Goal: Task Accomplishment & Management: Use online tool/utility

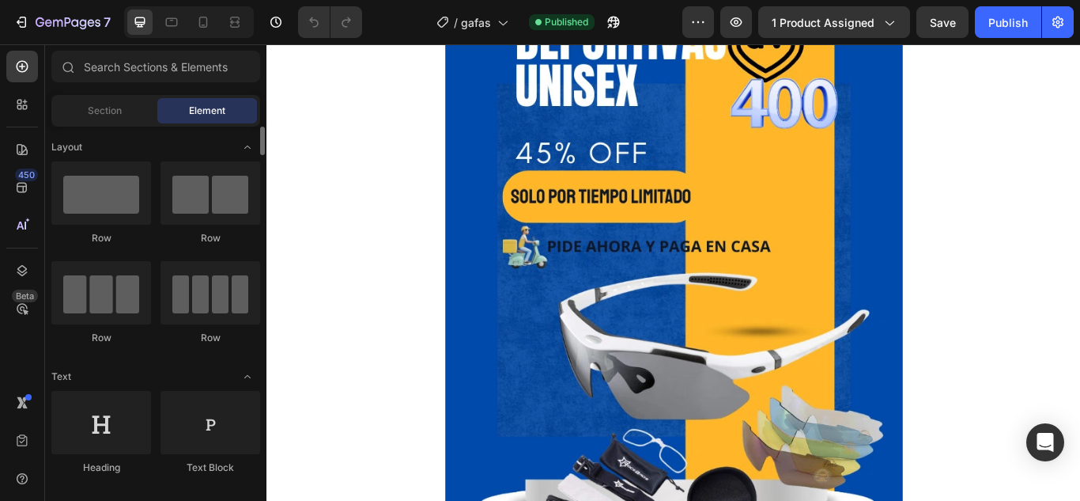
click at [525, 170] on img at bounding box center [742, 296] width 534 height 712
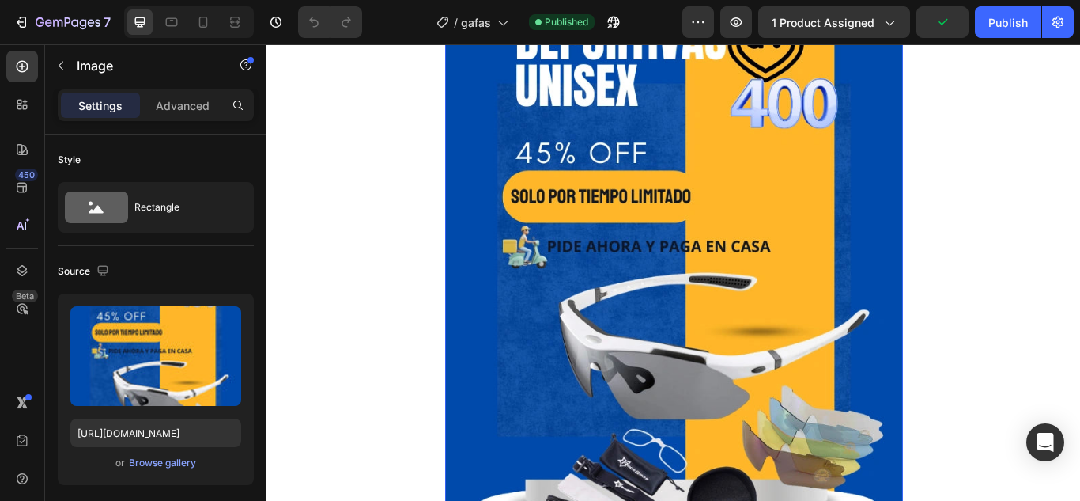
scroll to position [475, 0]
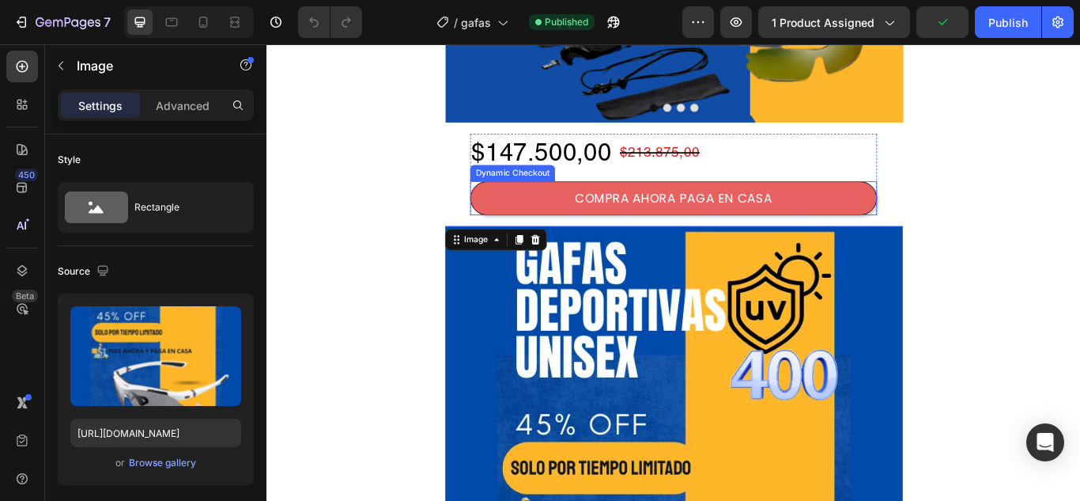
click at [518, 221] on button "COMPRA AHORA PAGA EN CASA" at bounding box center [741, 223] width 475 height 39
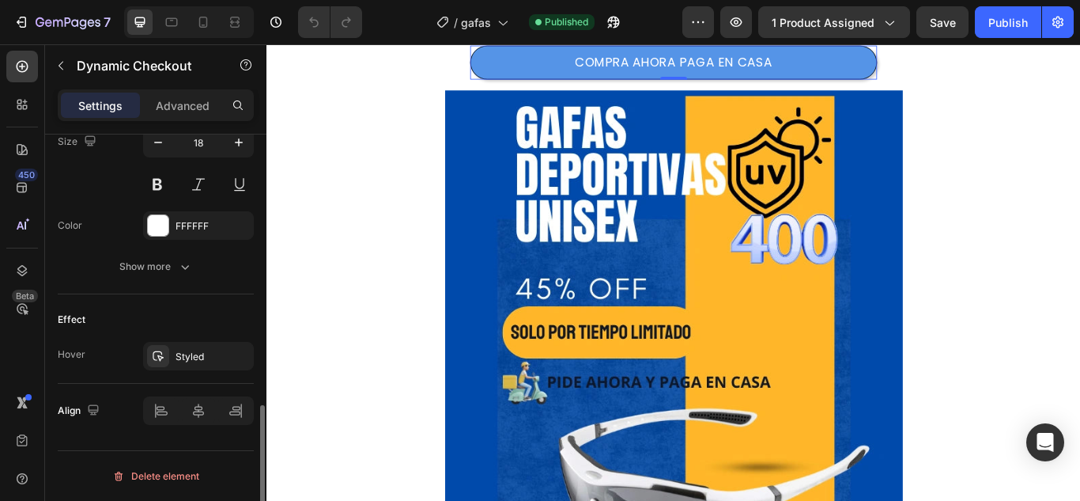
scroll to position [471, 0]
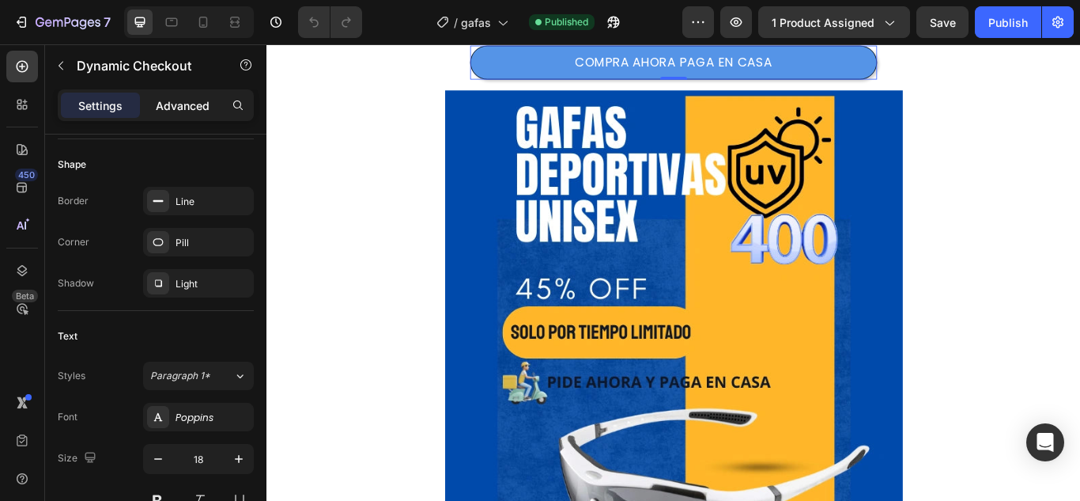
click at [167, 104] on p "Advanced" at bounding box center [183, 105] width 54 height 17
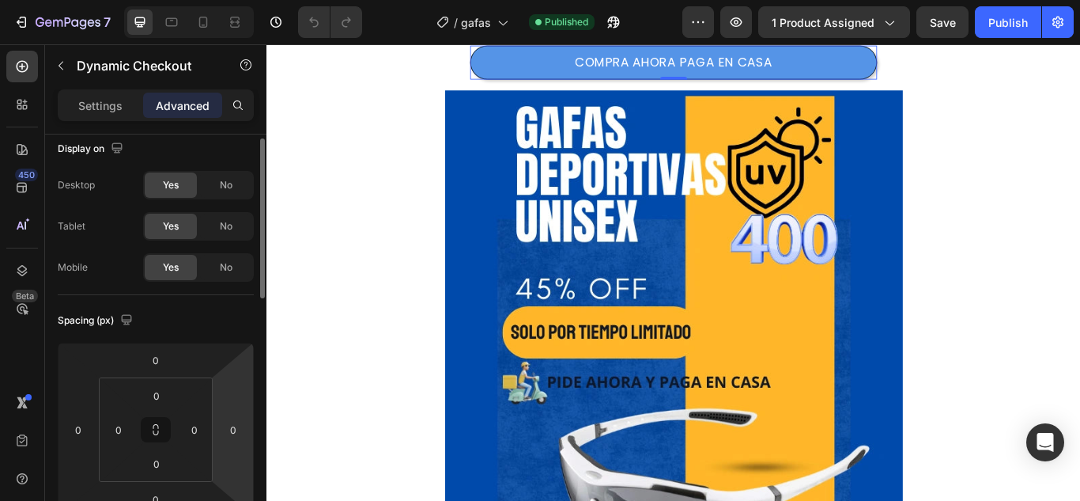
scroll to position [0, 0]
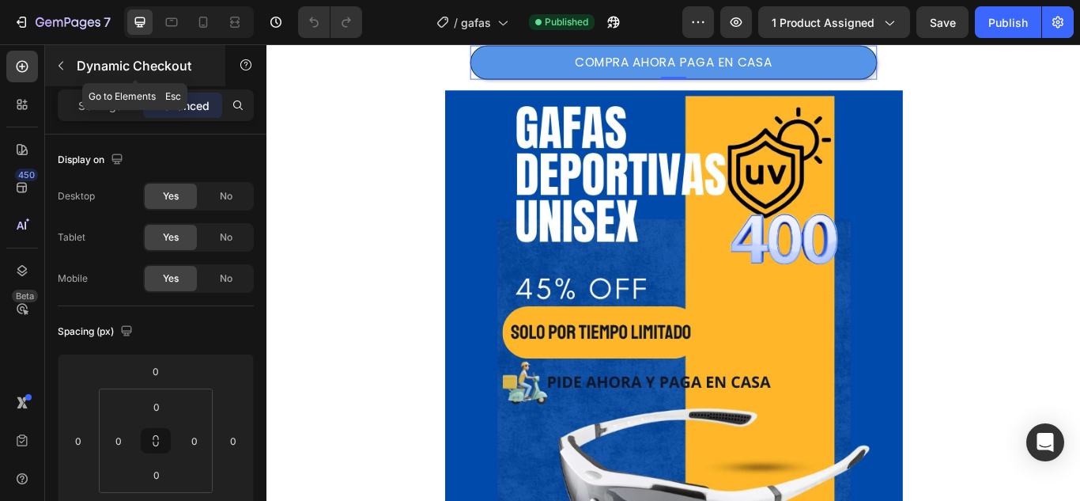
click at [115, 67] on p "Dynamic Checkout" at bounding box center [144, 65] width 134 height 19
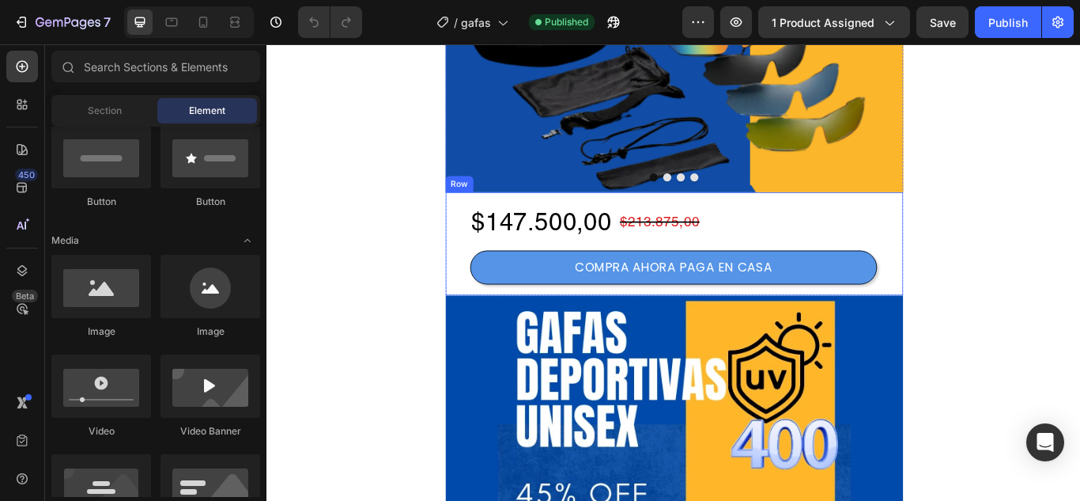
scroll to position [395, 0]
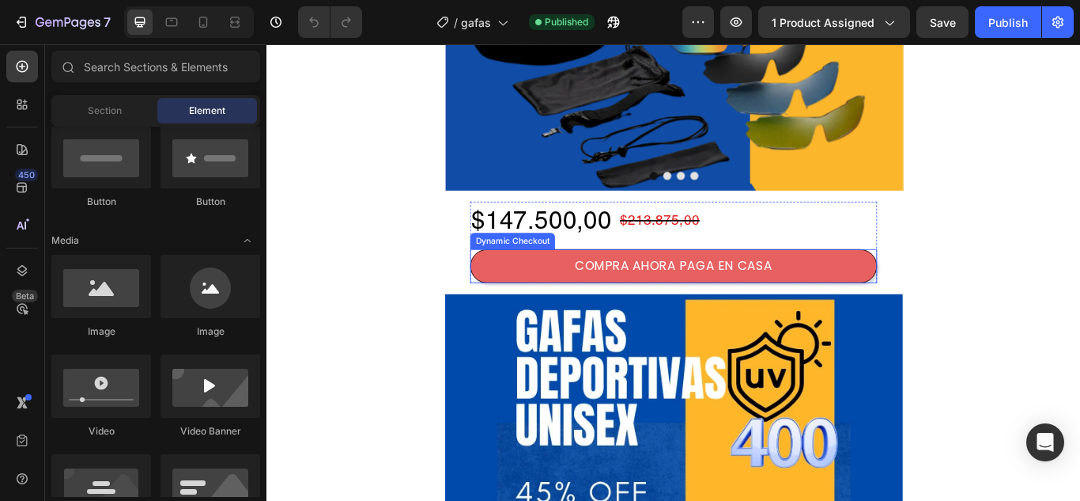
click at [530, 303] on button "COMPRA AHORA PAGA EN CASA" at bounding box center [741, 302] width 475 height 39
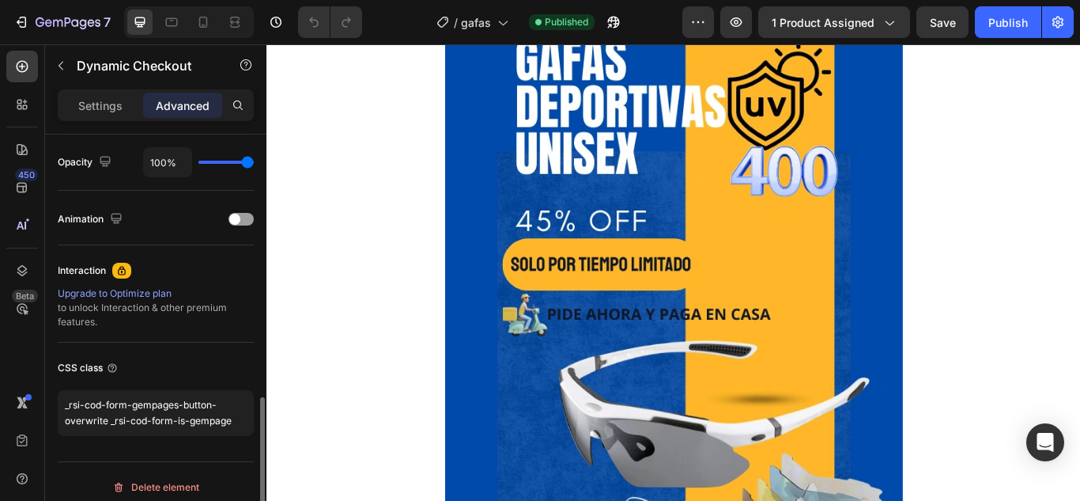
scroll to position [644, 0]
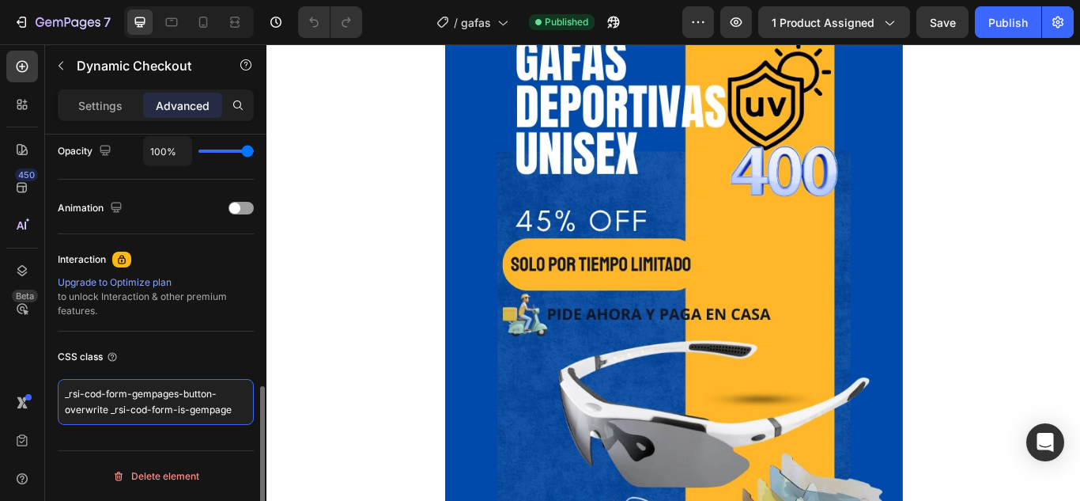
click at [224, 418] on textarea "_rsi-cod-form-gempages-button-overwrite _rsi-cod-form-is-gempage" at bounding box center [156, 402] width 196 height 46
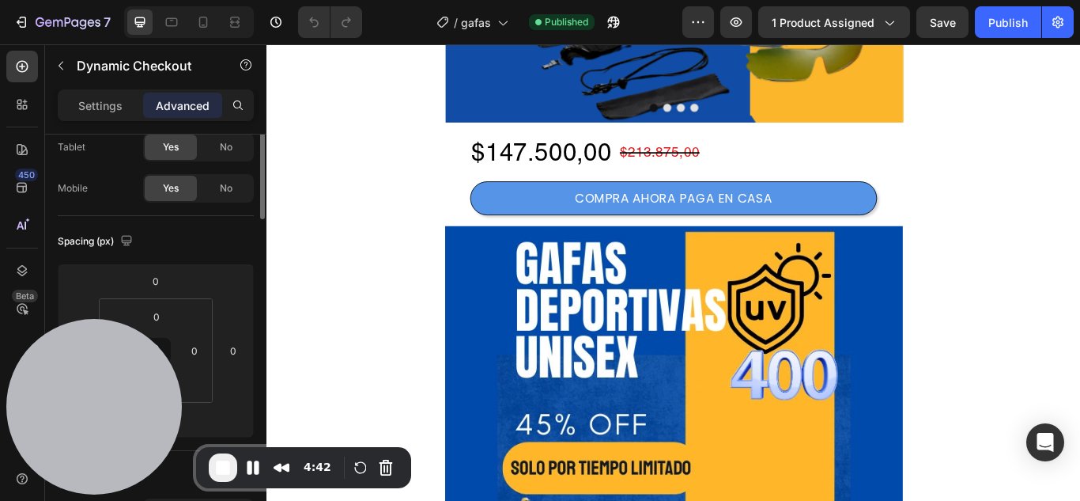
scroll to position [0, 0]
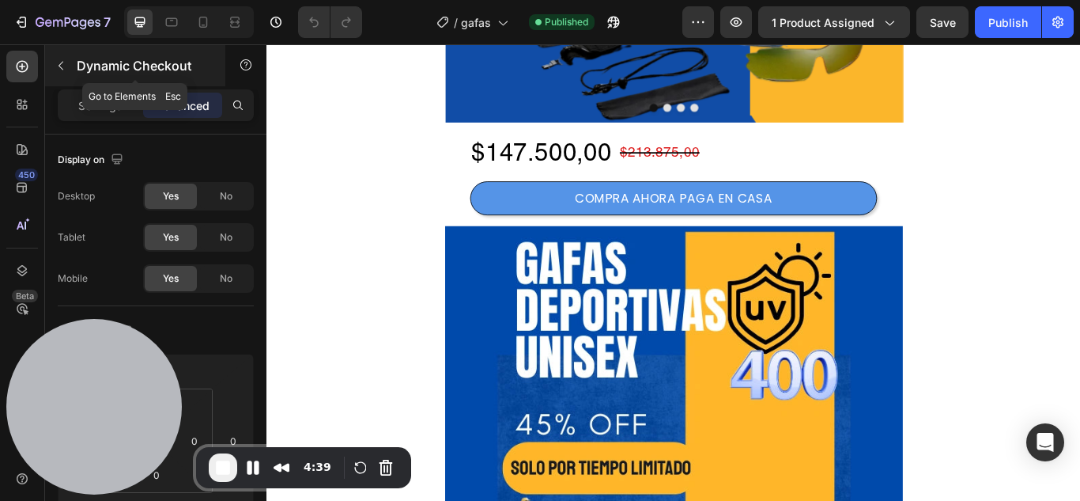
click at [62, 70] on icon "button" at bounding box center [61, 66] width 5 height 9
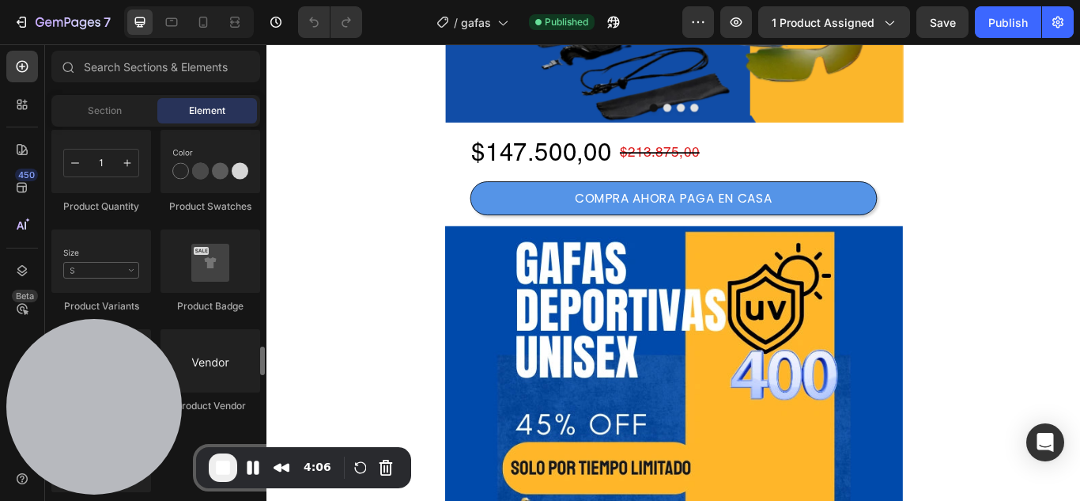
scroll to position [2927, 0]
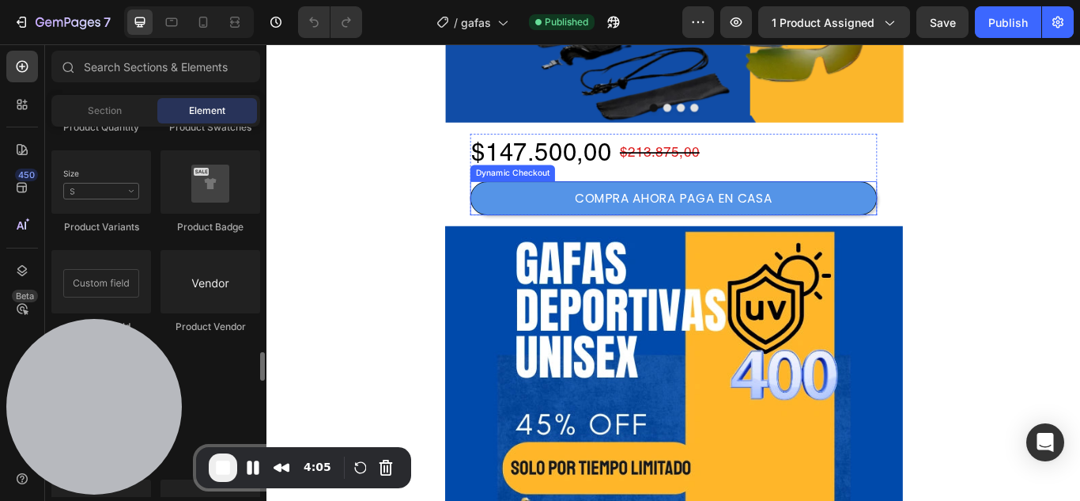
click at [550, 202] on div "$147.500,00 Product Price Product Price $213.875,00 Product Price Product Price…" at bounding box center [741, 196] width 475 height 95
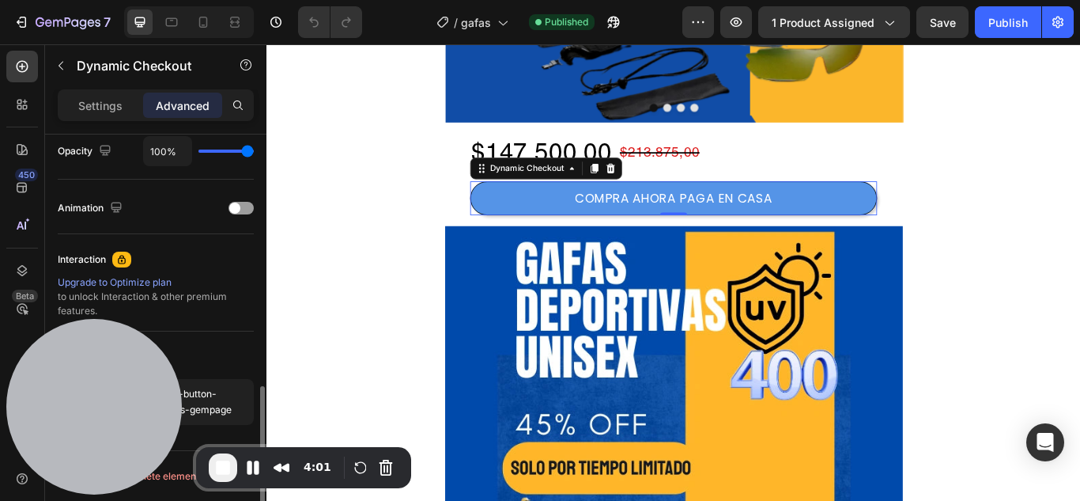
scroll to position [407, 0]
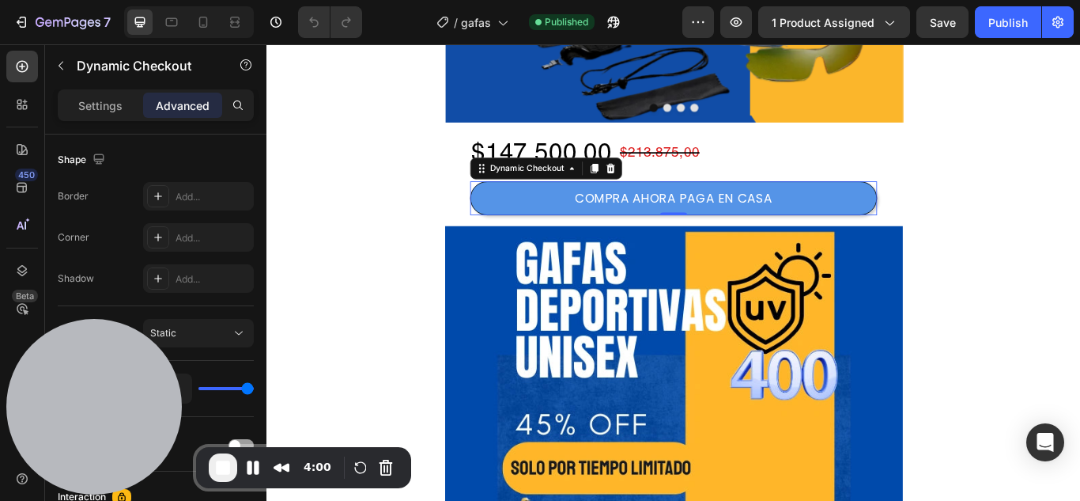
click at [199, 101] on p "Advanced" at bounding box center [183, 105] width 54 height 17
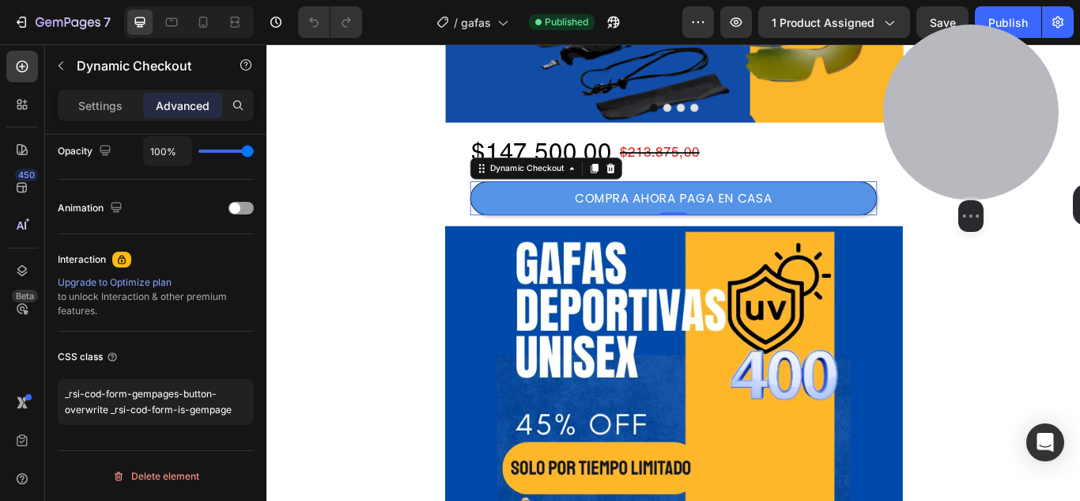
drag, startPoint x: 79, startPoint y: 348, endPoint x: 956, endPoint y: 86, distance: 915.5
click at [956, 86] on div at bounding box center [972, 113] width 176 height 176
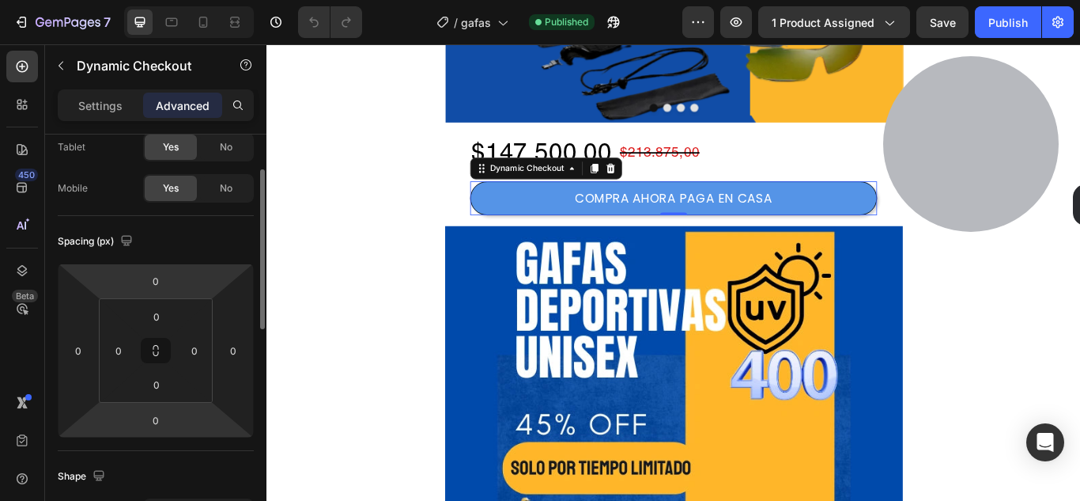
scroll to position [0, 0]
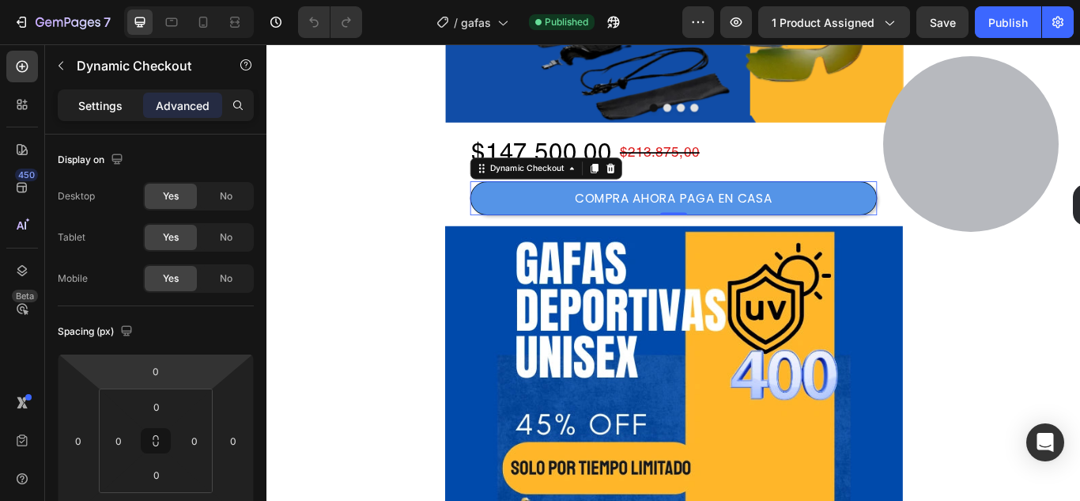
click at [98, 102] on p "Settings" at bounding box center [100, 105] width 44 height 17
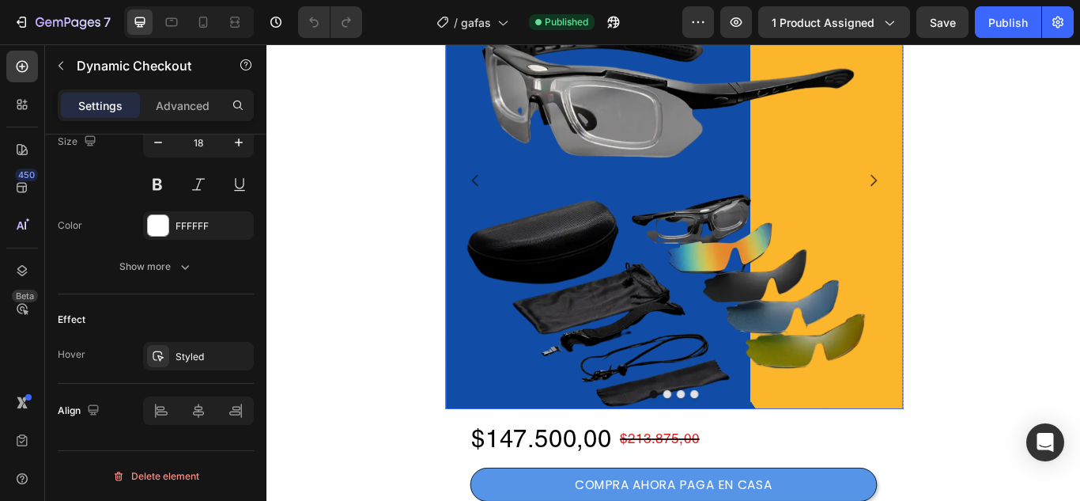
scroll to position [395, 0]
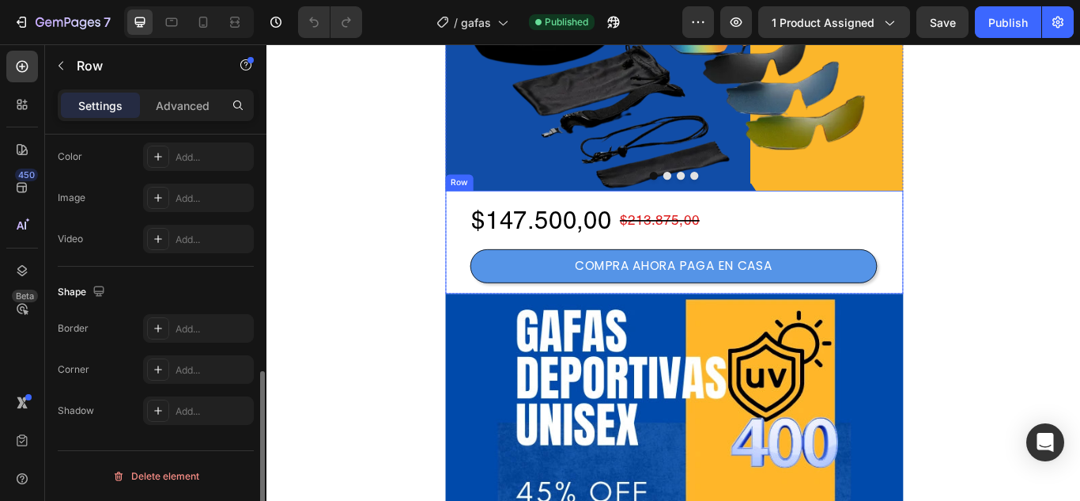
click at [679, 223] on div "$147.500,00 Product Price Product Price $213.875,00 Product Price Product Price…" at bounding box center [742, 275] width 534 height 120
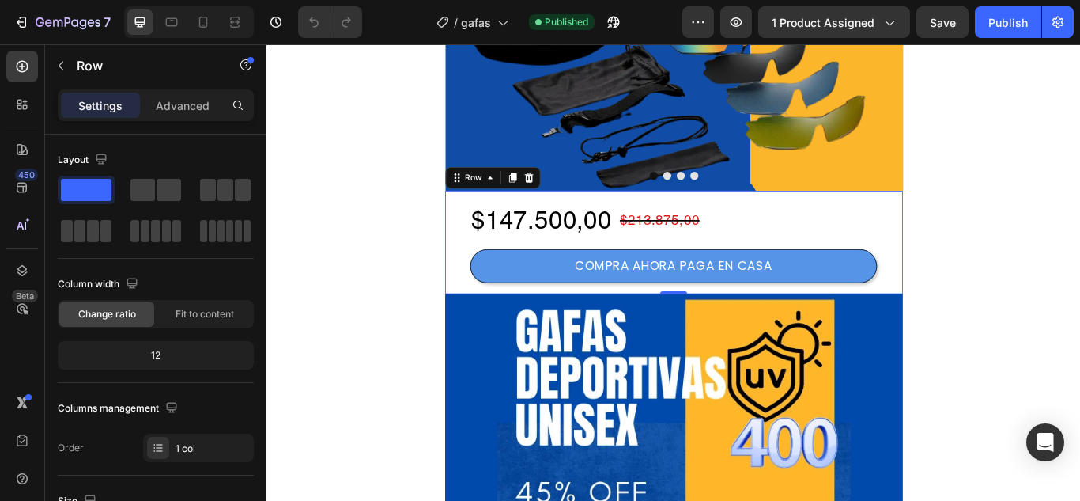
click at [996, 312] on div "$147.500,00 Product Price Product Price $213.875,00 Product Price Product Price…" at bounding box center [742, 275] width 534 height 120
click at [567, 202] on icon at bounding box center [571, 200] width 10 height 11
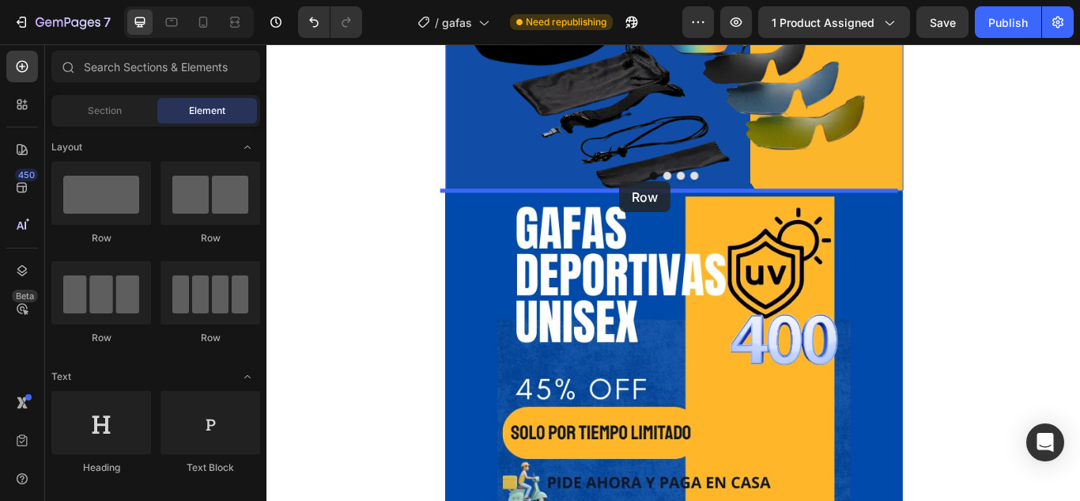
drag, startPoint x: 339, startPoint y: 241, endPoint x: 678, endPoint y: 204, distance: 341.4
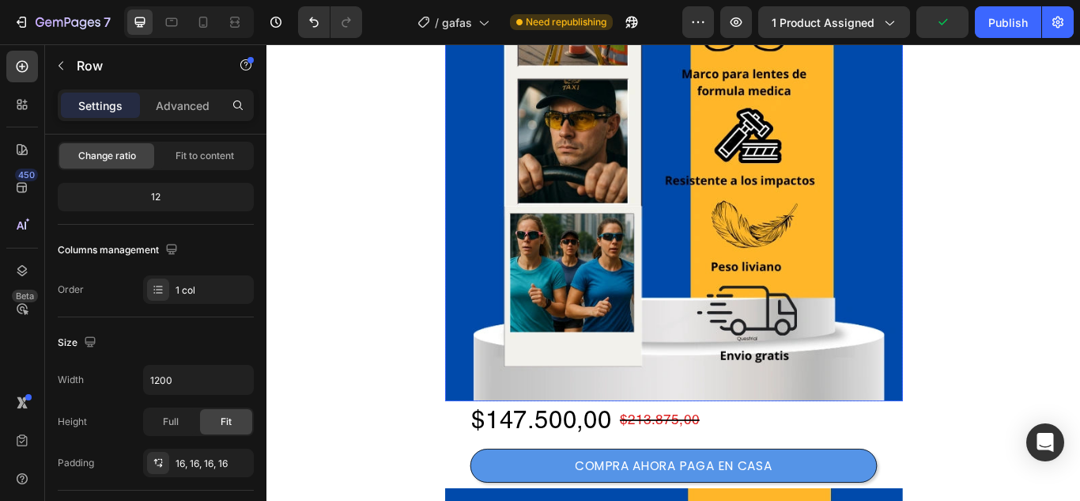
scroll to position [1661, 0]
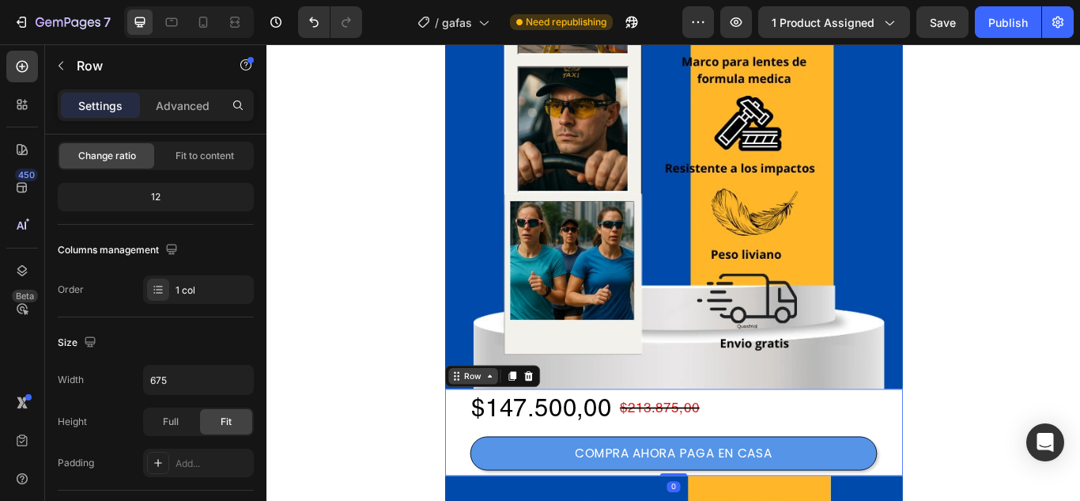
click at [479, 437] on div "Row" at bounding box center [508, 431] width 58 height 19
click at [568, 429] on icon at bounding box center [571, 431] width 10 height 11
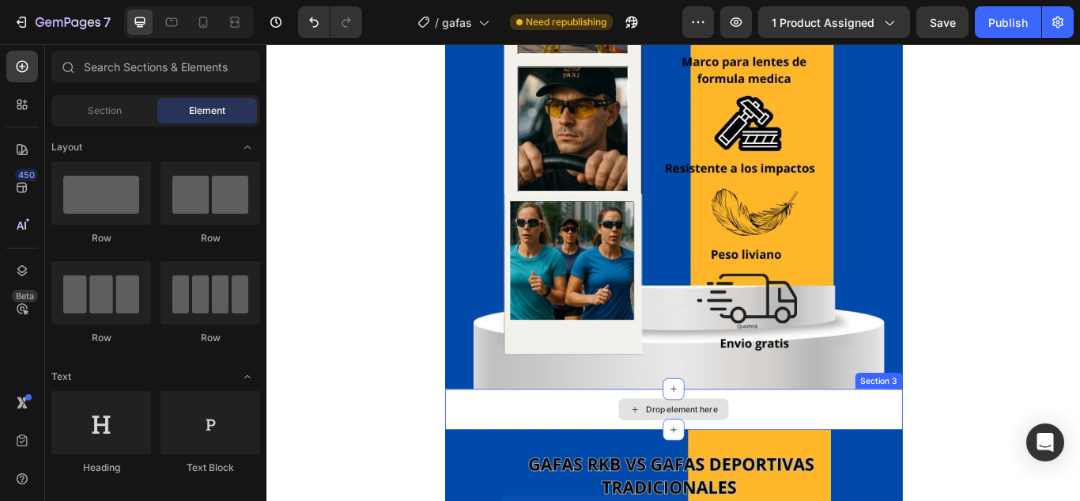
scroll to position [1740, 0]
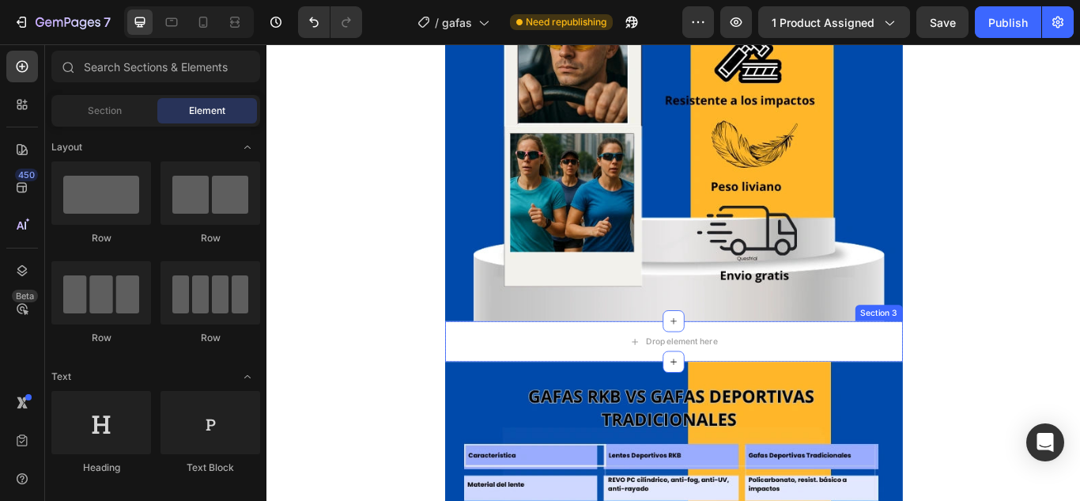
click at [975, 361] on div "Section 3" at bounding box center [980, 357] width 55 height 19
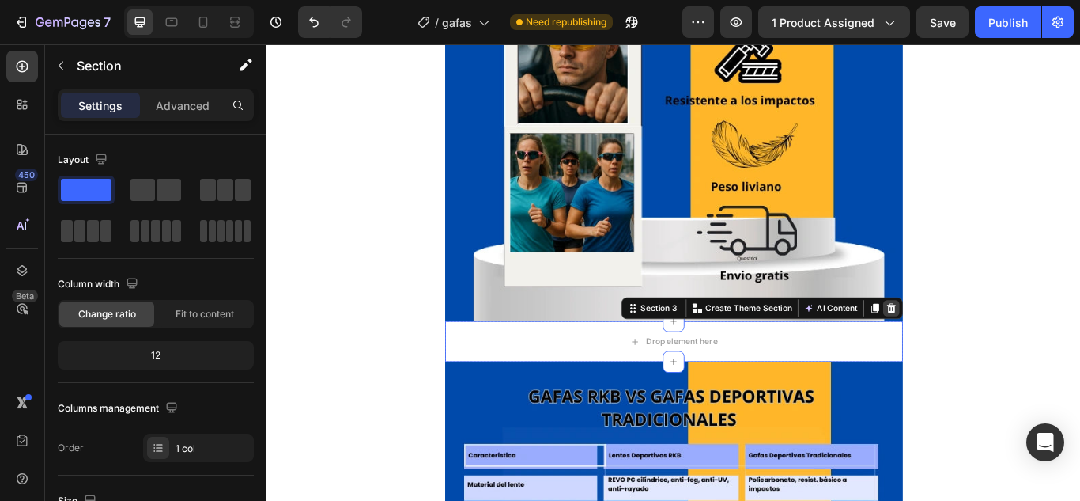
click at [993, 351] on icon at bounding box center [995, 352] width 13 height 13
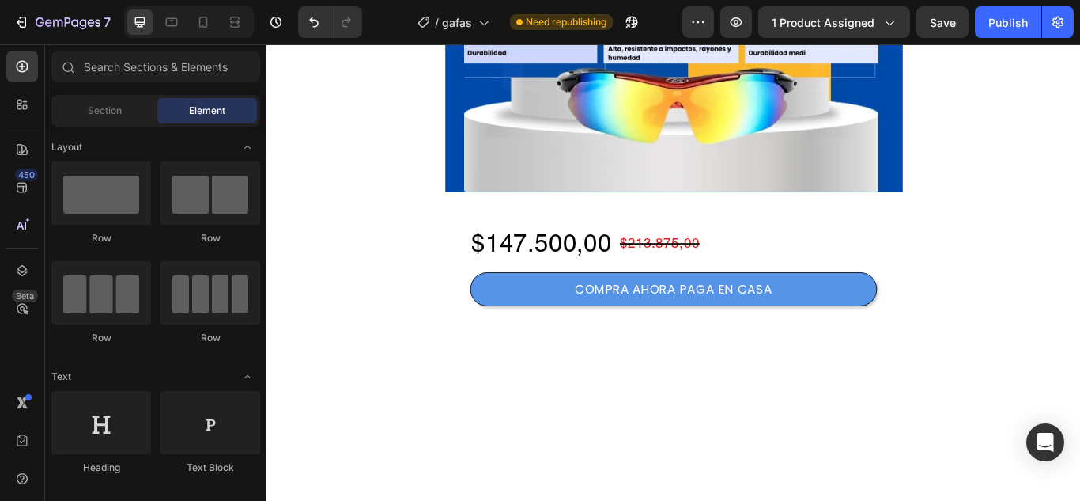
scroll to position [2610, 0]
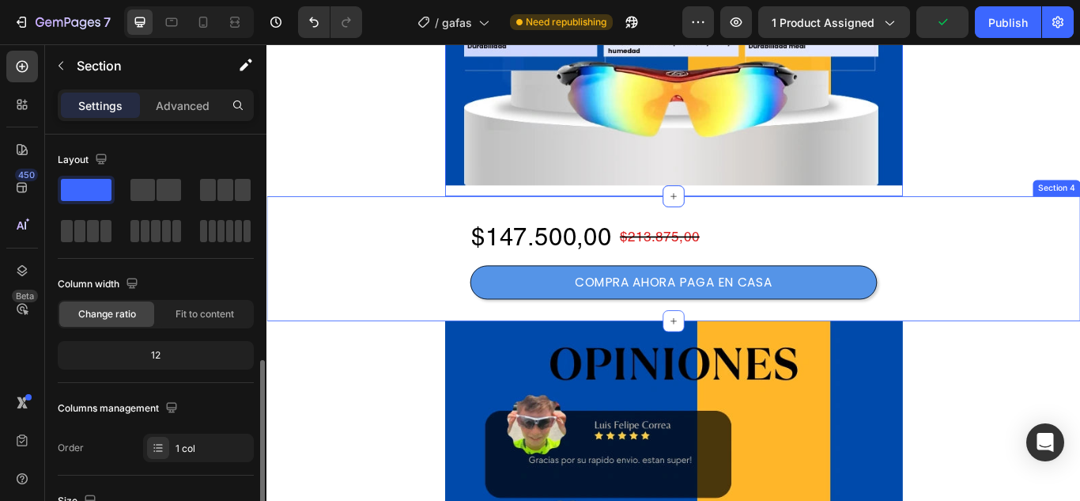
scroll to position [158, 0]
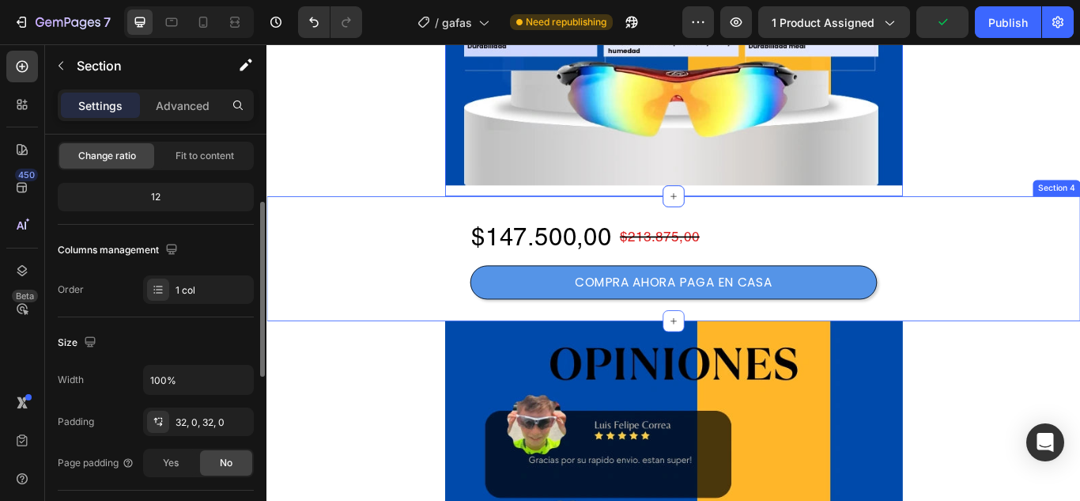
click at [981, 233] on div "$147.500,00 Product Price Product Price $213.875,00 Product Price Product Price…" at bounding box center [741, 294] width 949 height 146
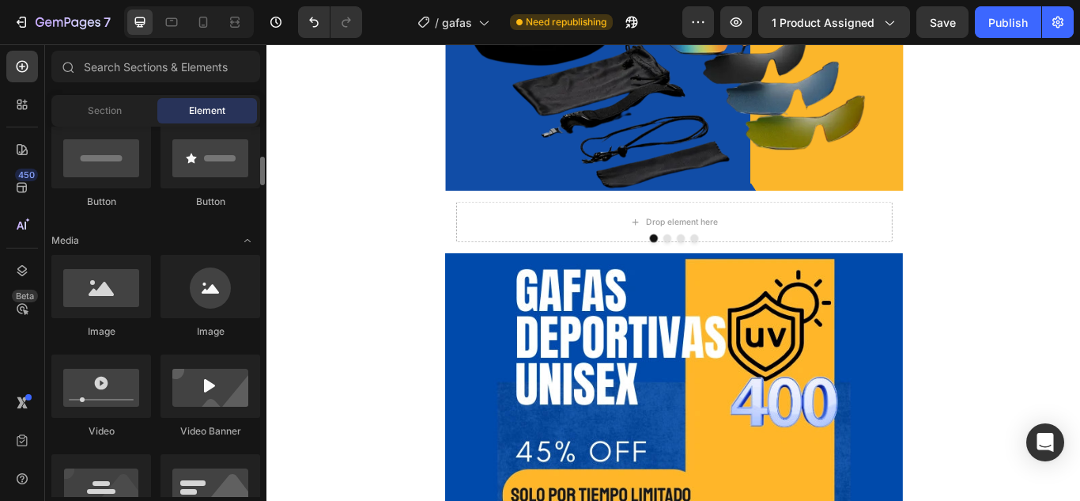
scroll to position [316, 0]
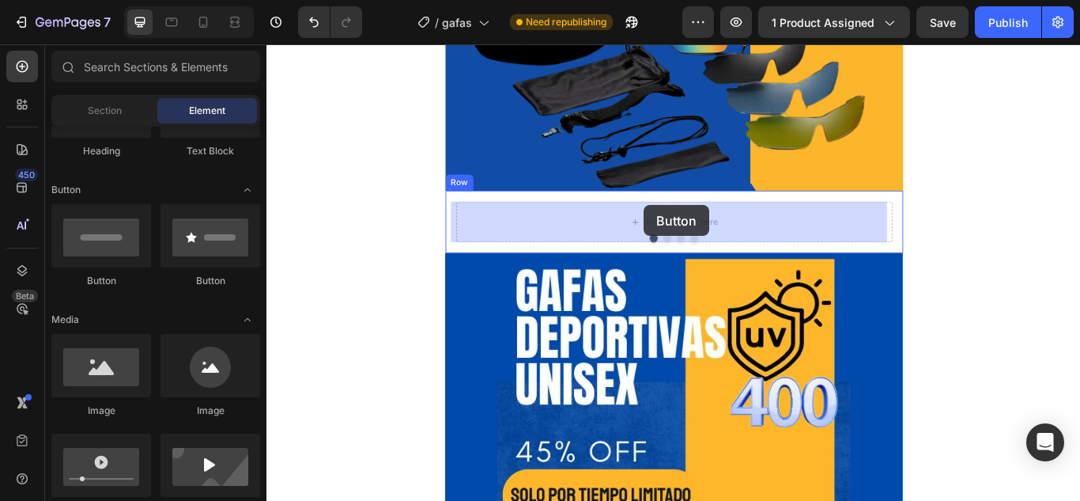
drag, startPoint x: 474, startPoint y: 286, endPoint x: 706, endPoint y: 232, distance: 238.7
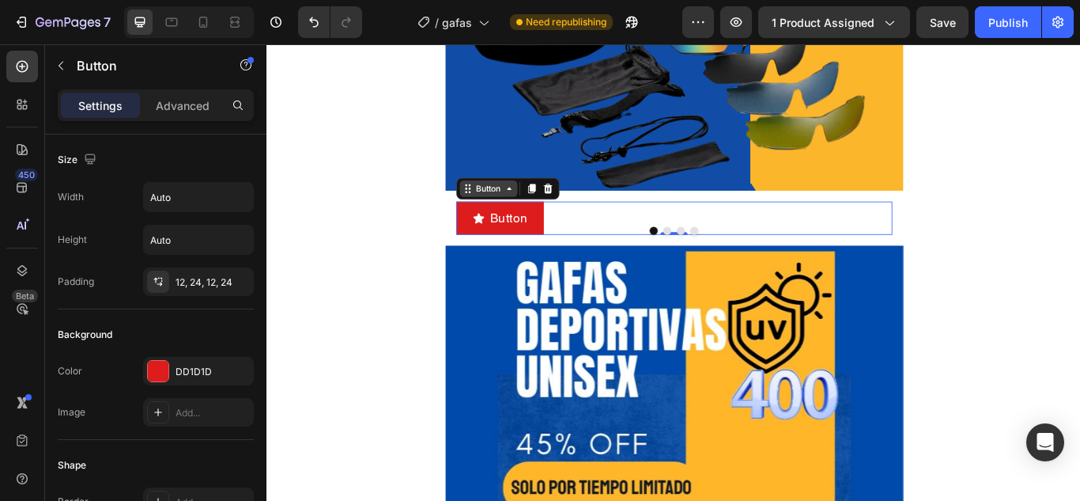
click at [547, 217] on icon at bounding box center [549, 212] width 13 height 13
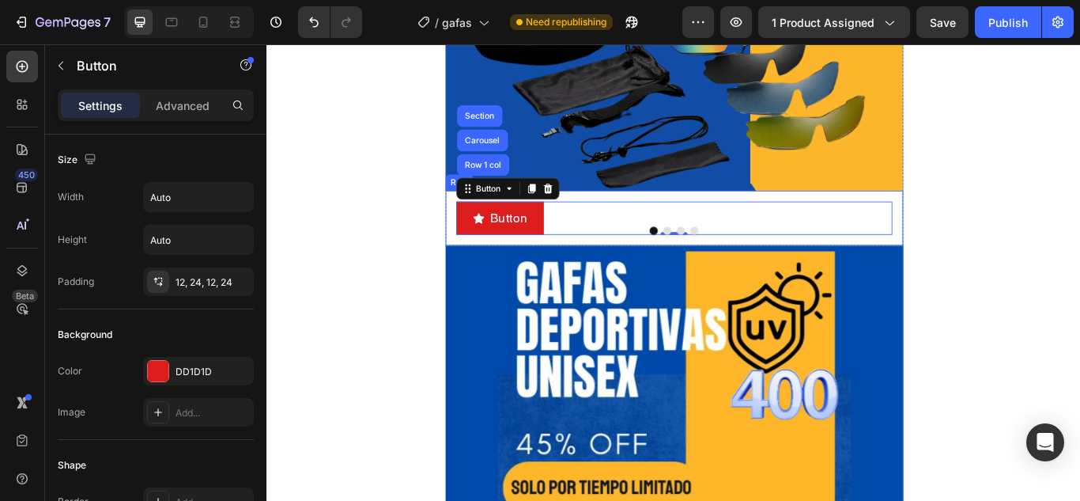
click at [475, 247] on div "Button Button Row 1 col Carousel Section 0 Row" at bounding box center [742, 247] width 534 height 64
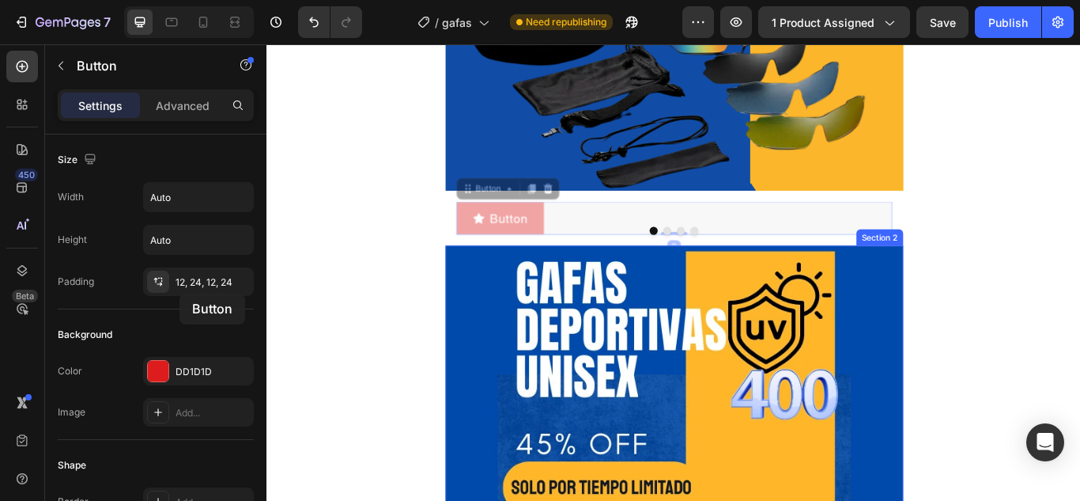
drag, startPoint x: 517, startPoint y: 247, endPoint x: 457, endPoint y: 327, distance: 100.1
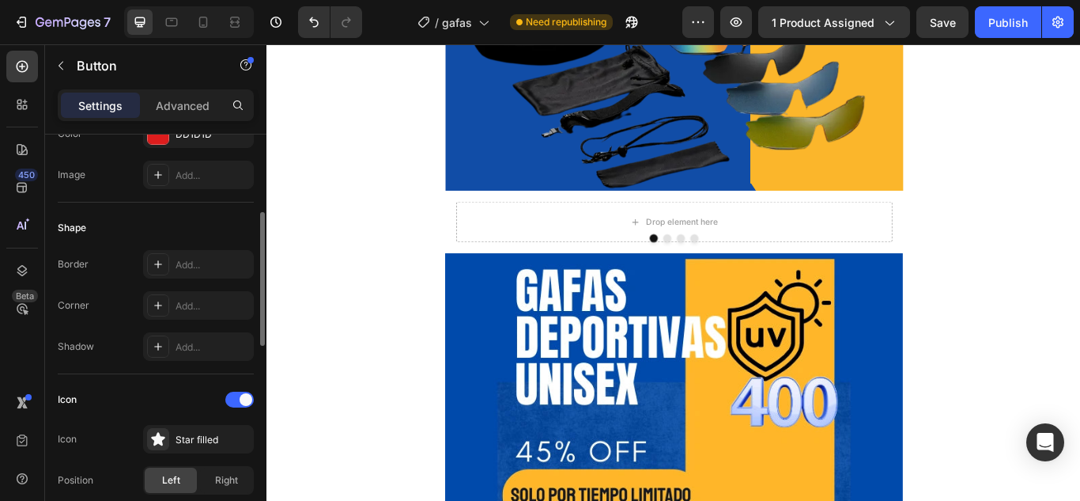
scroll to position [0, 0]
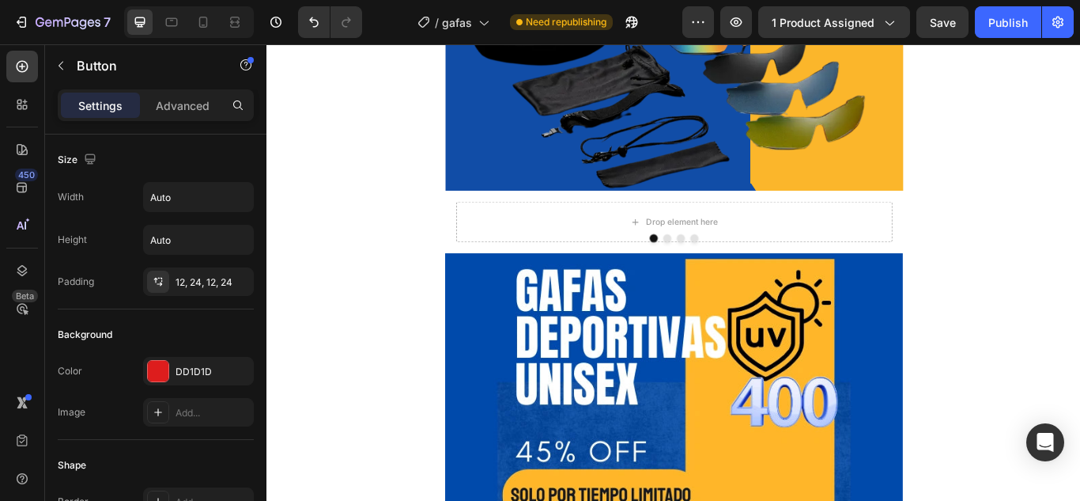
click at [108, 108] on p "Settings" at bounding box center [100, 105] width 44 height 17
click at [89, 106] on p "Settings" at bounding box center [100, 105] width 44 height 17
click at [187, 102] on p "Advanced" at bounding box center [183, 105] width 54 height 17
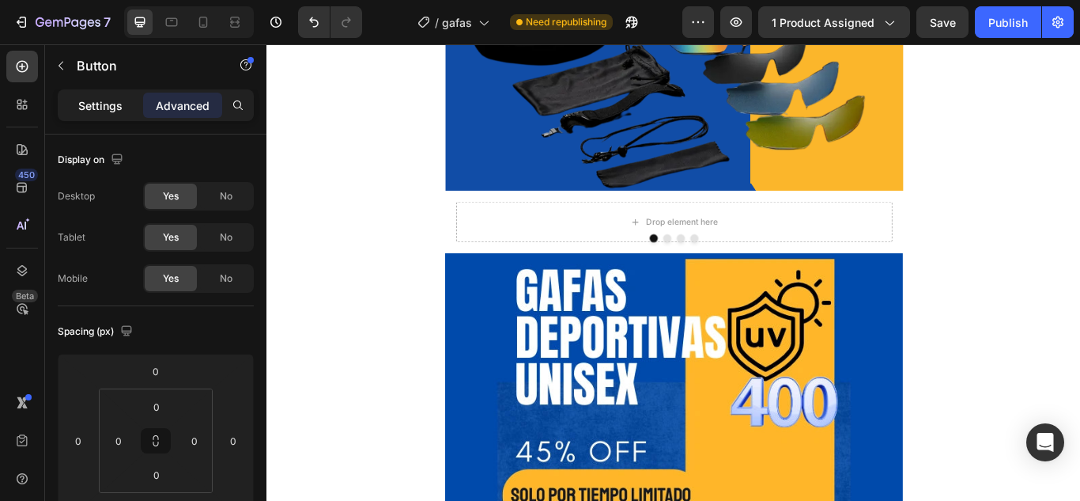
click at [85, 101] on p "Settings" at bounding box center [100, 105] width 44 height 17
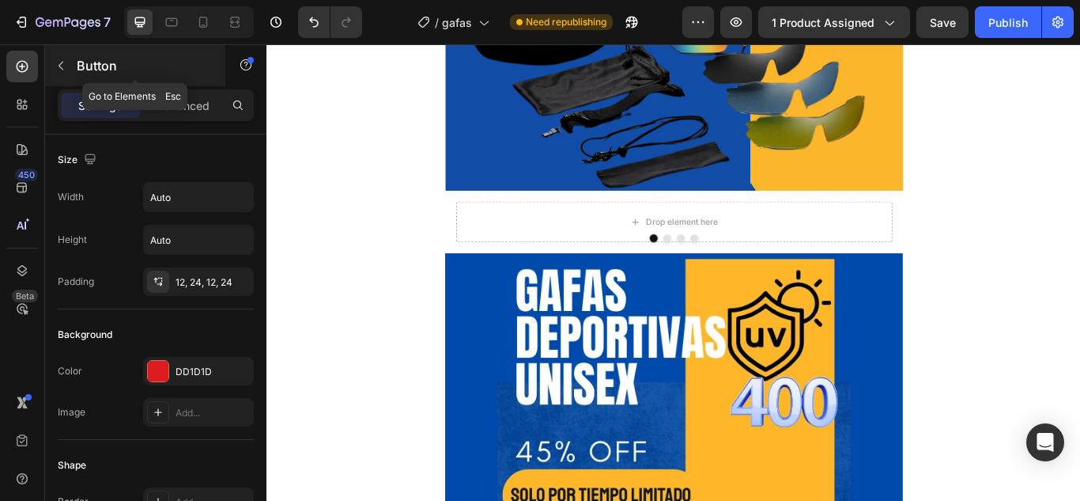
click at [62, 66] on icon "button" at bounding box center [61, 65] width 13 height 13
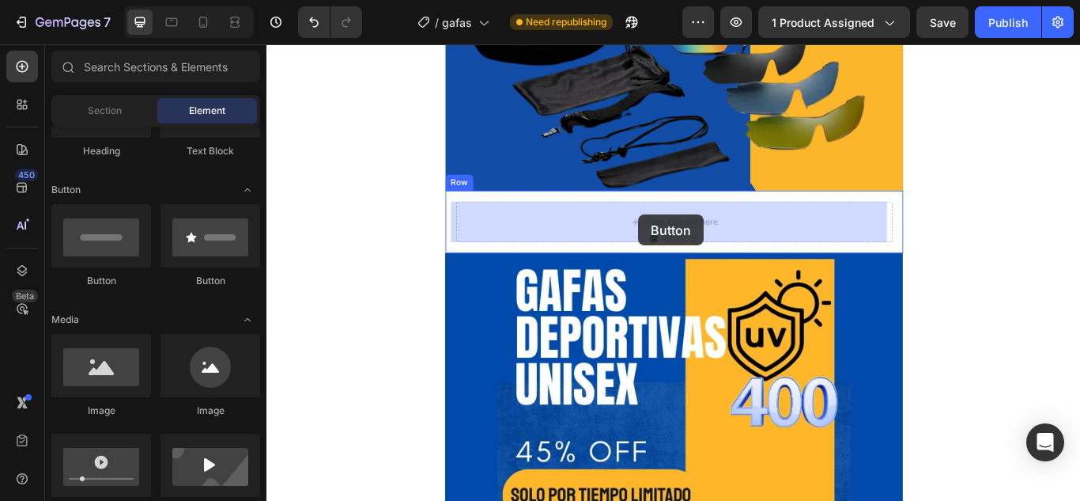
drag, startPoint x: 486, startPoint y: 291, endPoint x: 700, endPoint y: 243, distance: 219.0
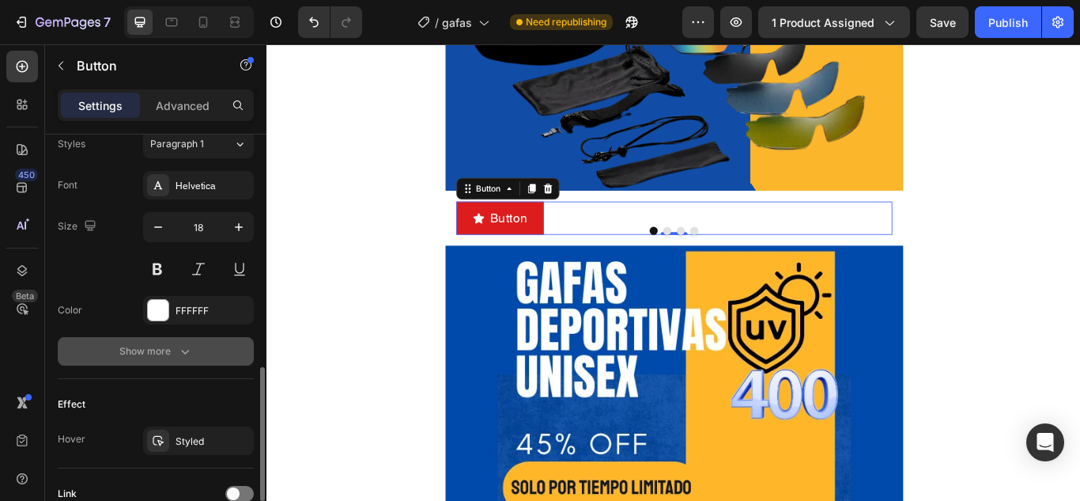
scroll to position [848, 0]
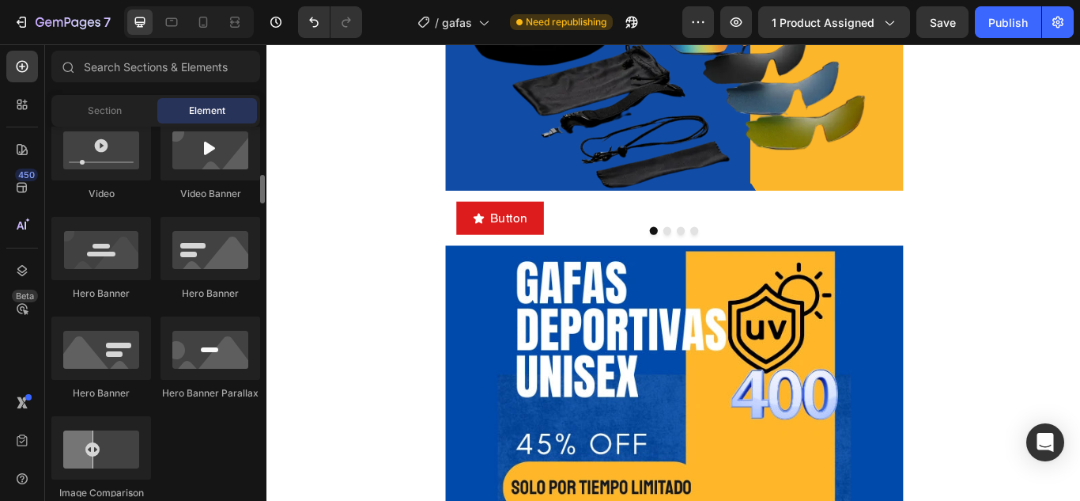
scroll to position [395, 0]
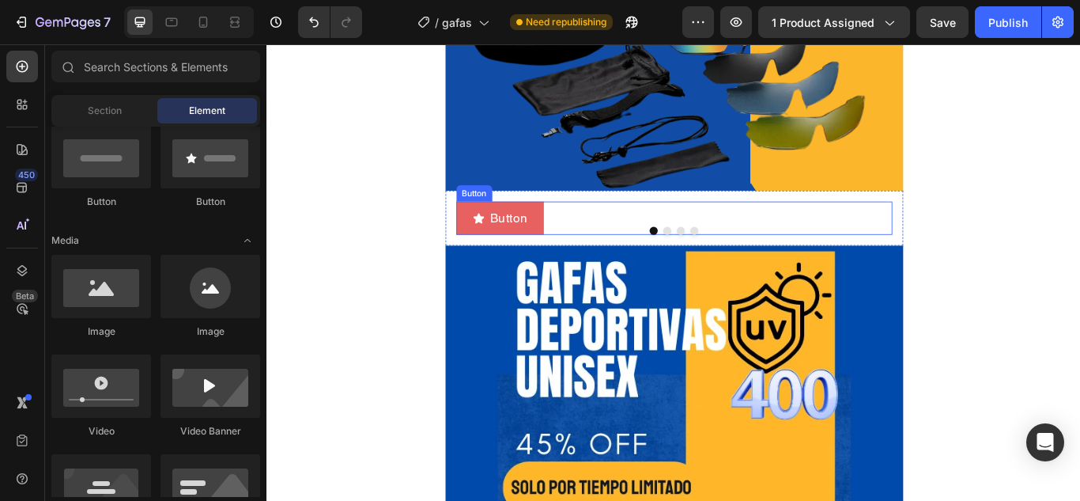
click at [537, 234] on button "Button" at bounding box center [538, 247] width 103 height 39
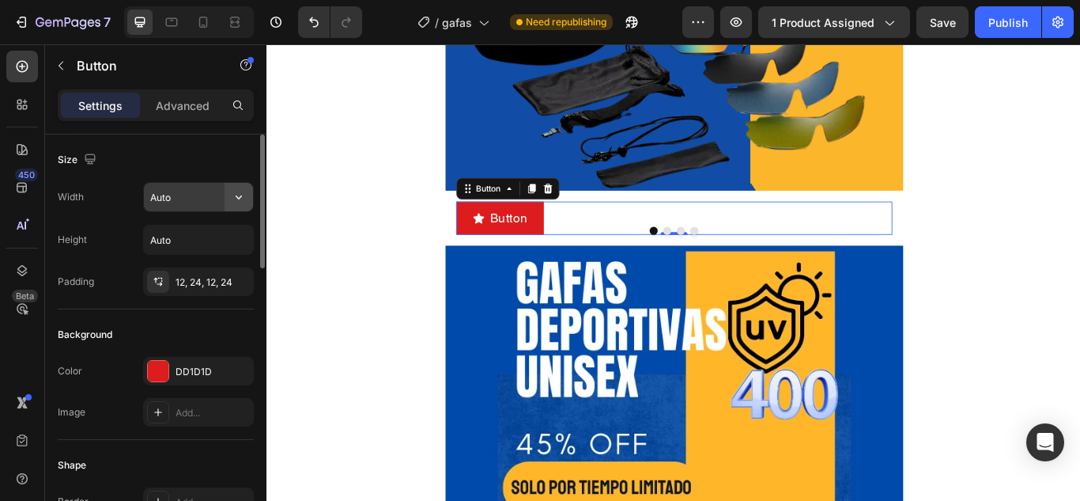
click at [225, 202] on button "button" at bounding box center [239, 197] width 28 height 28
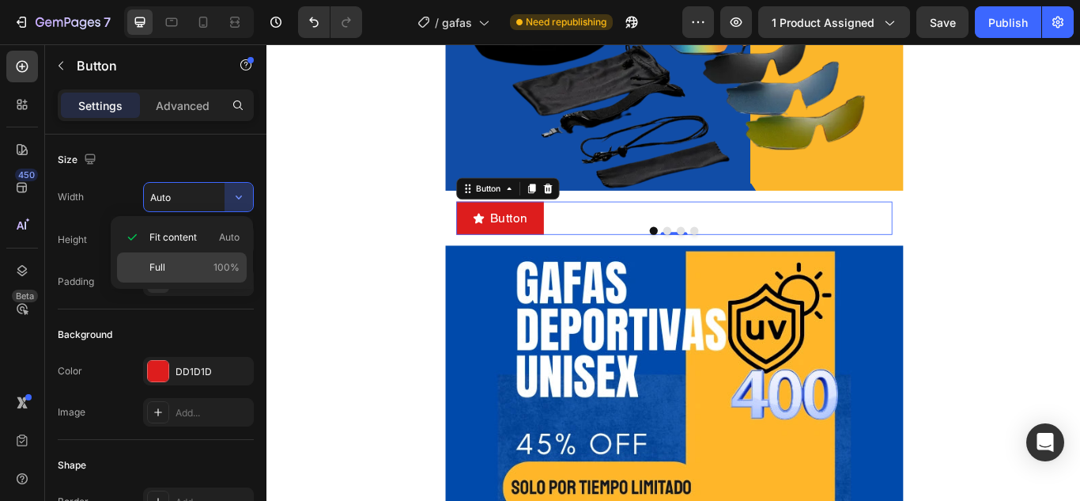
click at [172, 267] on p "Full 100%" at bounding box center [194, 267] width 90 height 14
type input "100%"
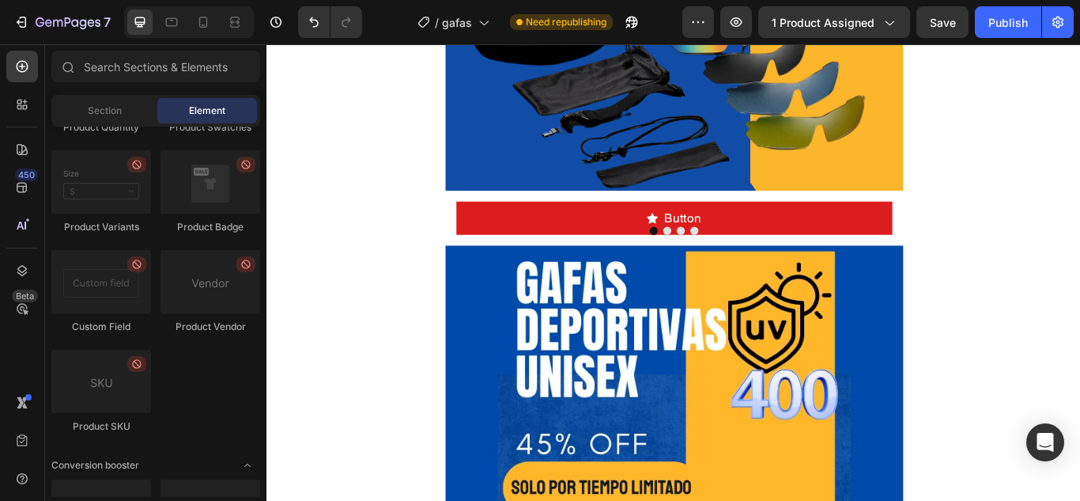
scroll to position [2531, 0]
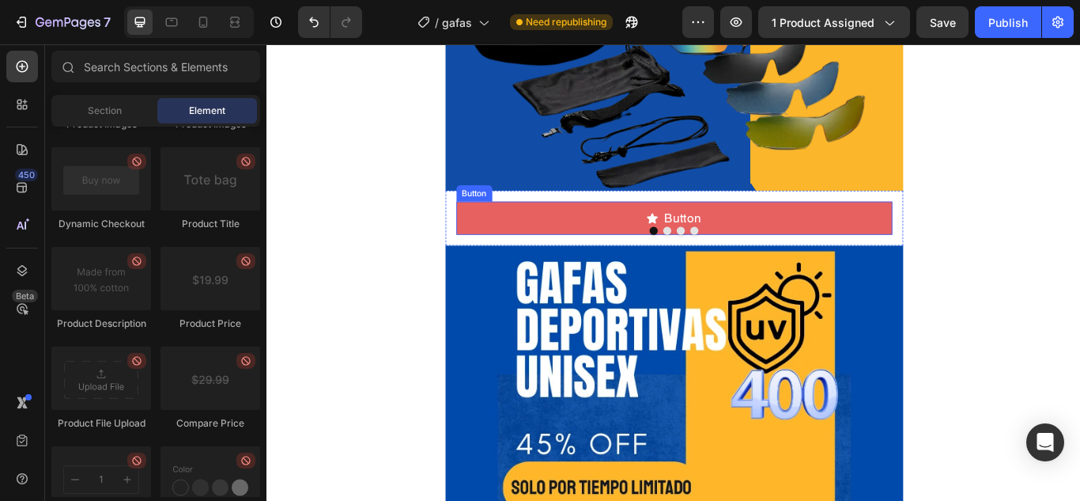
click at [581, 247] on button "Button" at bounding box center [741, 247] width 509 height 39
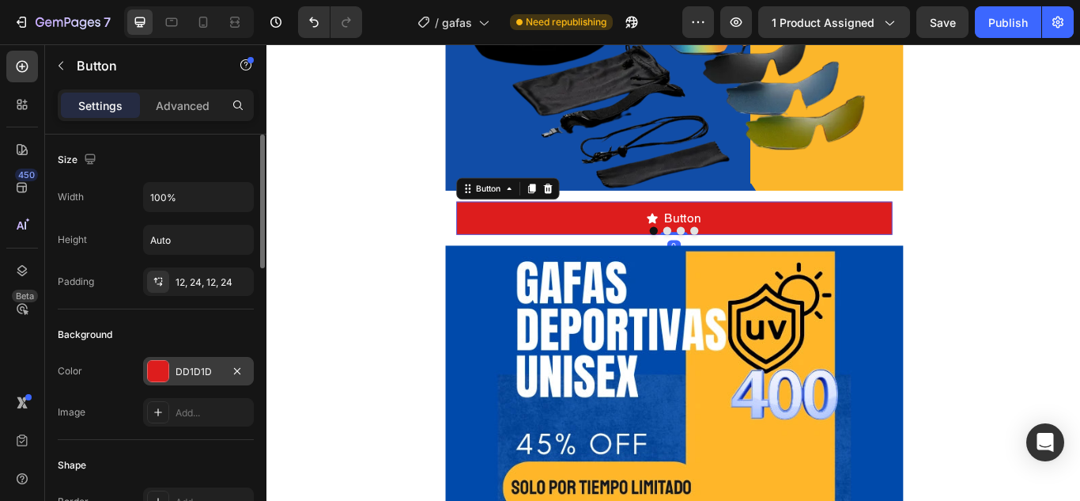
click at [162, 373] on div at bounding box center [158, 371] width 21 height 21
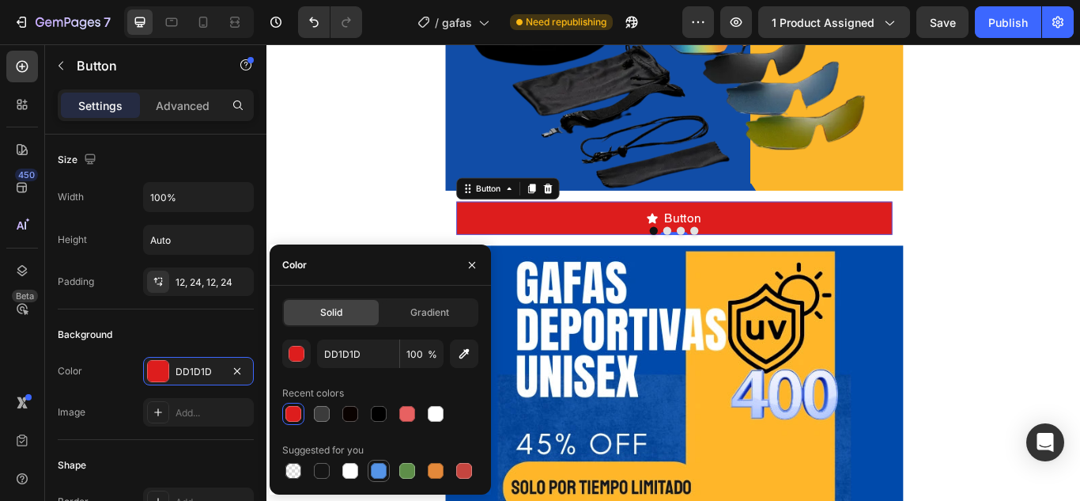
click at [384, 471] on div at bounding box center [379, 471] width 16 height 16
type input "5594E7"
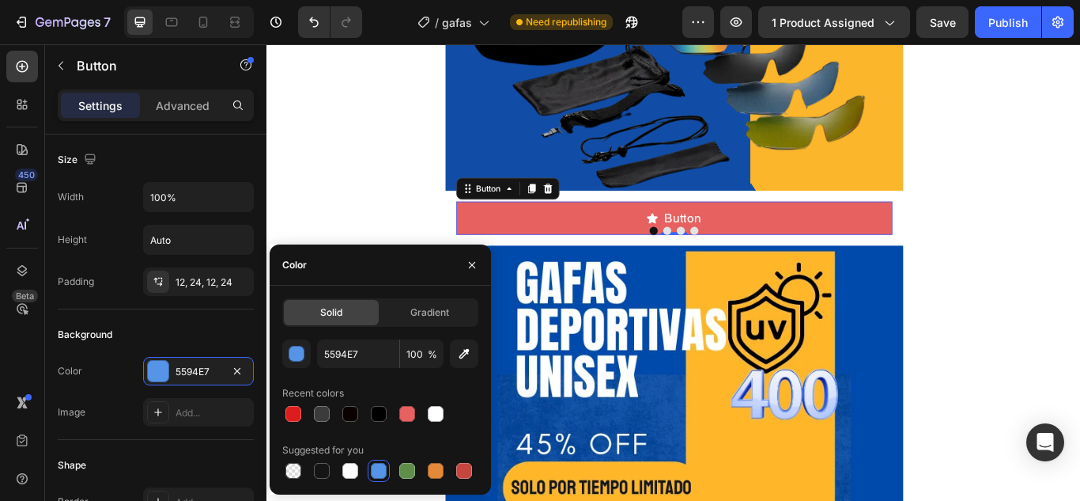
click at [778, 251] on button "Button" at bounding box center [741, 247] width 509 height 39
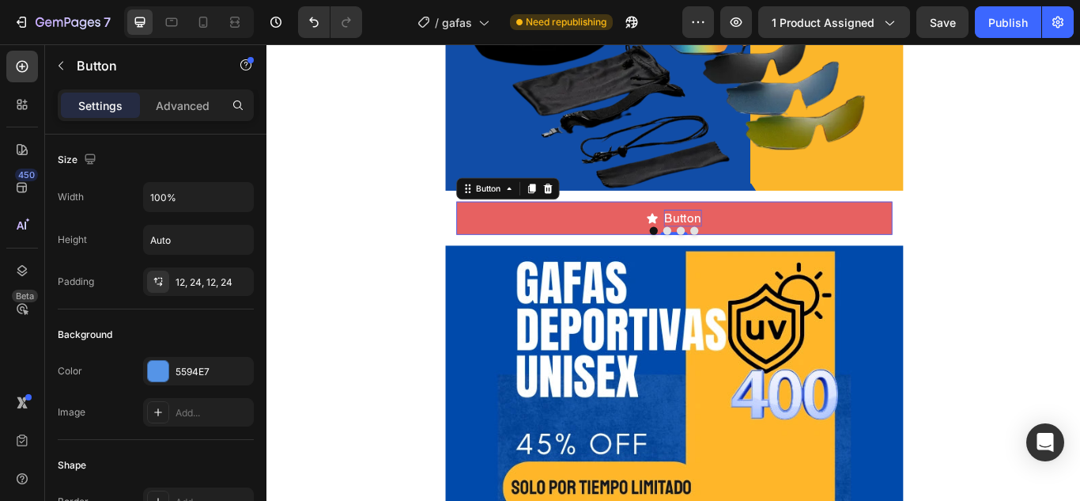
click at [764, 247] on p "Button" at bounding box center [751, 247] width 44 height 20
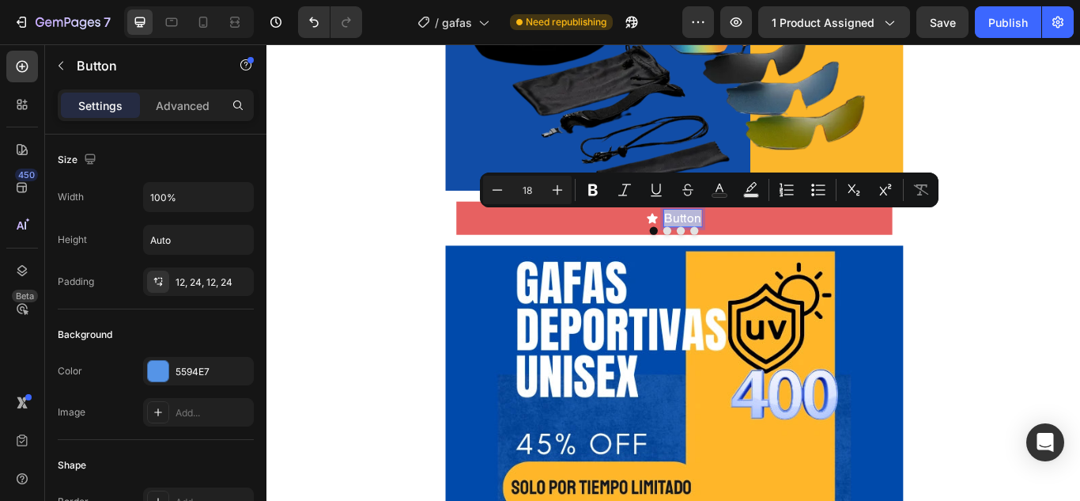
drag, startPoint x: 764, startPoint y: 247, endPoint x: 713, endPoint y: 248, distance: 51.4
click at [713, 248] on div "Button" at bounding box center [741, 247] width 65 height 20
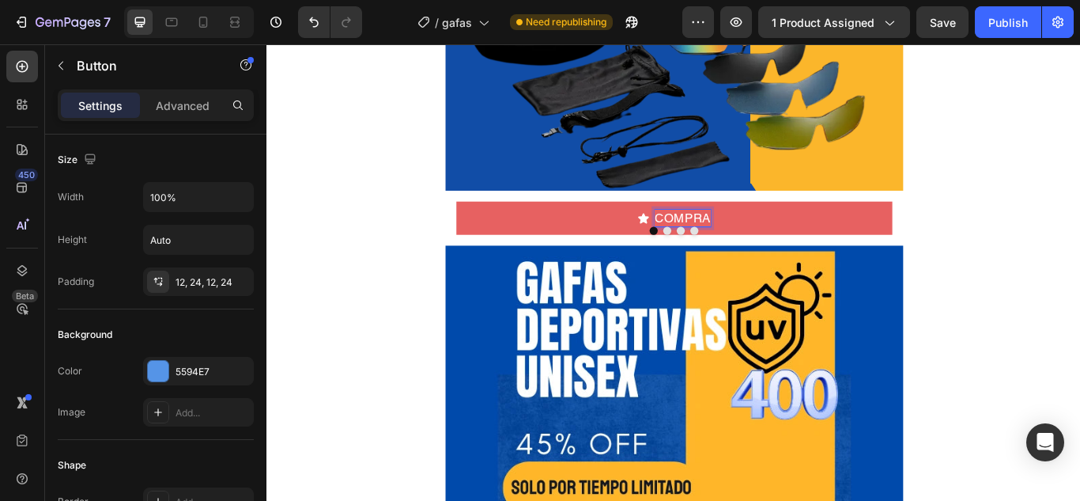
click at [487, 228] on button "COMPRA" at bounding box center [741, 247] width 509 height 39
click at [487, 228] on button "COMPRA AHORA" at bounding box center [741, 247] width 509 height 39
click at [487, 228] on button "COMPRA AHORA Y" at bounding box center [741, 247] width 509 height 39
click at [487, 228] on button "COMPRA AHORA Y PAGA" at bounding box center [741, 247] width 509 height 39
click at [487, 228] on button "COMPRA AHORA Y PAGA EN" at bounding box center [741, 247] width 509 height 39
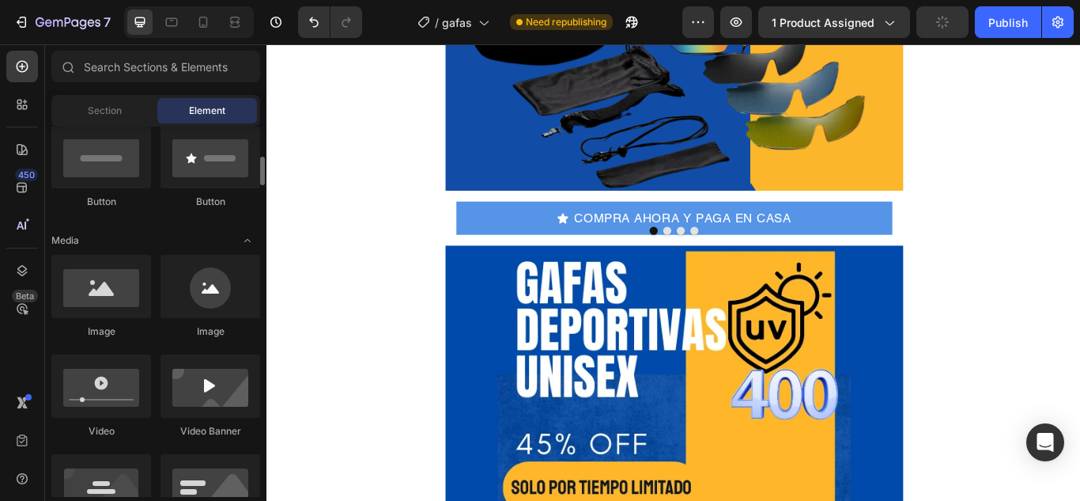
scroll to position [0, 0]
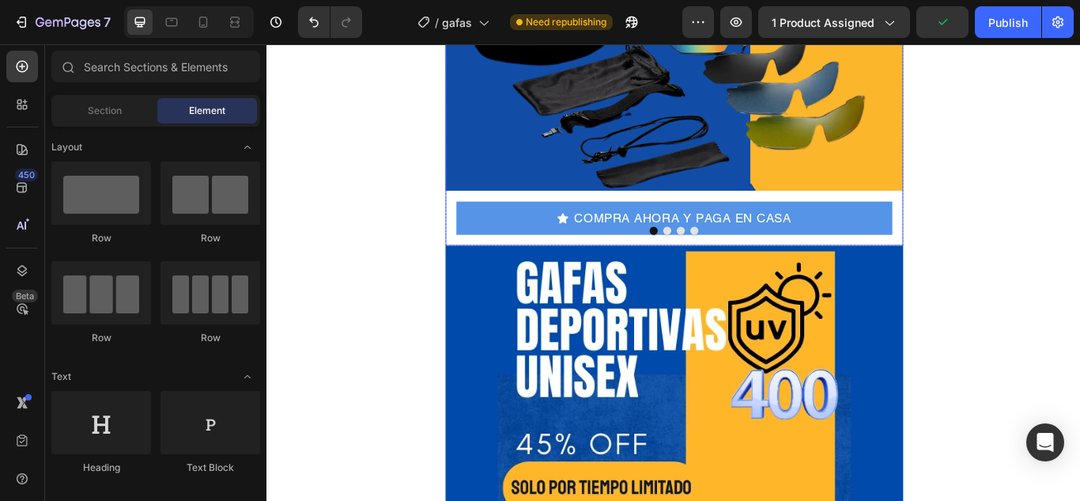
click at [533, 259] on div at bounding box center [742, 261] width 534 height 9
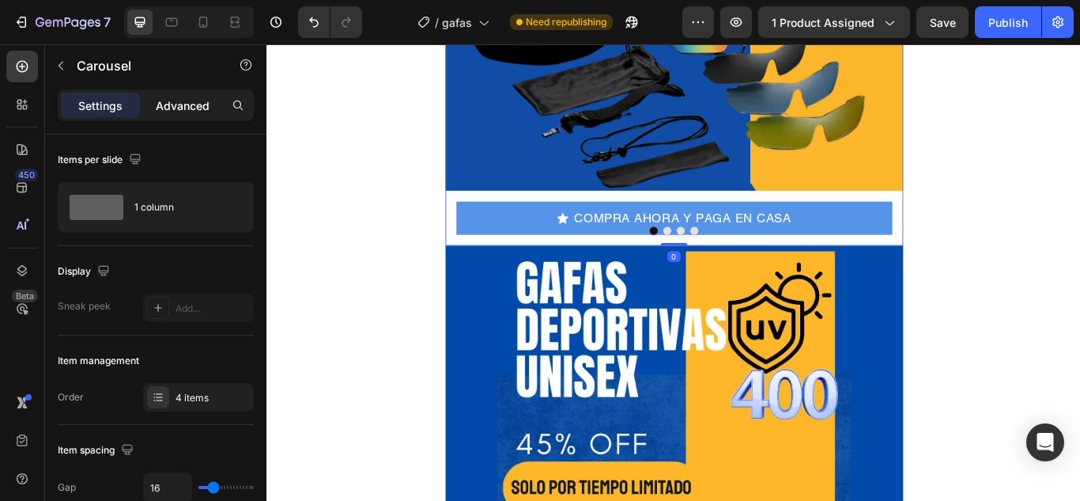
click at [191, 100] on p "Advanced" at bounding box center [183, 105] width 54 height 17
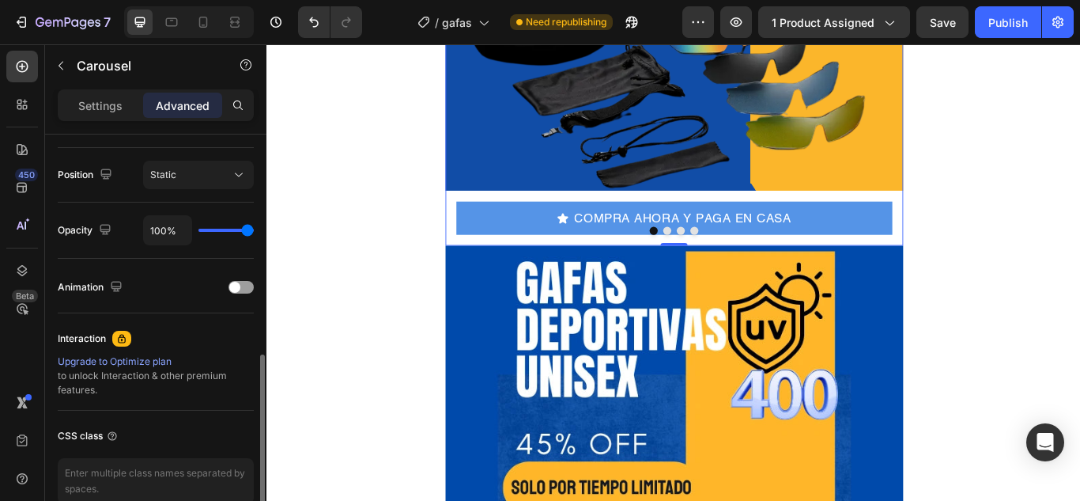
scroll to position [486, 0]
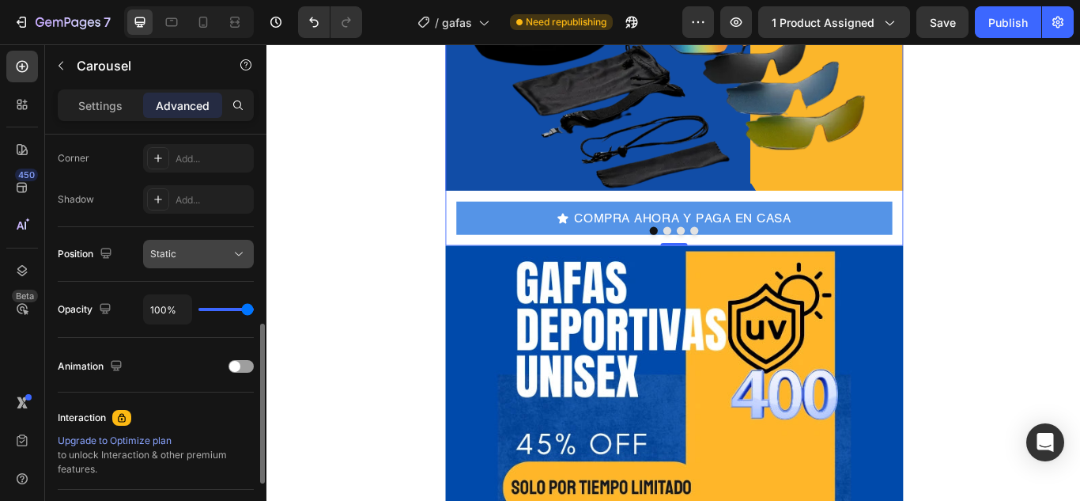
click at [184, 259] on div "Static" at bounding box center [190, 254] width 81 height 14
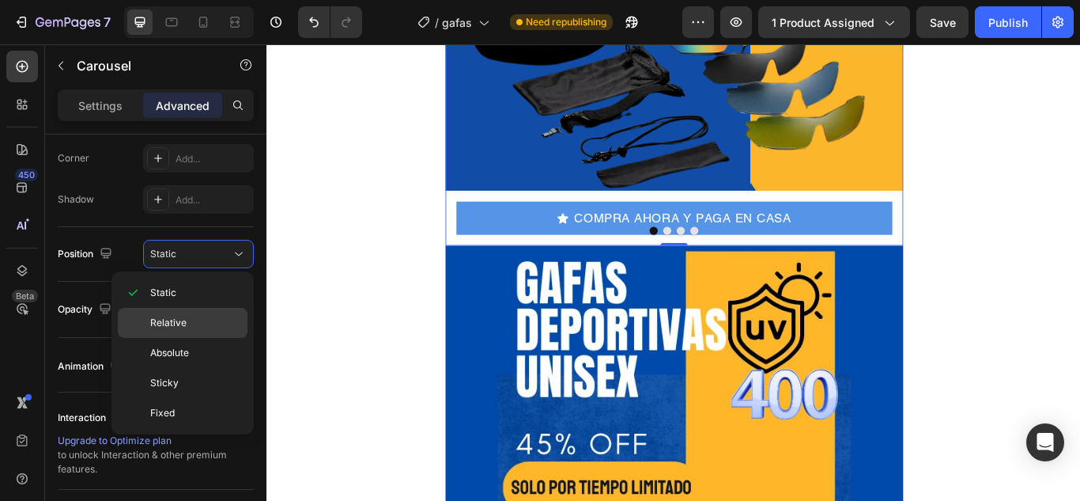
click at [173, 327] on span "Relative" at bounding box center [168, 323] width 36 height 14
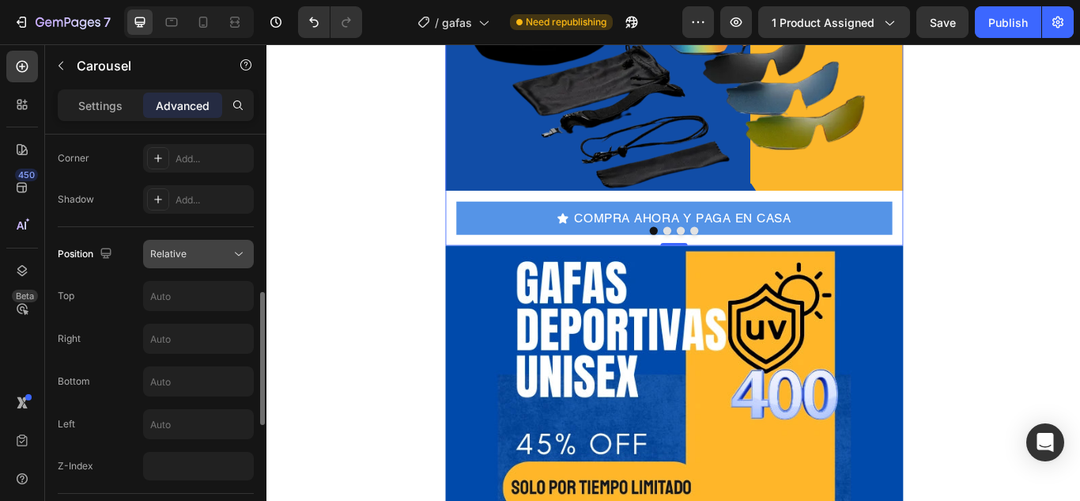
click at [192, 249] on div "Relative" at bounding box center [190, 254] width 81 height 14
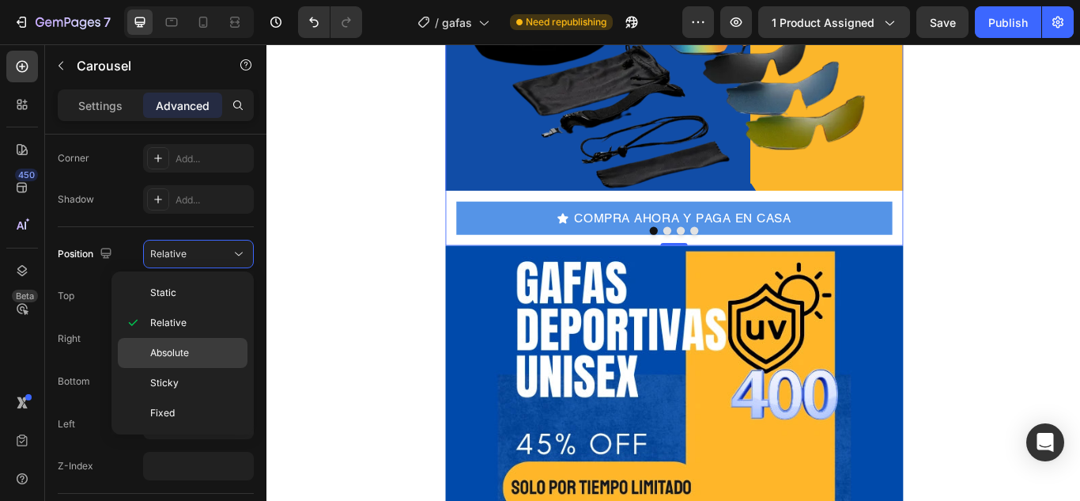
click at [165, 356] on span "Absolute" at bounding box center [169, 353] width 39 height 14
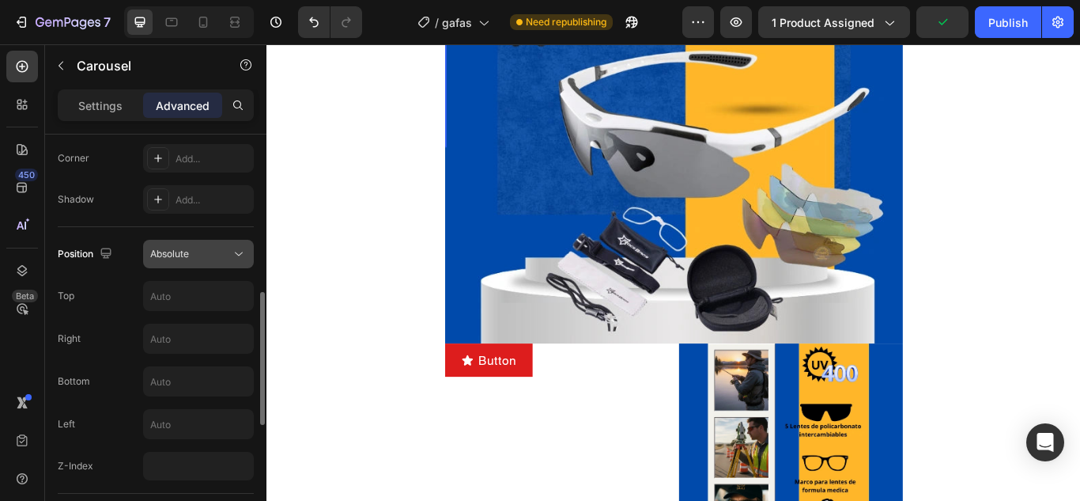
click at [194, 246] on div "Absolute" at bounding box center [198, 254] width 97 height 16
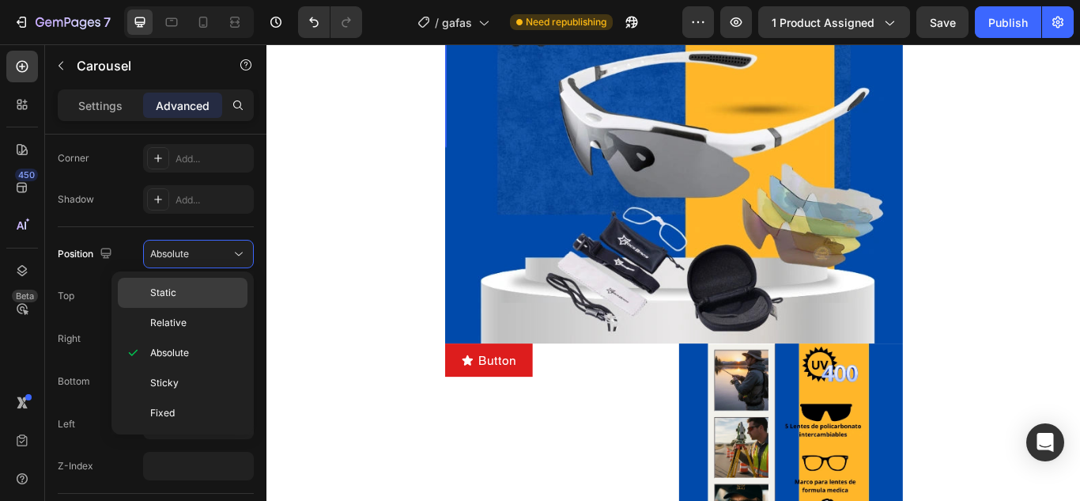
click at [149, 292] on div "Static" at bounding box center [183, 293] width 130 height 30
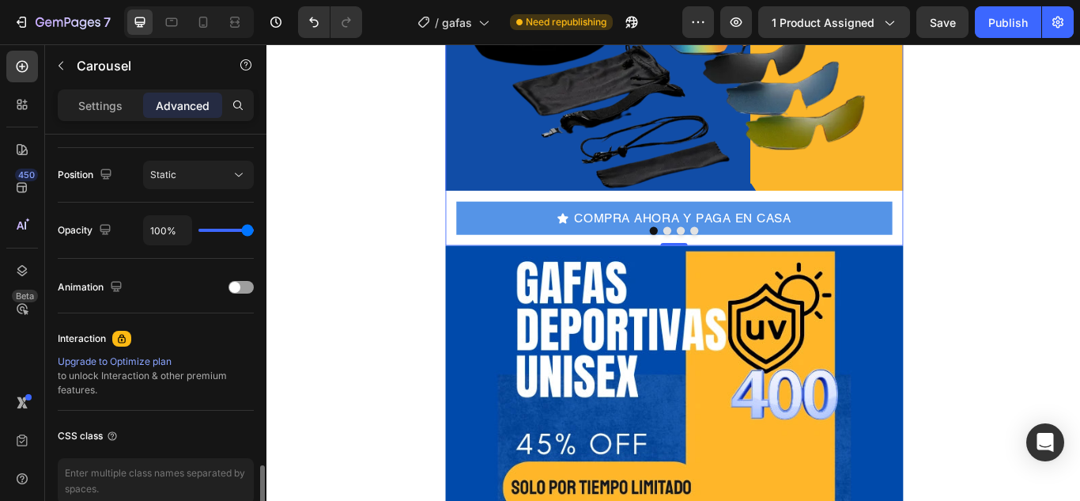
scroll to position [644, 0]
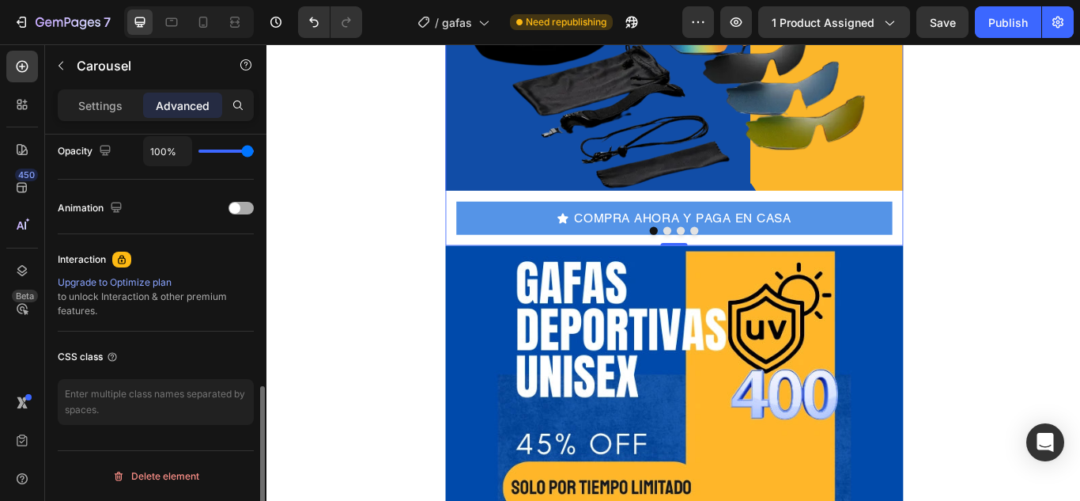
click at [245, 202] on div at bounding box center [241, 208] width 25 height 13
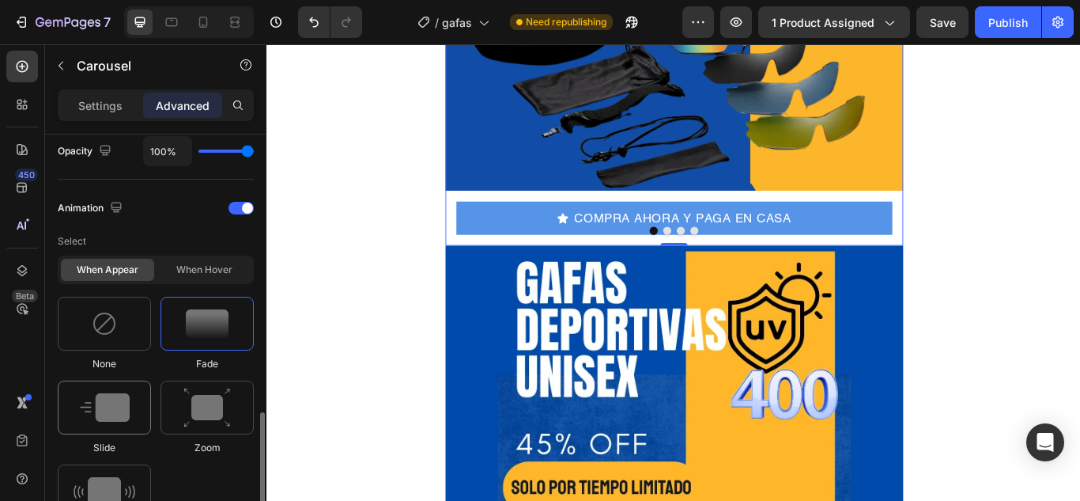
scroll to position [723, 0]
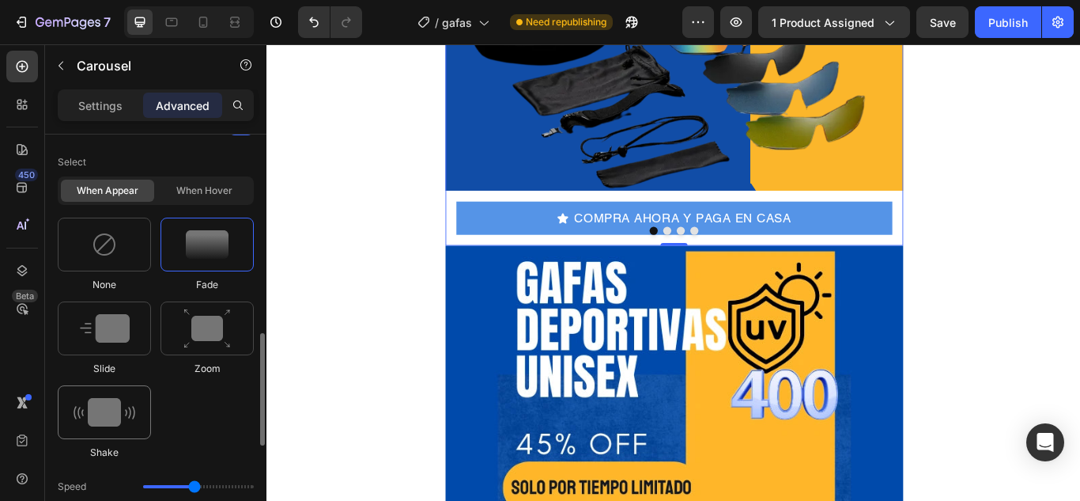
click at [97, 403] on img at bounding box center [105, 412] width 62 height 28
type input "0.7"
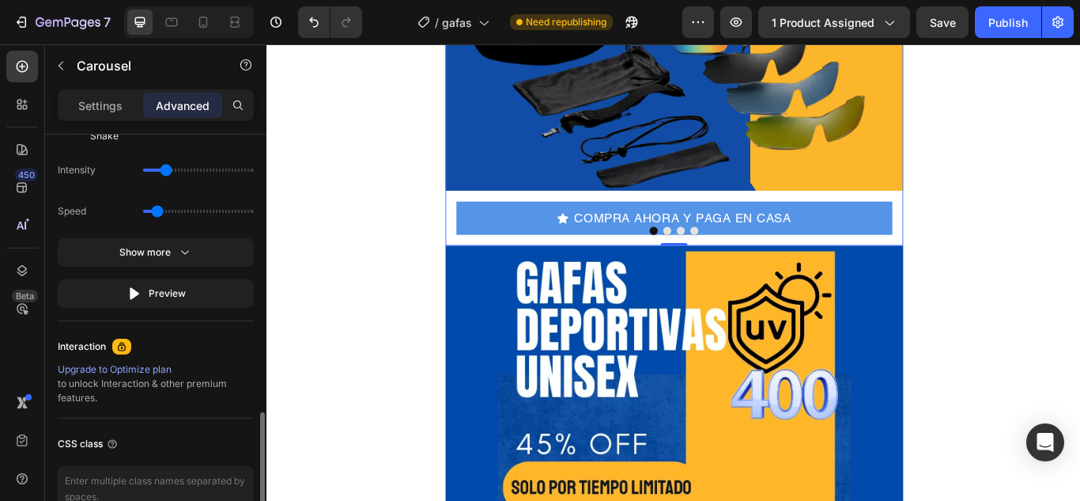
scroll to position [1126, 0]
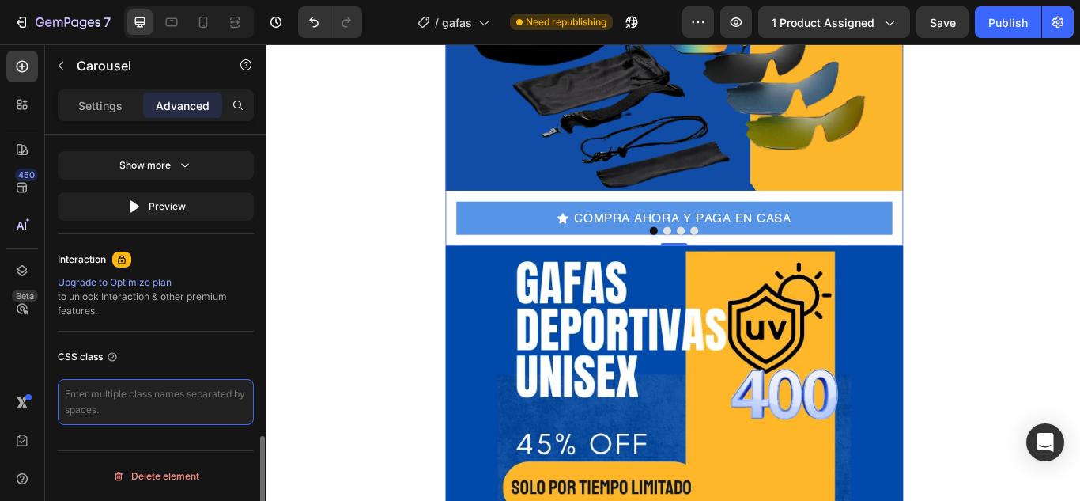
click at [70, 407] on textarea at bounding box center [156, 402] width 196 height 46
paste textarea "_rsi-cod-form-gempages-button-overwrite _rsi-cod-form-is-gempage"
type textarea "_rsi-cod-form-gempages-button-overwrite _rsi-cod-form-is-gempage"
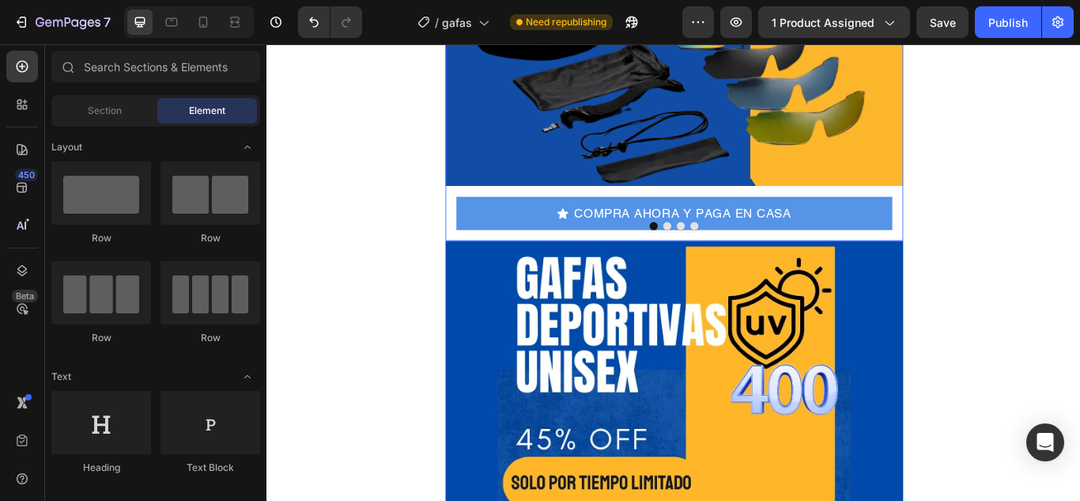
scroll to position [475, 0]
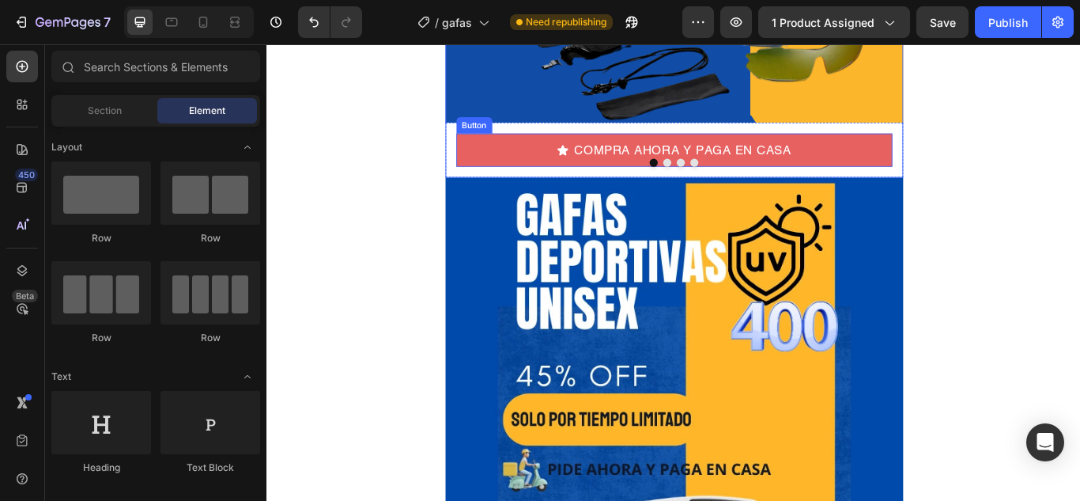
click at [515, 176] on button "COMPRA AHORA Y PAGA EN CASA" at bounding box center [741, 168] width 509 height 39
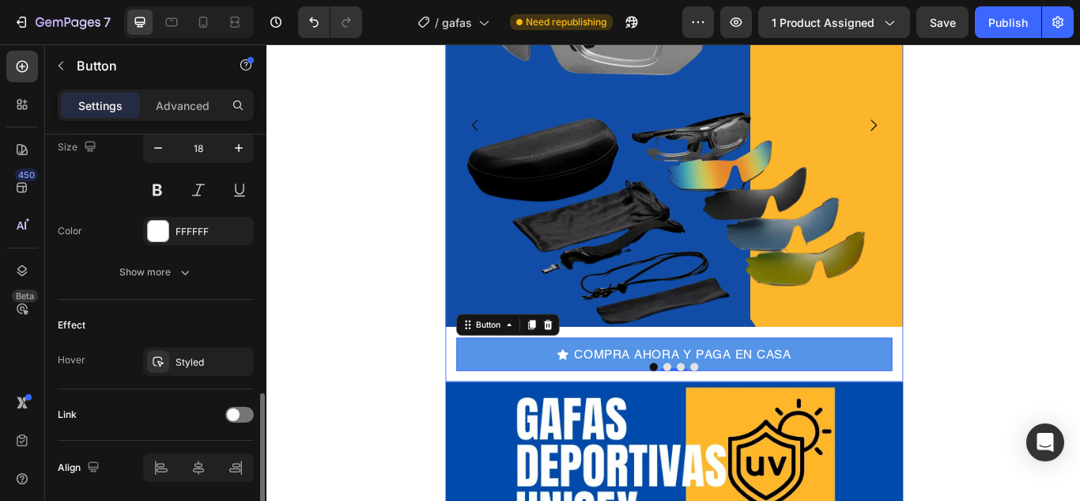
scroll to position [848, 0]
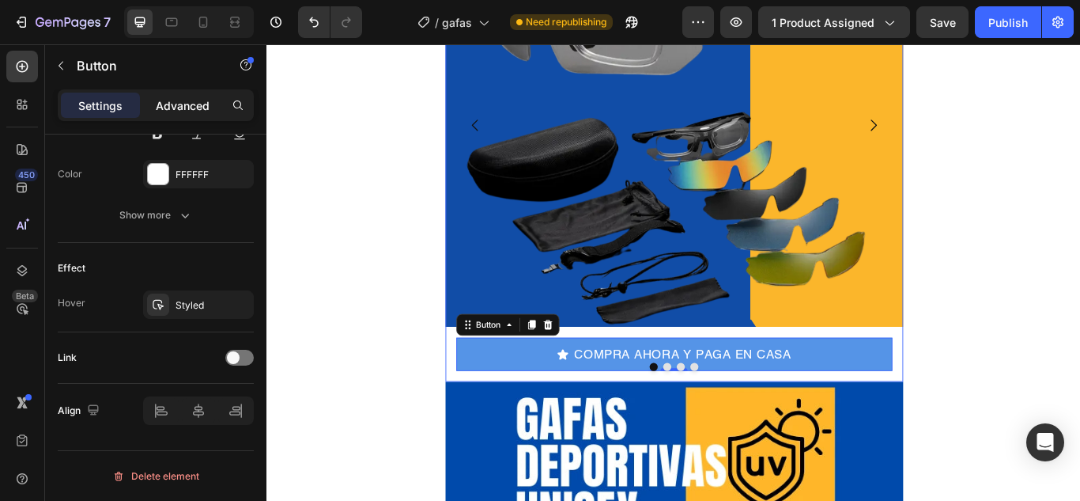
click at [174, 103] on p "Advanced" at bounding box center [183, 105] width 54 height 17
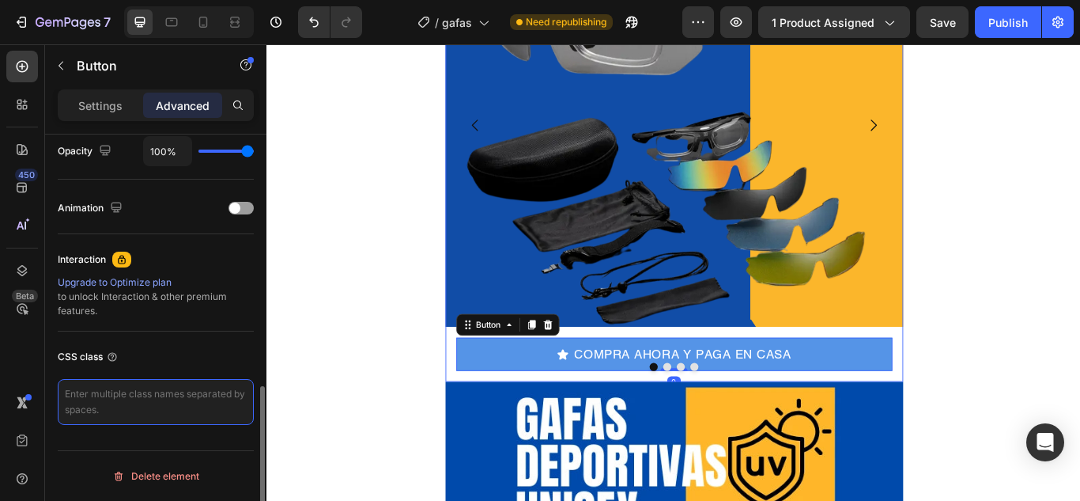
paste textarea "_rsi-cod-form-gempages-button-overwrite _rsi-cod-form-is-gempage"
type textarea "_rsi-cod-form-gempages-button-overwrite _rsi-cod-form-is-gempage"
click at [0, 0] on lt-div at bounding box center [0, 0] width 0 height 0
select select "en-us"
click at [0, 0] on lt-div at bounding box center [0, 0] width 0 height 0
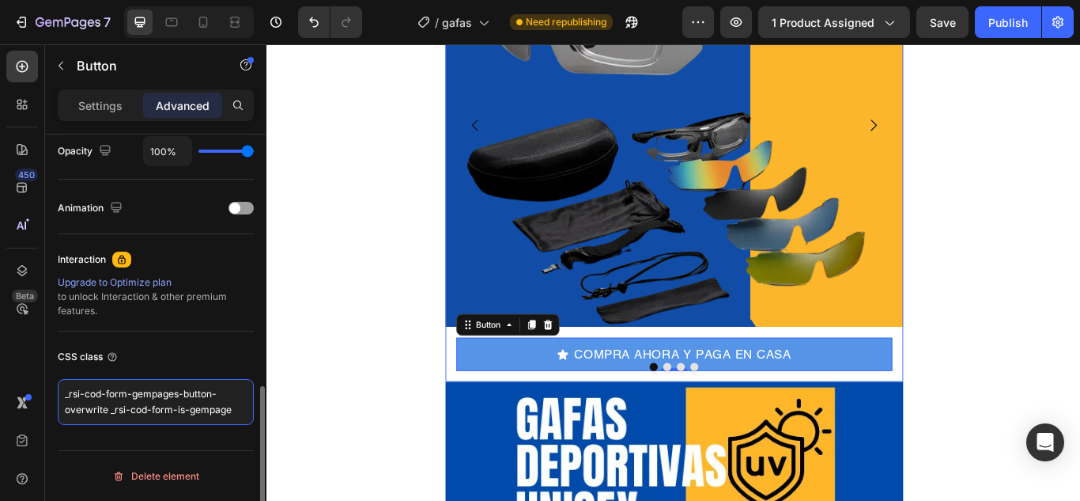
click at [231, 386] on textarea "_rsi-cod-form-gempages-button-overwrite _rsi-cod-form-is-gempage" at bounding box center [156, 402] width 196 height 46
click at [229, 411] on textarea "_rsi-cod-form-gempages-button-overwrite _rsi-cod-form-is-gempage" at bounding box center [156, 402] width 196 height 46
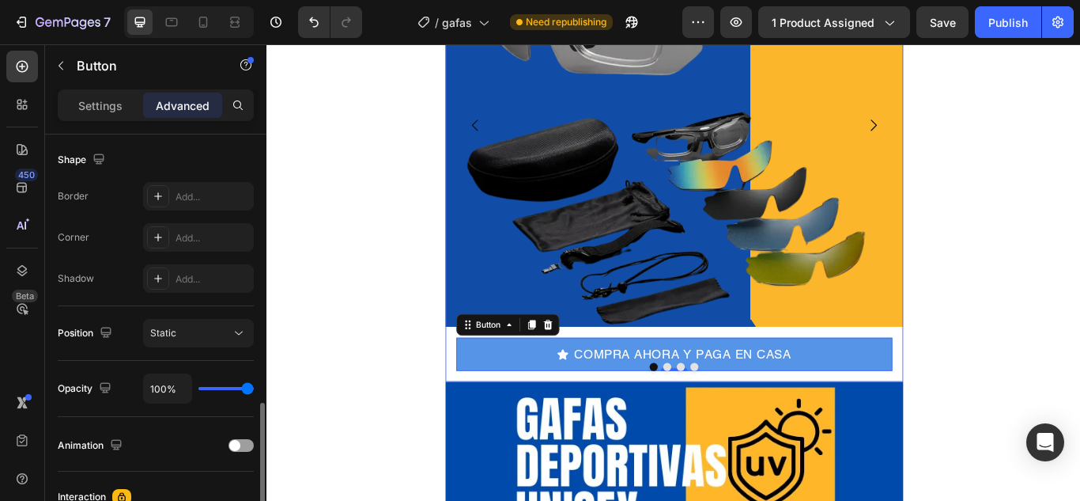
scroll to position [486, 0]
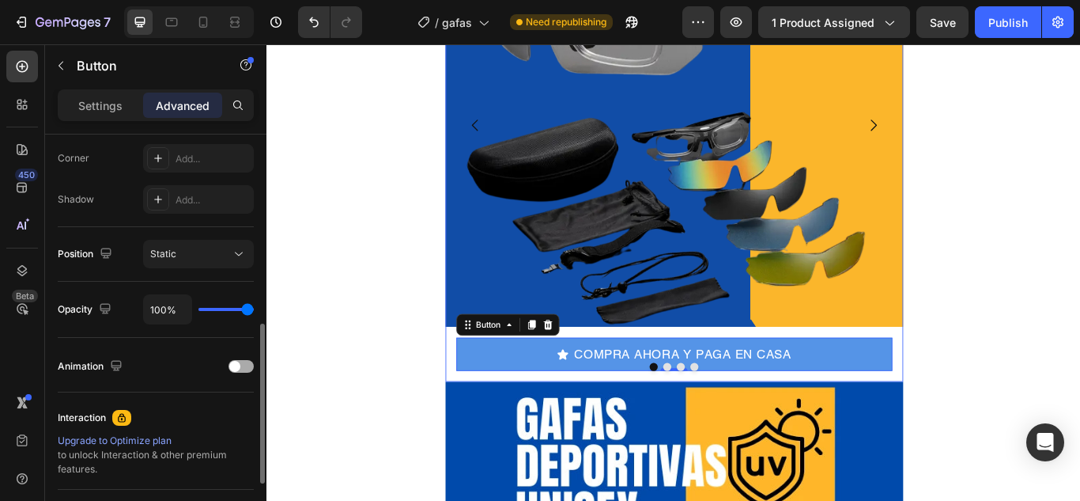
type textarea "_rsi-cod-form-gempages-button-overwrite _rsi-cod-form-is-gempage"
click at [244, 361] on div at bounding box center [241, 366] width 25 height 13
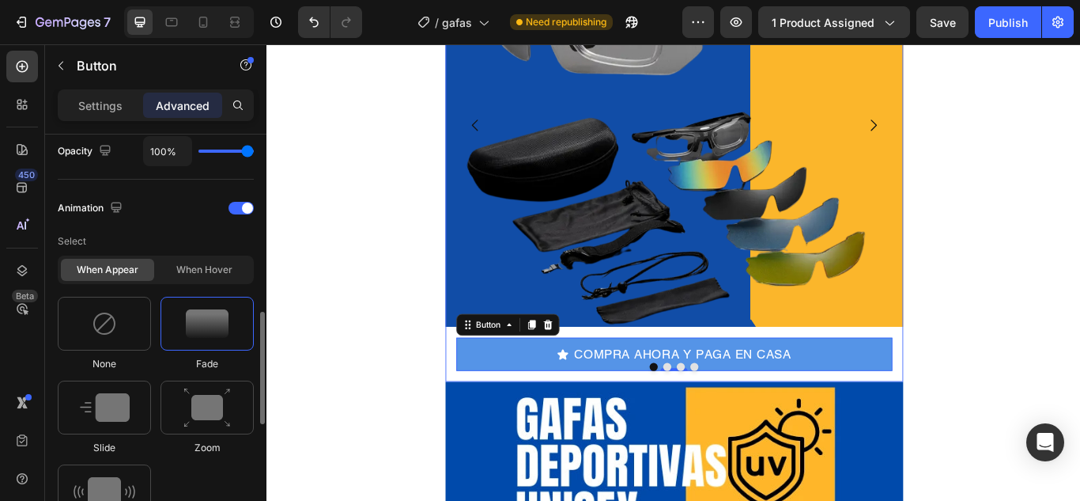
scroll to position [723, 0]
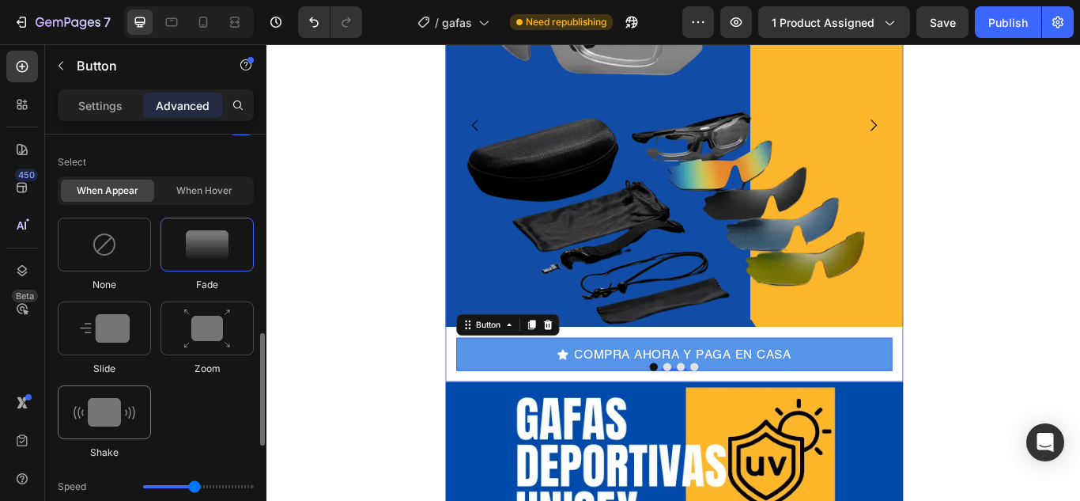
click at [108, 414] on img at bounding box center [105, 412] width 62 height 28
type input "0.7"
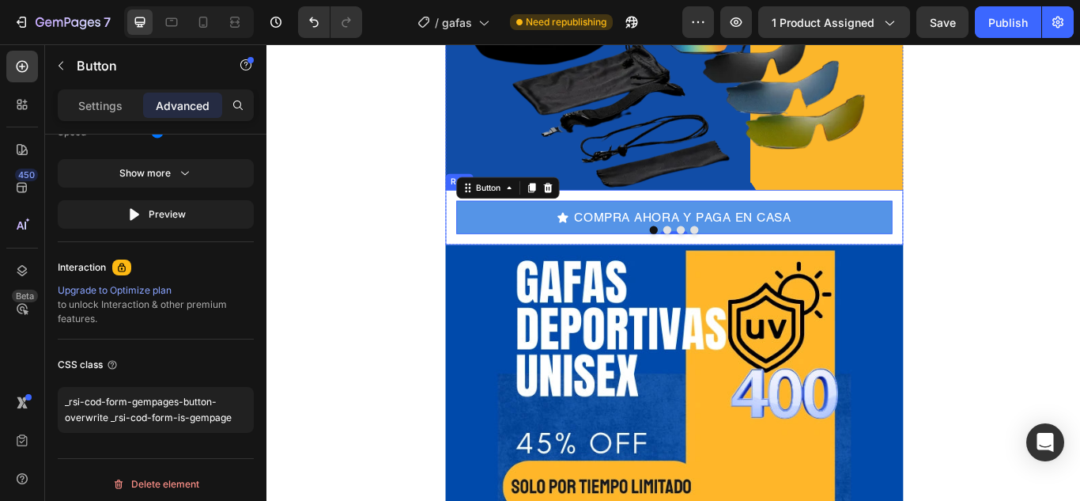
scroll to position [395, 0]
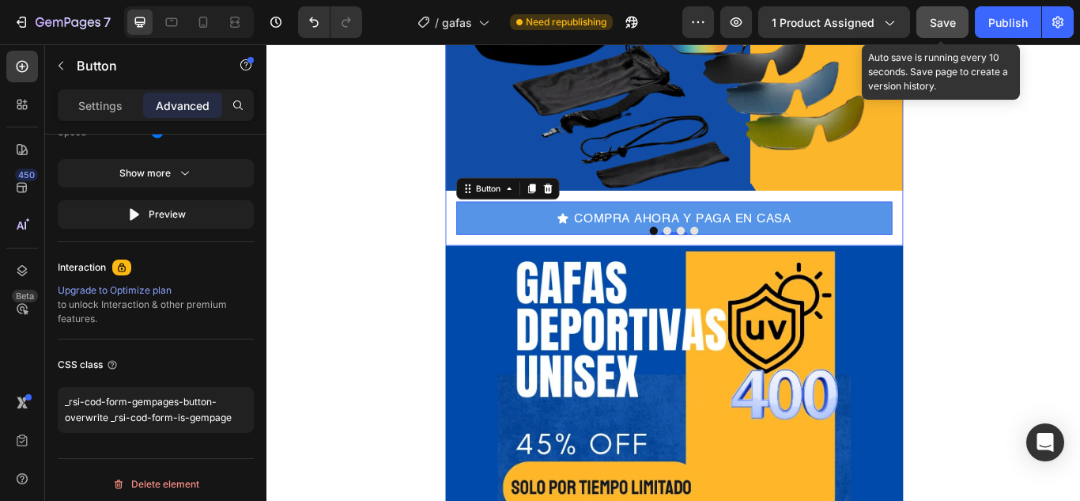
click at [961, 20] on button "Save" at bounding box center [943, 22] width 52 height 32
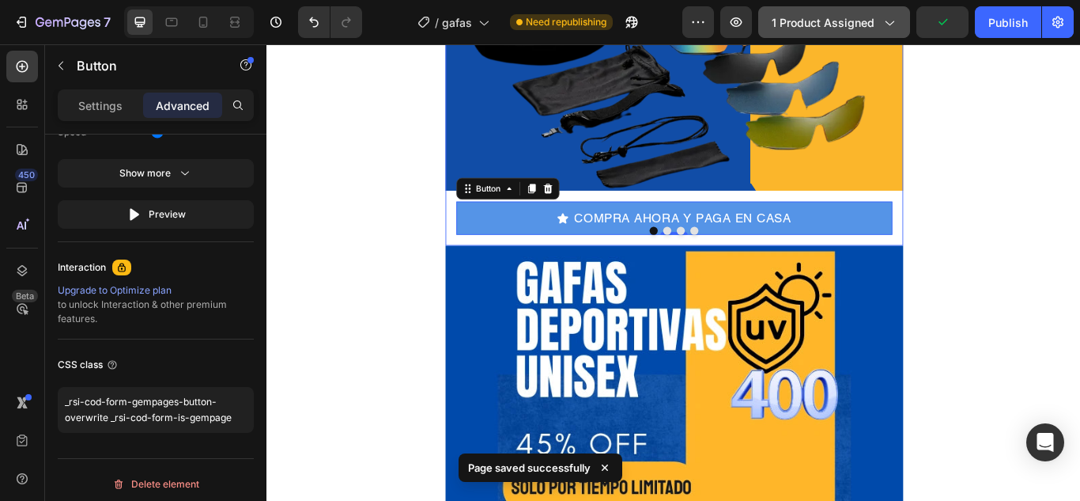
click at [887, 31] on button "1 product assigned" at bounding box center [835, 22] width 152 height 32
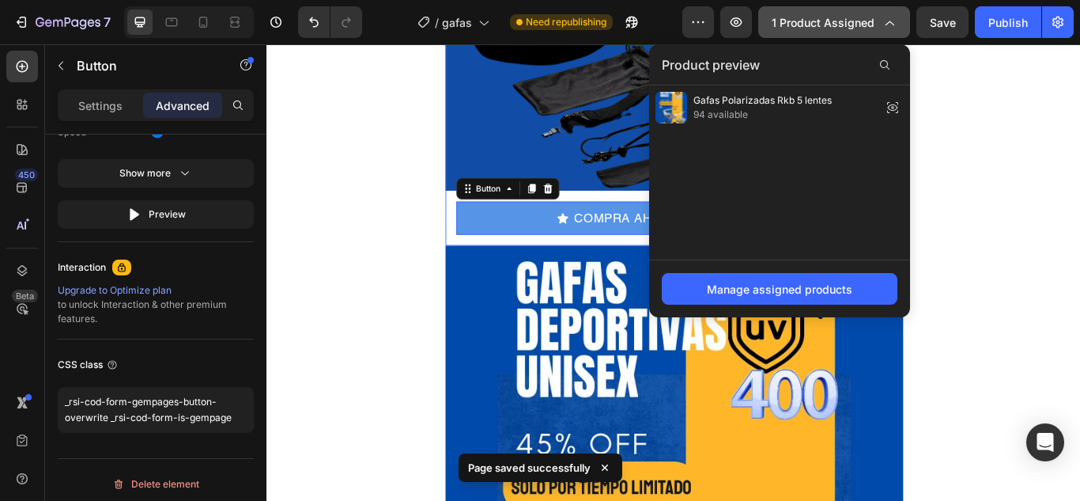
click at [887, 31] on button "1 product assigned" at bounding box center [835, 22] width 152 height 32
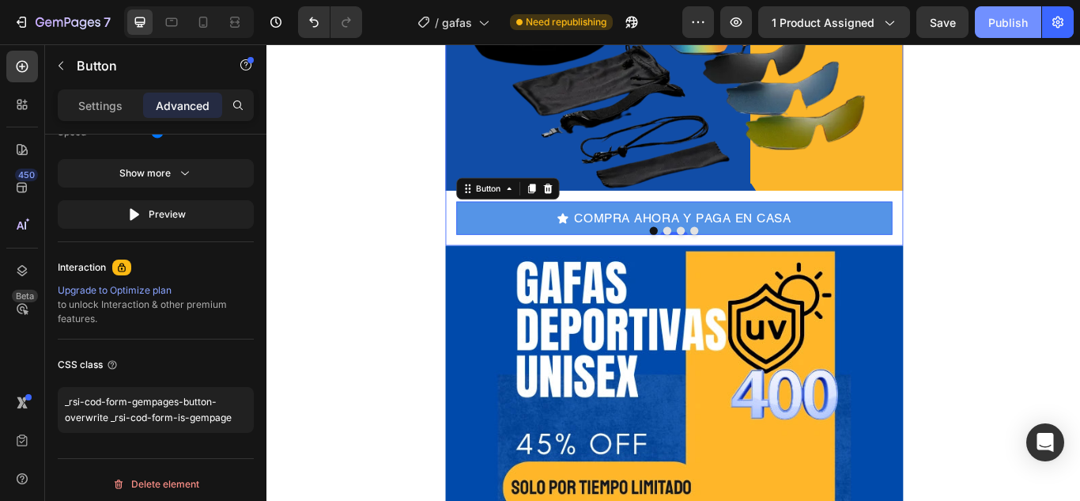
click at [997, 14] on div "Publish" at bounding box center [1009, 22] width 40 height 17
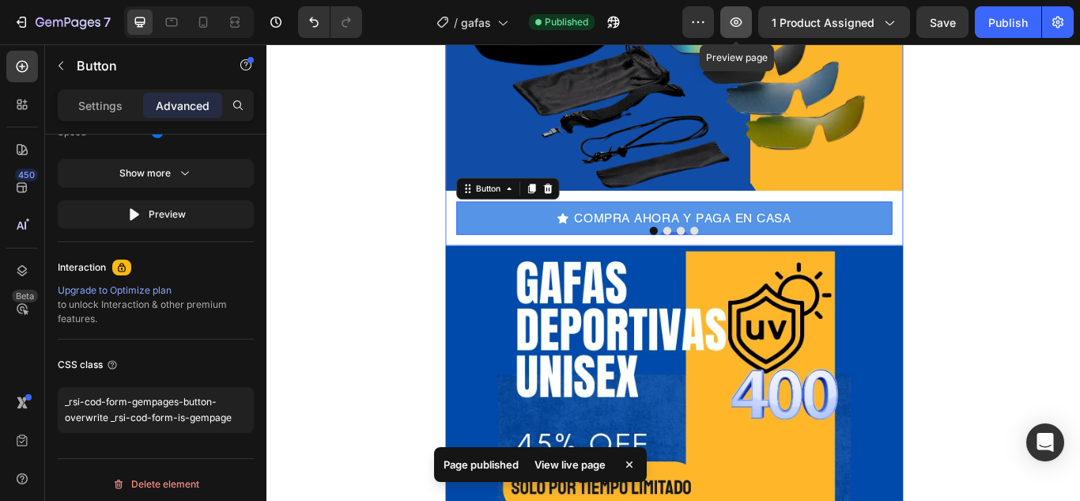
click at [743, 24] on icon "button" at bounding box center [737, 21] width 12 height 9
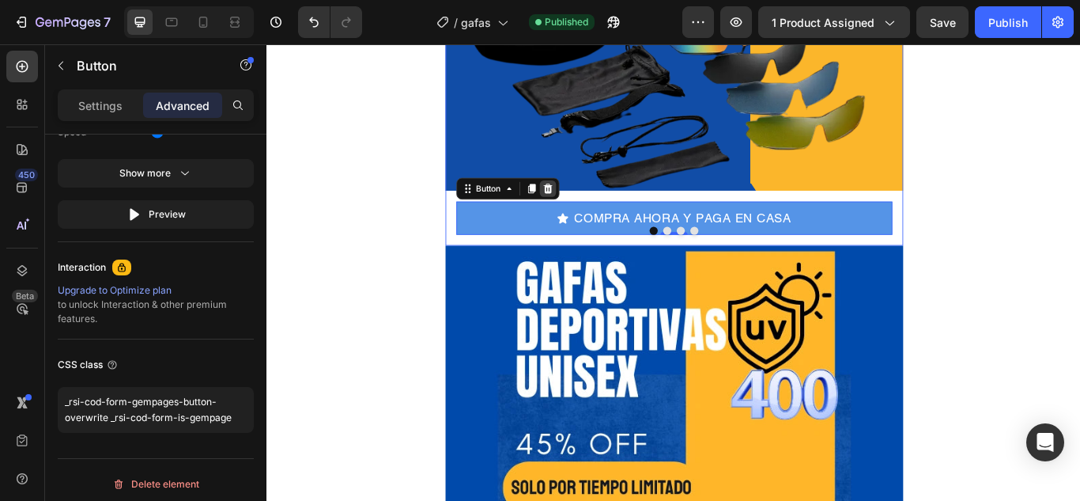
click at [589, 203] on div at bounding box center [594, 212] width 19 height 19
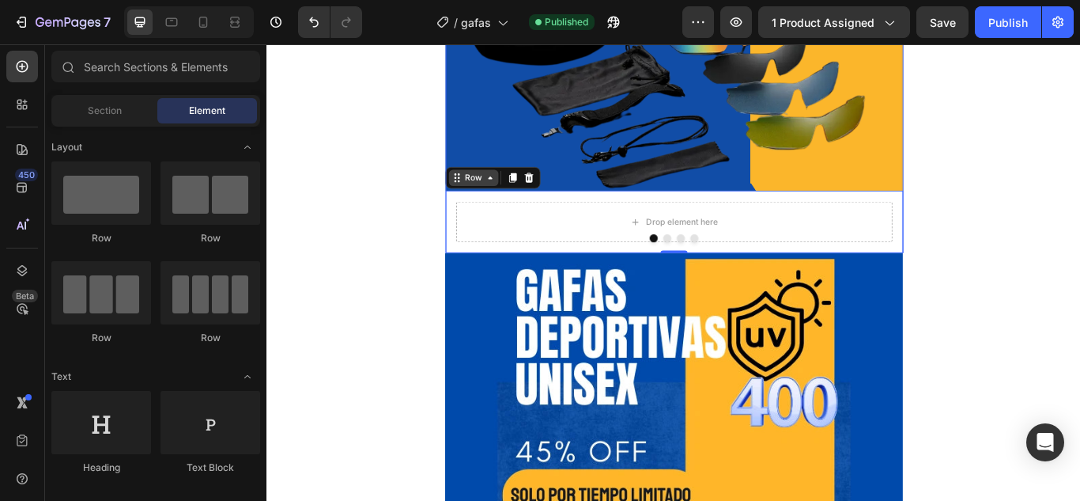
click at [479, 206] on div "Row" at bounding box center [508, 200] width 58 height 19
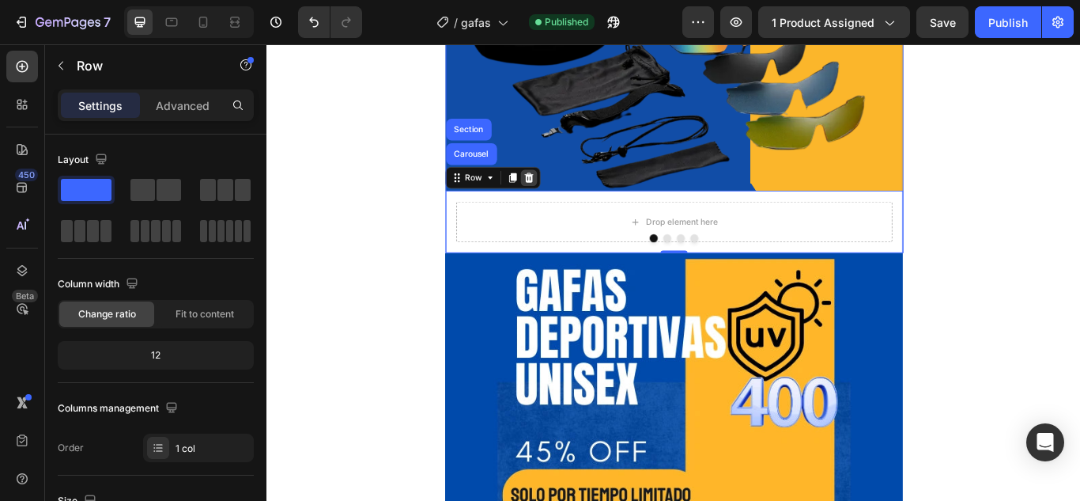
click at [566, 195] on icon at bounding box center [572, 200] width 13 height 13
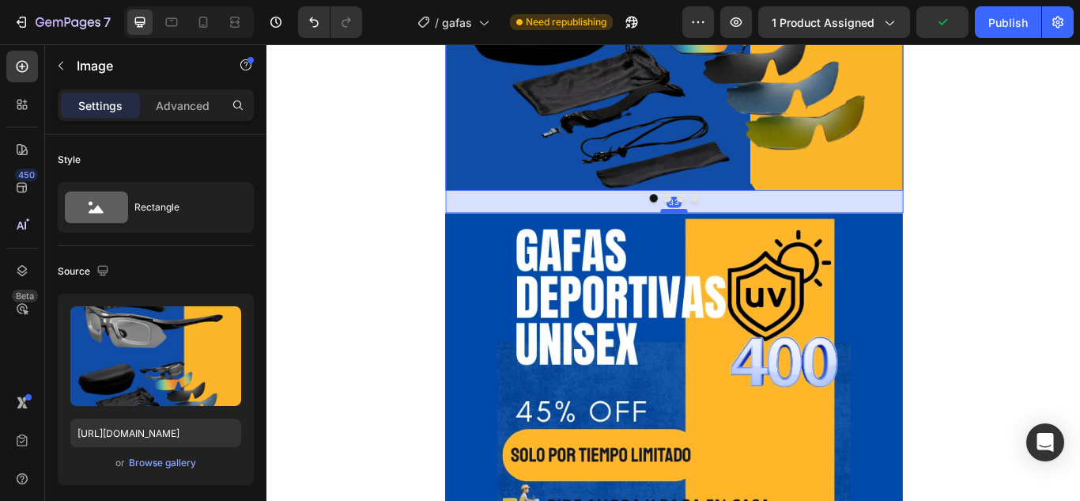
drag, startPoint x: 735, startPoint y: 213, endPoint x: 736, endPoint y: 239, distance: 26.2
click at [736, 239] on div at bounding box center [741, 239] width 32 height 5
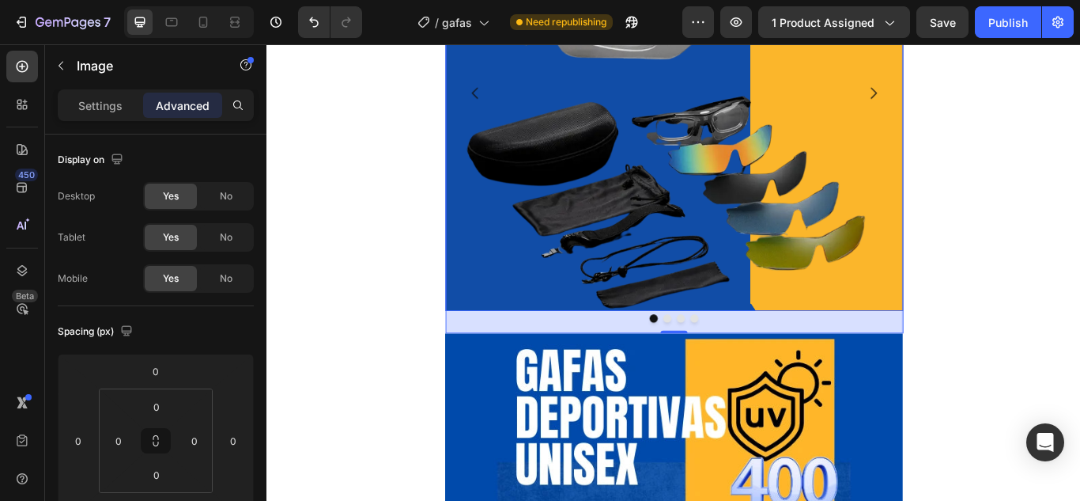
scroll to position [316, 0]
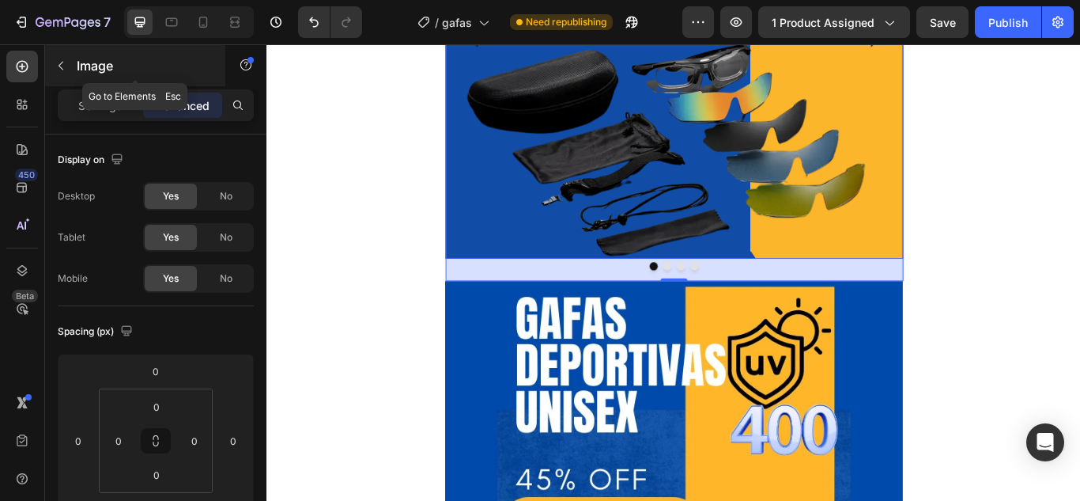
click at [56, 66] on icon "button" at bounding box center [61, 65] width 13 height 13
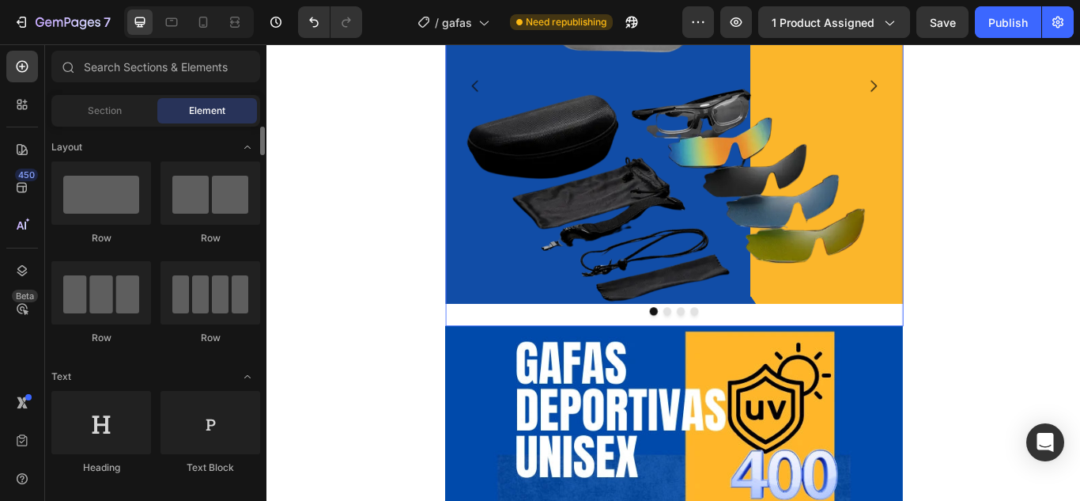
scroll to position [237, 0]
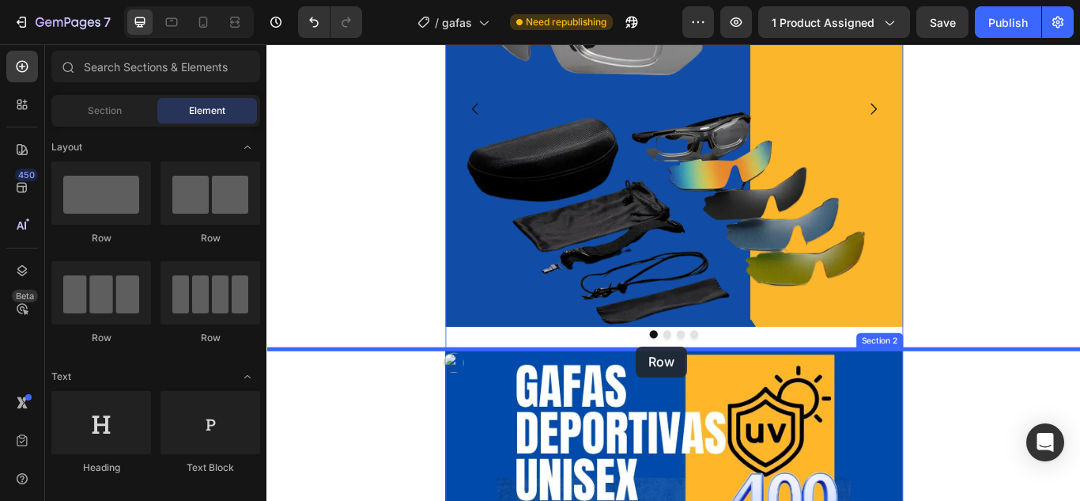
drag, startPoint x: 377, startPoint y: 250, endPoint x: 698, endPoint y: 396, distance: 352.9
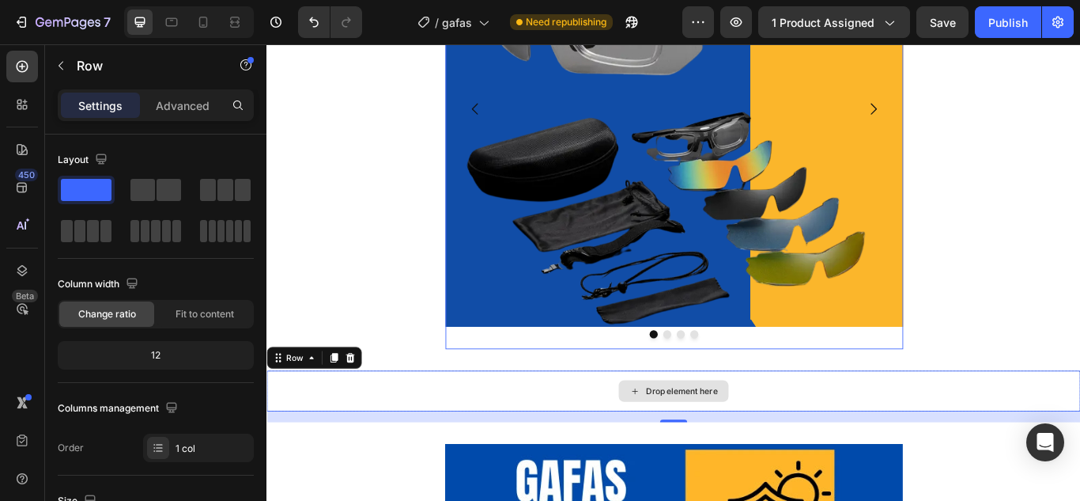
click at [406, 443] on div "Drop element here" at bounding box center [741, 448] width 949 height 47
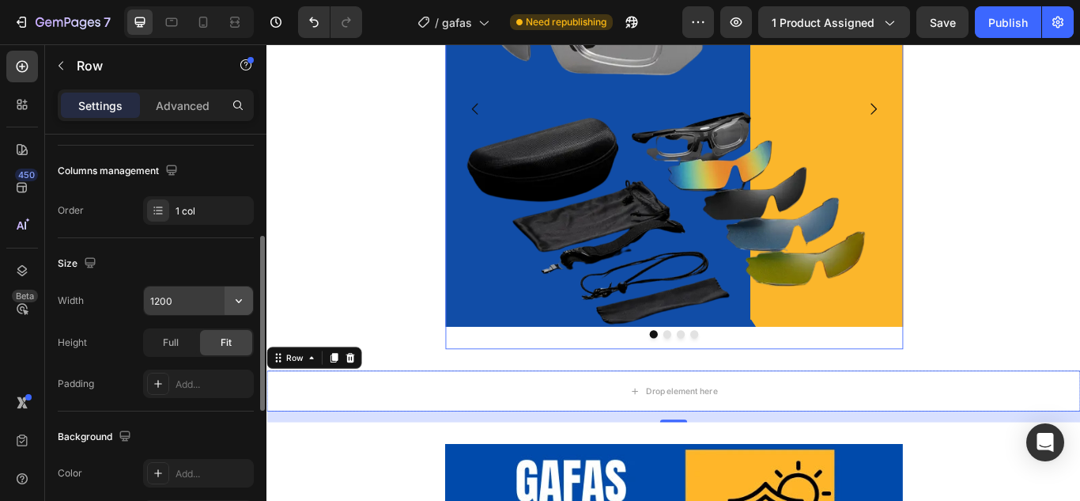
click at [237, 301] on icon "button" at bounding box center [239, 301] width 6 height 4
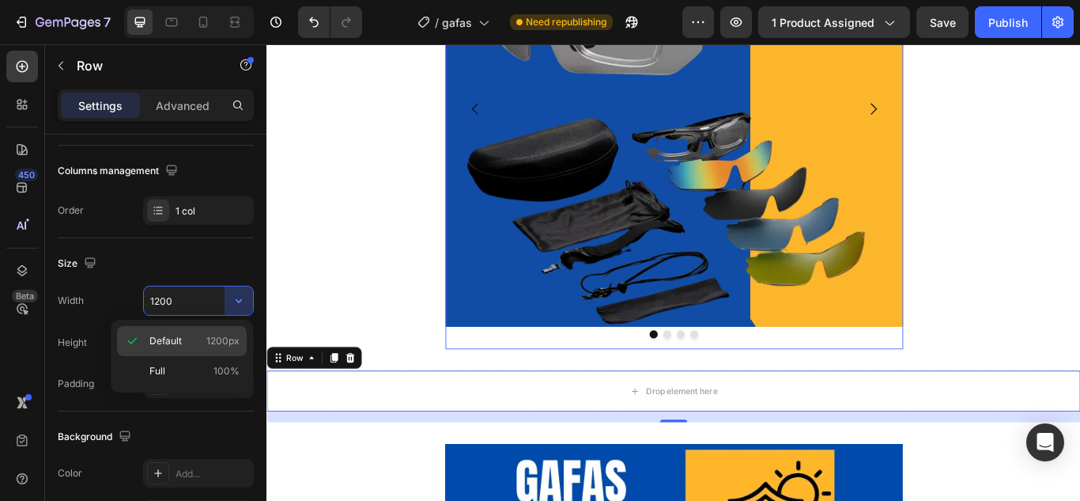
click at [167, 346] on span "Default" at bounding box center [165, 341] width 32 height 14
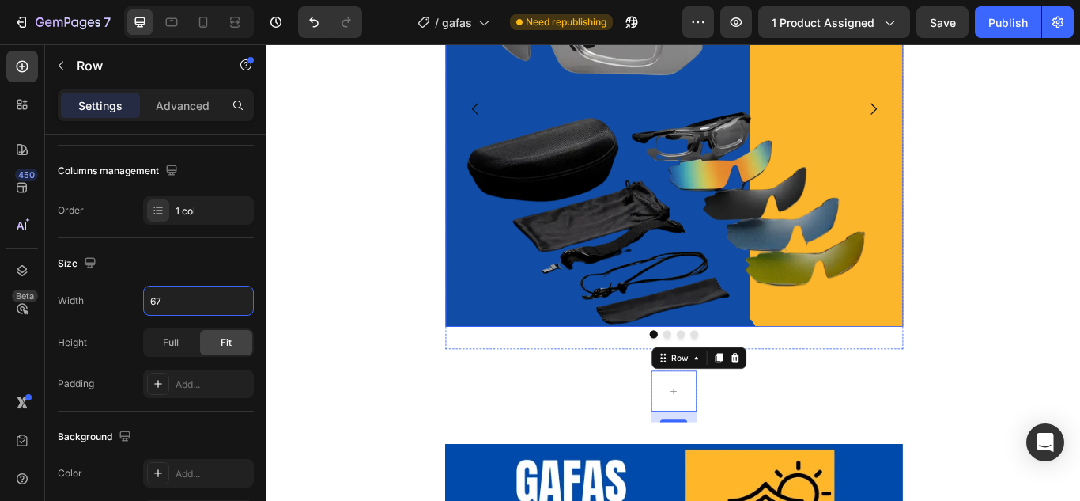
type input "675"
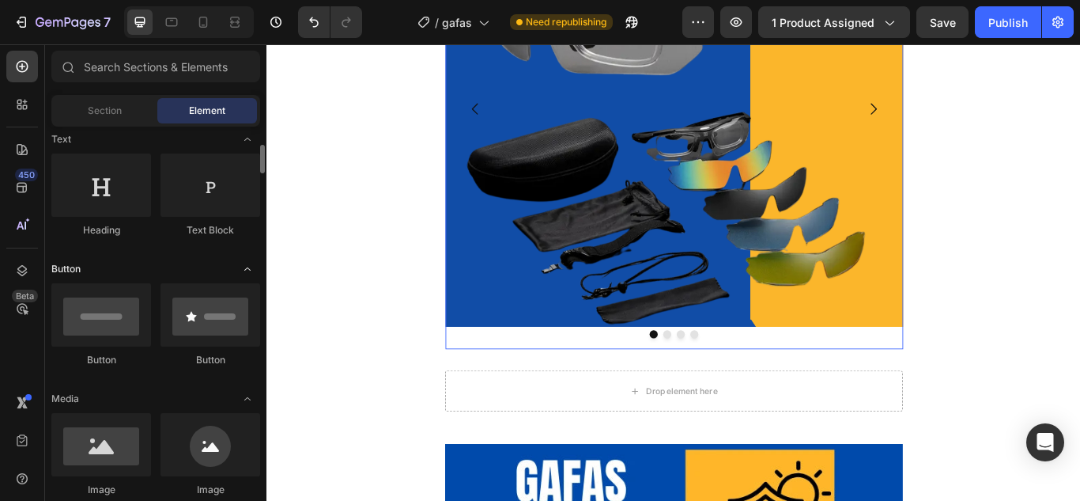
scroll to position [316, 0]
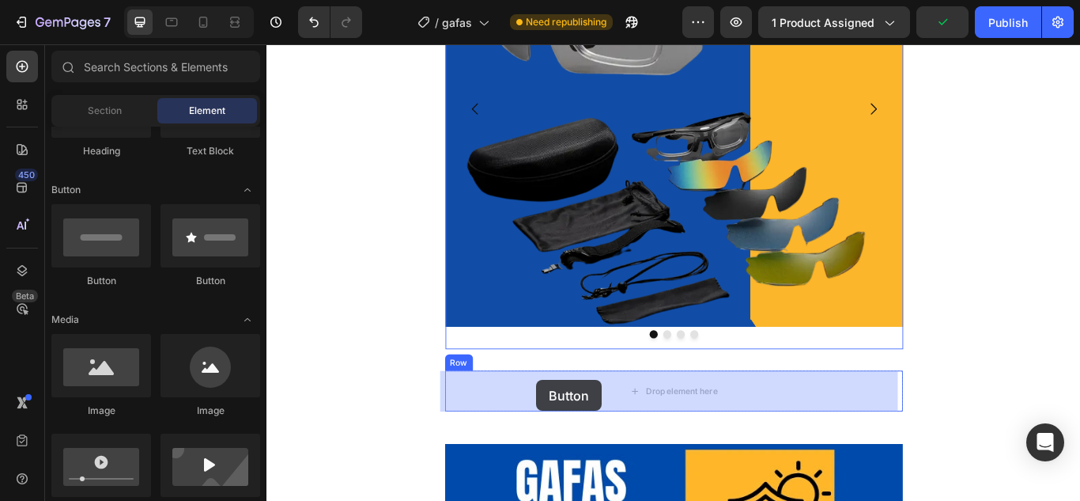
drag, startPoint x: 471, startPoint y: 290, endPoint x: 581, endPoint y: 436, distance: 183.5
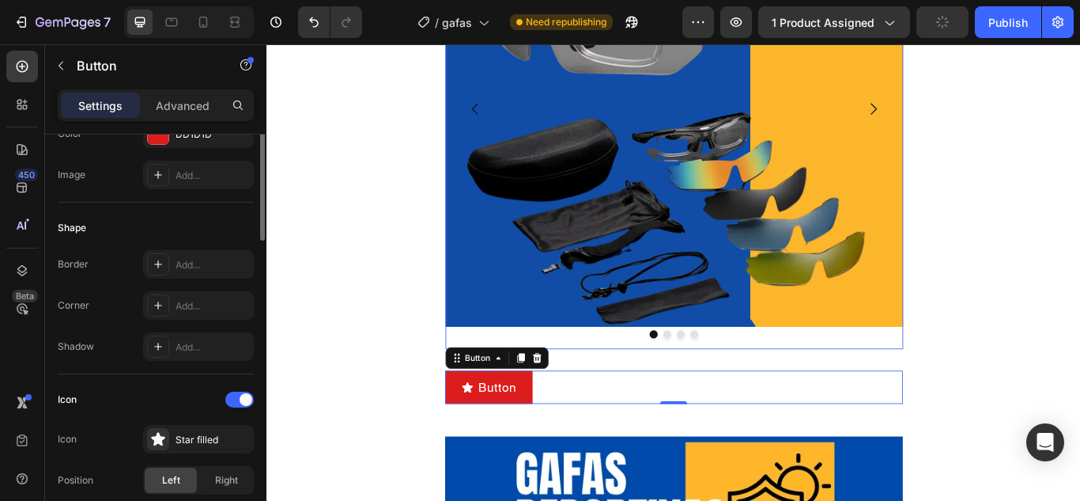
scroll to position [0, 0]
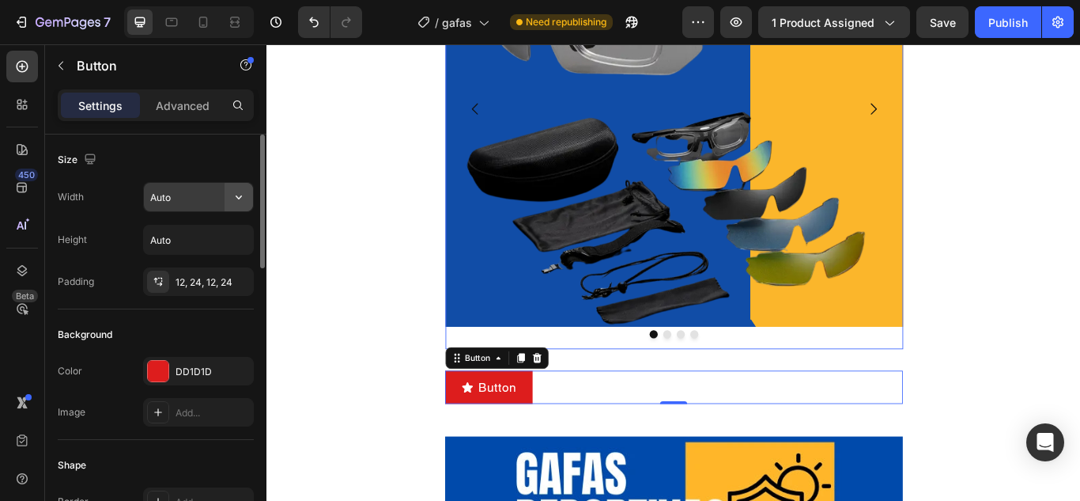
click at [225, 199] on button "button" at bounding box center [239, 197] width 28 height 28
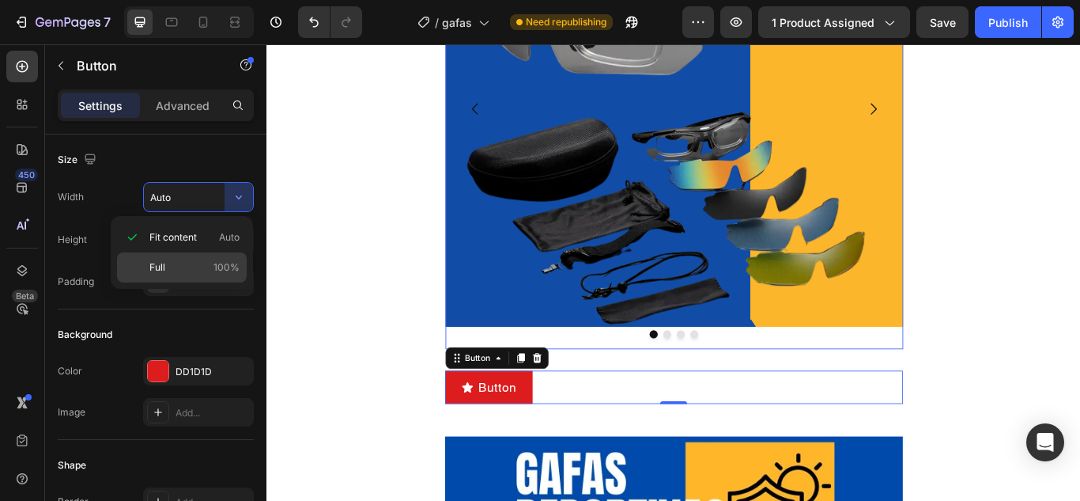
click at [160, 268] on span "Full" at bounding box center [157, 267] width 16 height 14
type input "100%"
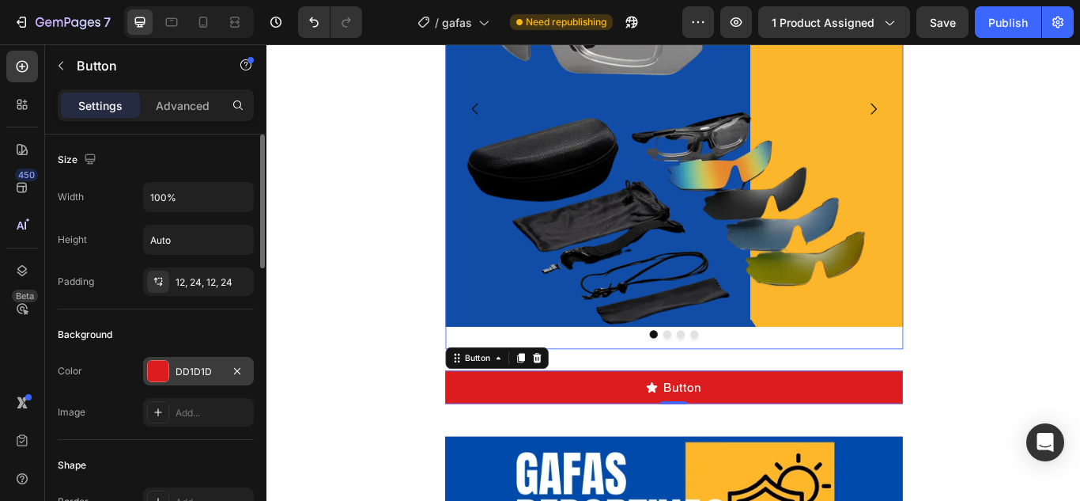
click at [156, 370] on div at bounding box center [158, 371] width 21 height 21
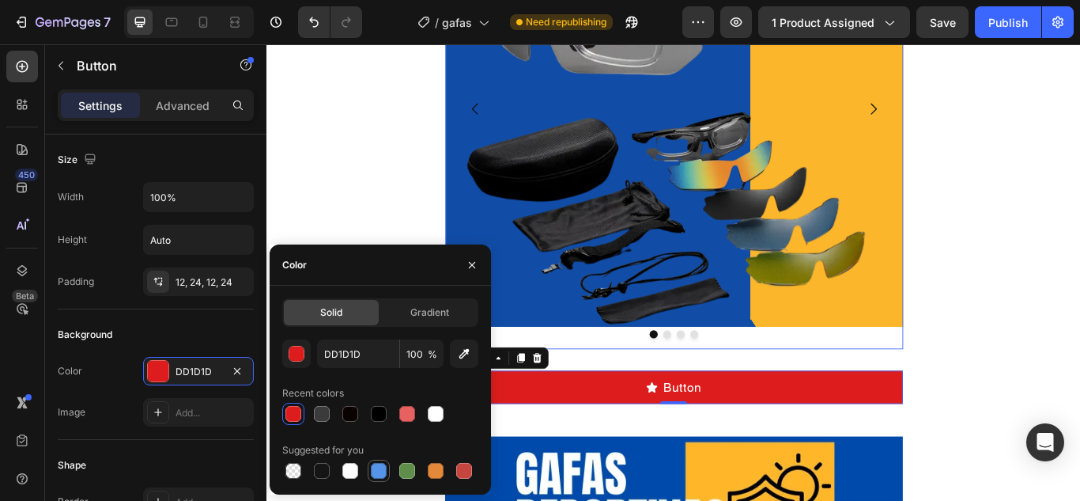
click at [384, 469] on div at bounding box center [379, 471] width 16 height 16
type input "5594E7"
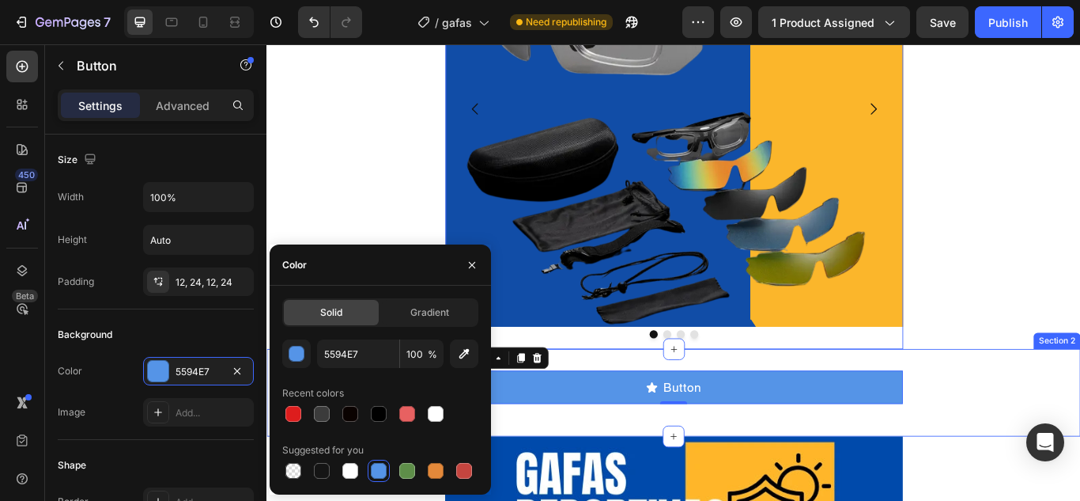
click at [1065, 420] on div "Button Button 0 Row Section 2" at bounding box center [741, 450] width 949 height 102
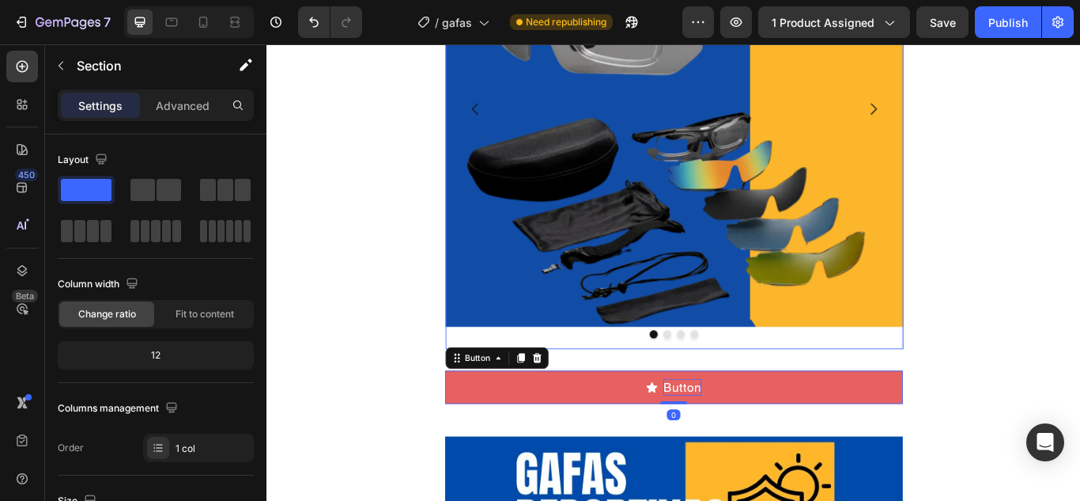
click at [741, 447] on p "Button" at bounding box center [751, 444] width 44 height 20
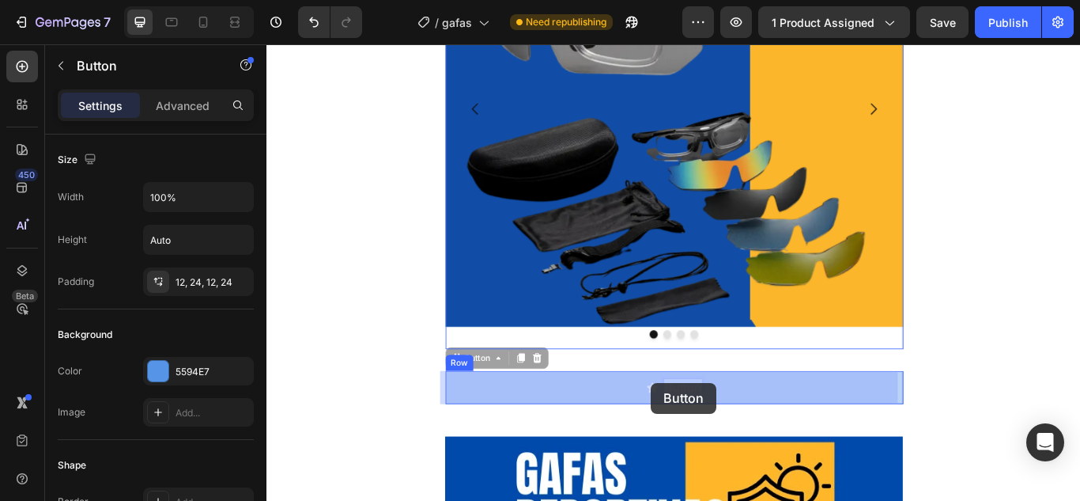
drag, startPoint x: 761, startPoint y: 439, endPoint x: 721, endPoint y: 437, distance: 40.4
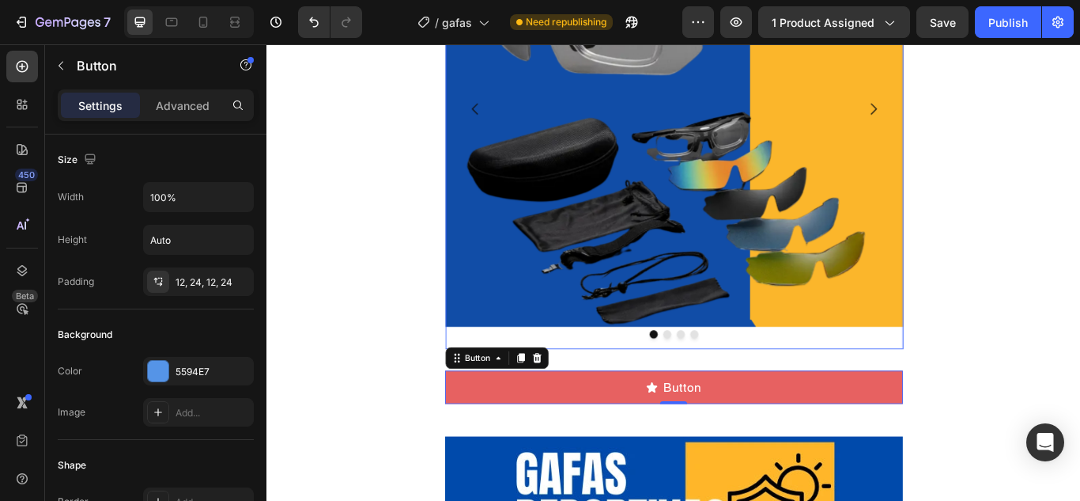
click at [785, 441] on button "Button" at bounding box center [742, 444] width 534 height 39
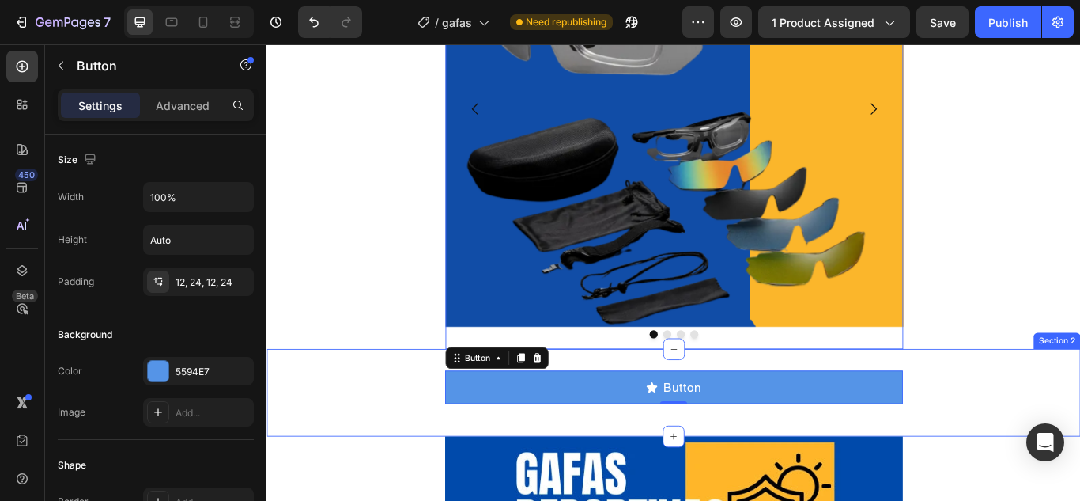
click at [418, 460] on div "Button Button 0 Row" at bounding box center [741, 450] width 949 height 51
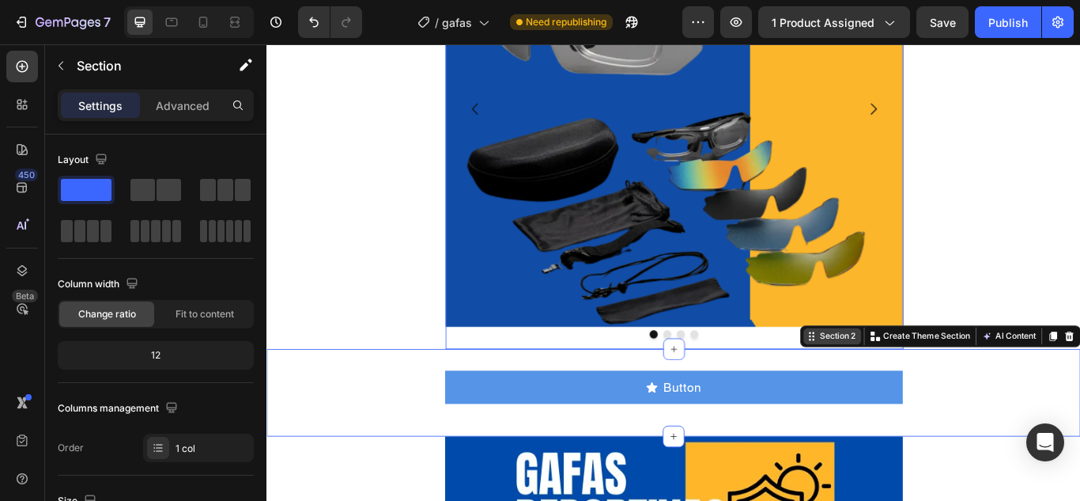
click at [902, 393] on div "Section 2" at bounding box center [925, 384] width 67 height 19
click at [937, 387] on div "Section 2" at bounding box center [932, 384] width 48 height 14
click at [892, 391] on div "Section 2" at bounding box center [925, 384] width 67 height 19
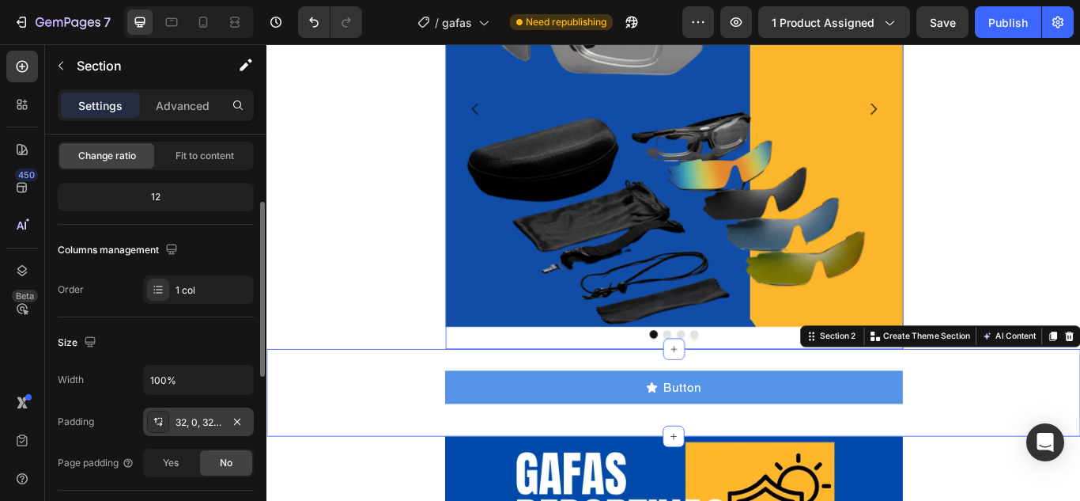
scroll to position [237, 0]
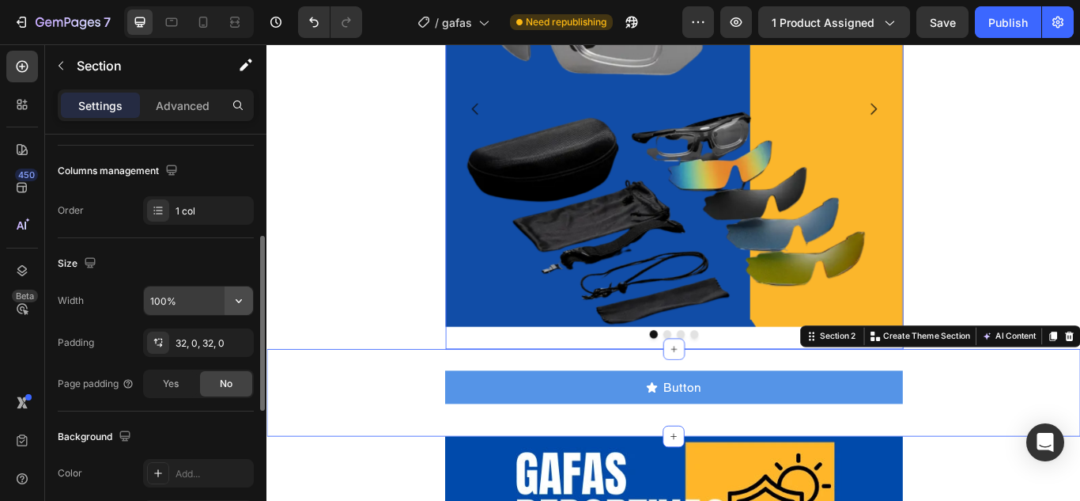
click at [242, 301] on icon "button" at bounding box center [239, 301] width 16 height 16
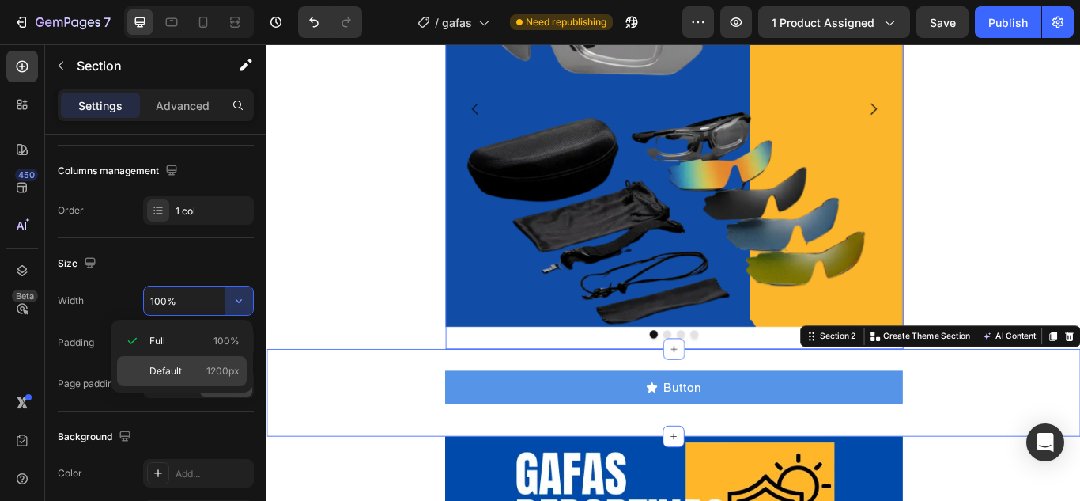
click at [179, 369] on span "Default" at bounding box center [165, 371] width 32 height 14
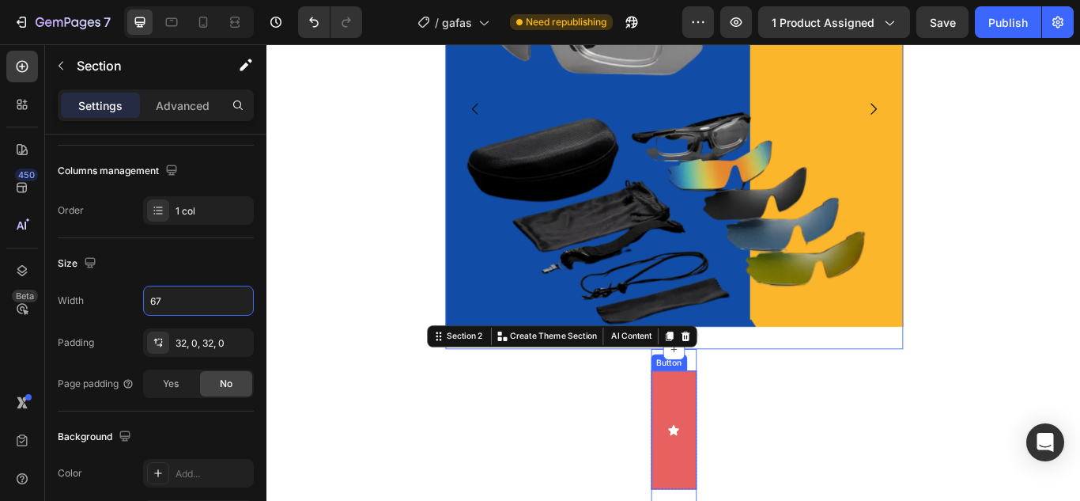
type input "675"
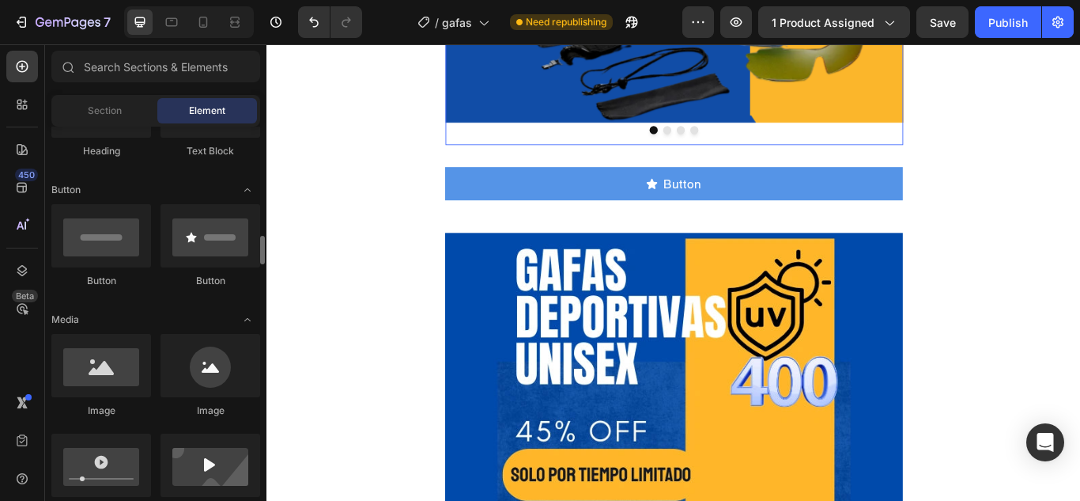
scroll to position [395, 0]
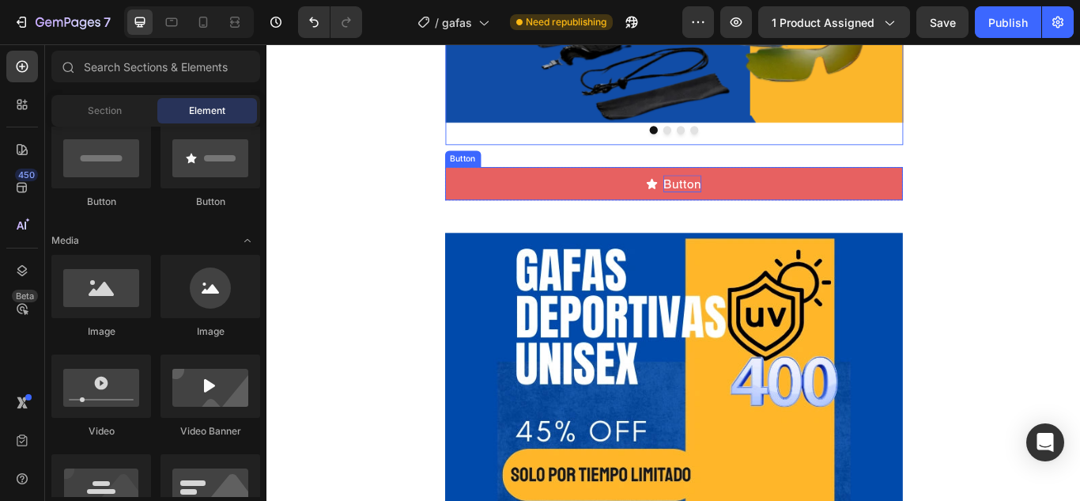
click at [754, 199] on p "Button" at bounding box center [751, 207] width 44 height 20
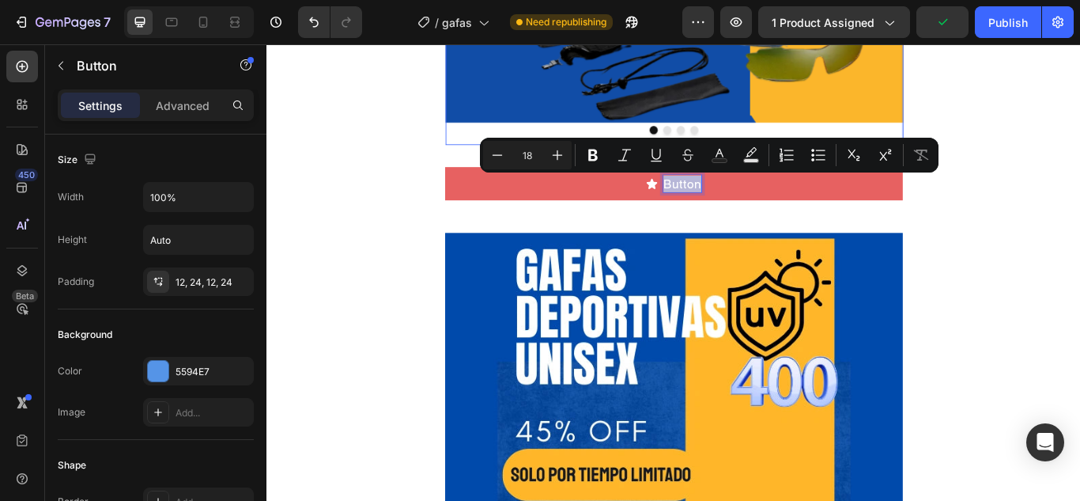
drag, startPoint x: 765, startPoint y: 207, endPoint x: 714, endPoint y: 214, distance: 51.0
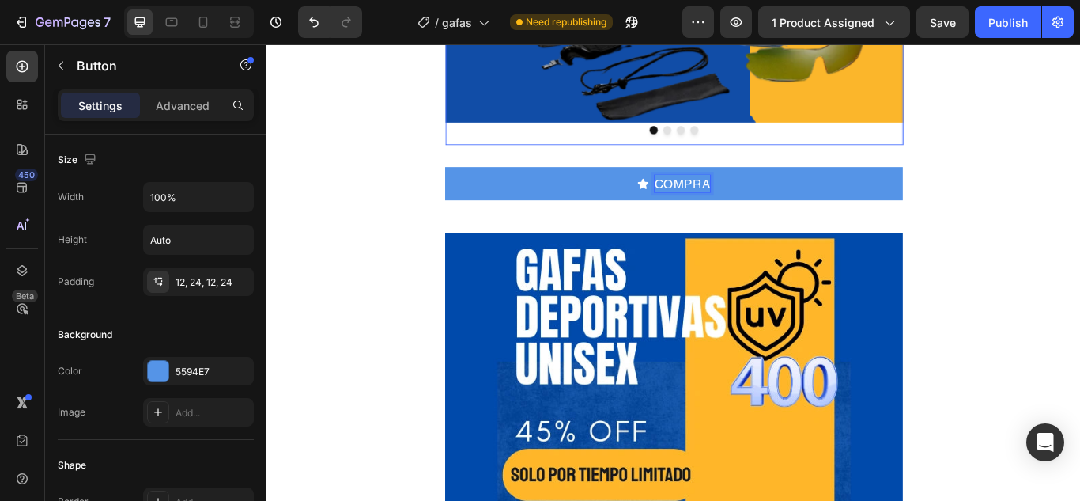
click at [475, 187] on button "COMPRA" at bounding box center [742, 206] width 534 height 39
click at [475, 187] on button "COMPRA AHORA" at bounding box center [742, 206] width 534 height 39
click at [475, 187] on button "COMPRA AHORA Y" at bounding box center [742, 206] width 534 height 39
click at [475, 187] on button "COMPRA AHORA Y PAGA" at bounding box center [742, 206] width 534 height 39
click at [475, 187] on button "COMPRA AHORA Y PAGA EN" at bounding box center [742, 206] width 534 height 39
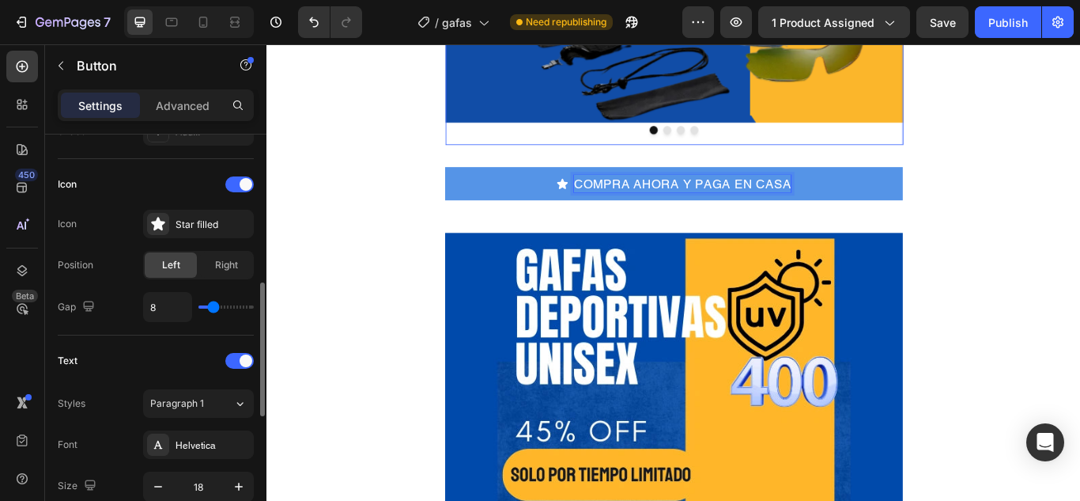
scroll to position [373, 0]
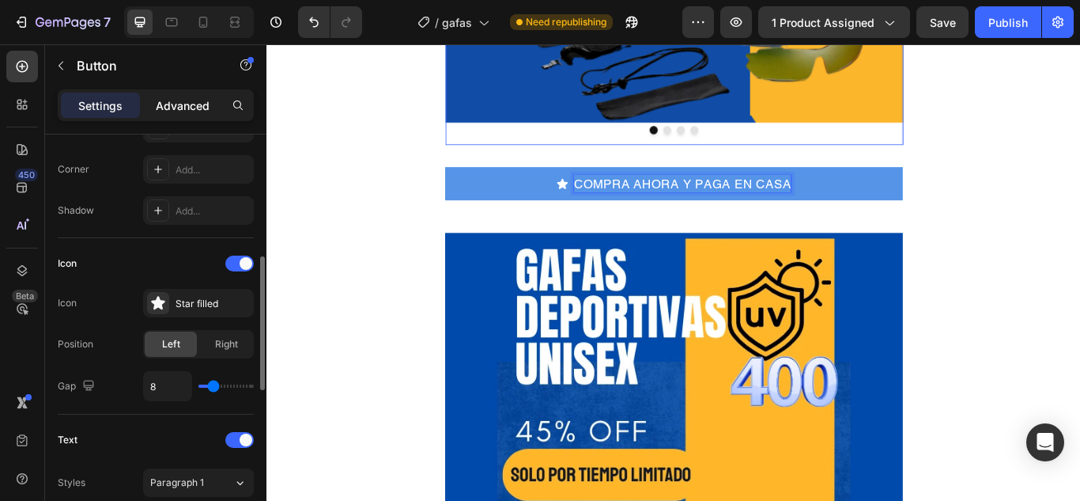
click at [191, 109] on p "Advanced" at bounding box center [183, 105] width 54 height 17
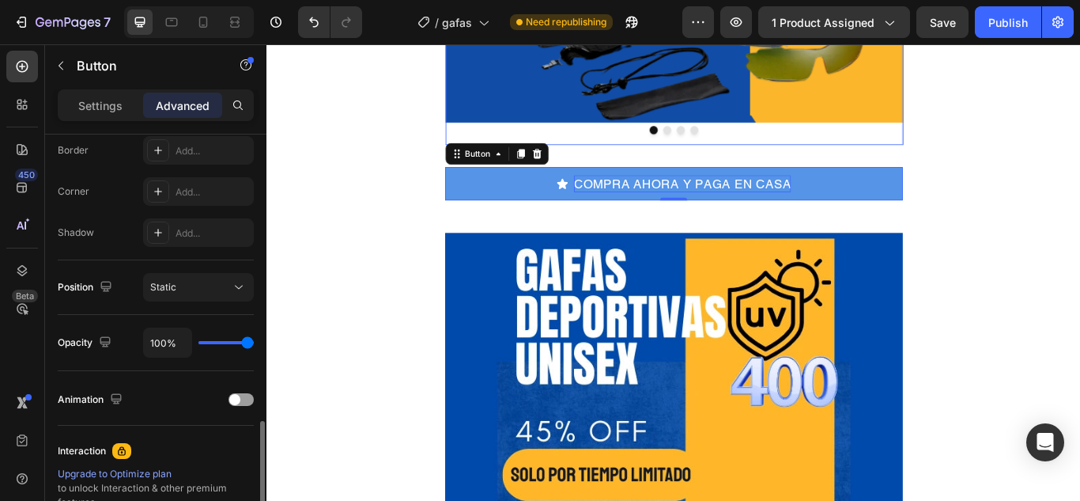
scroll to position [532, 0]
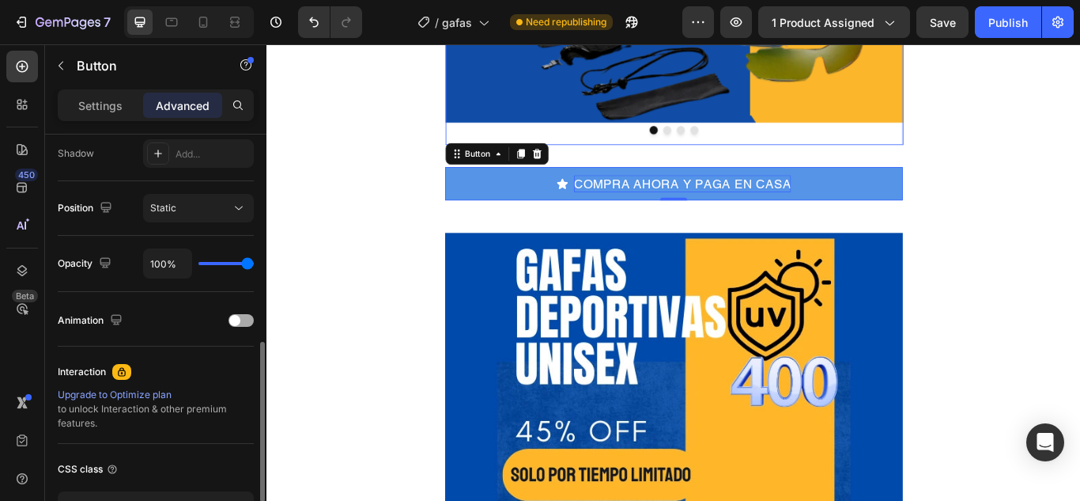
click at [246, 319] on div at bounding box center [241, 320] width 25 height 13
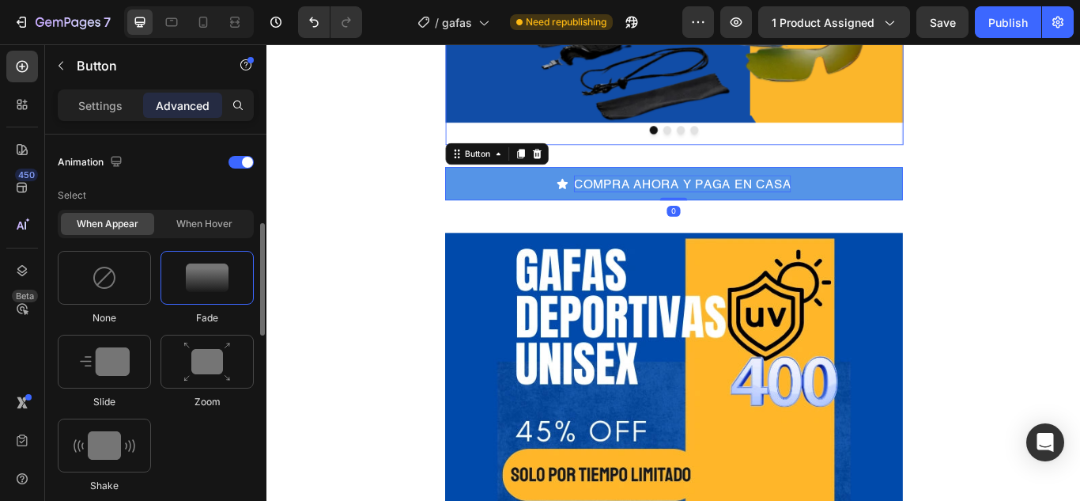
scroll to position [769, 0]
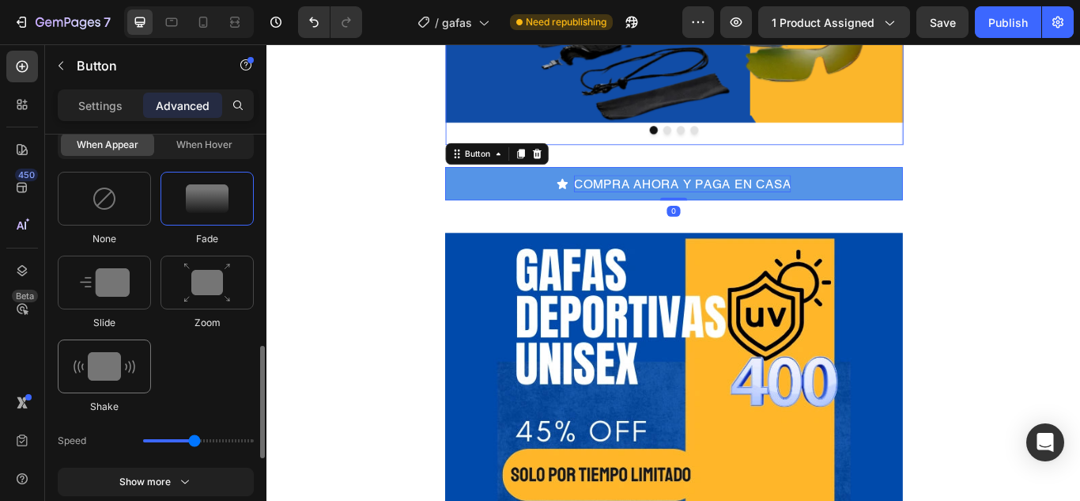
click at [111, 354] on img at bounding box center [105, 366] width 62 height 28
type input "0.7"
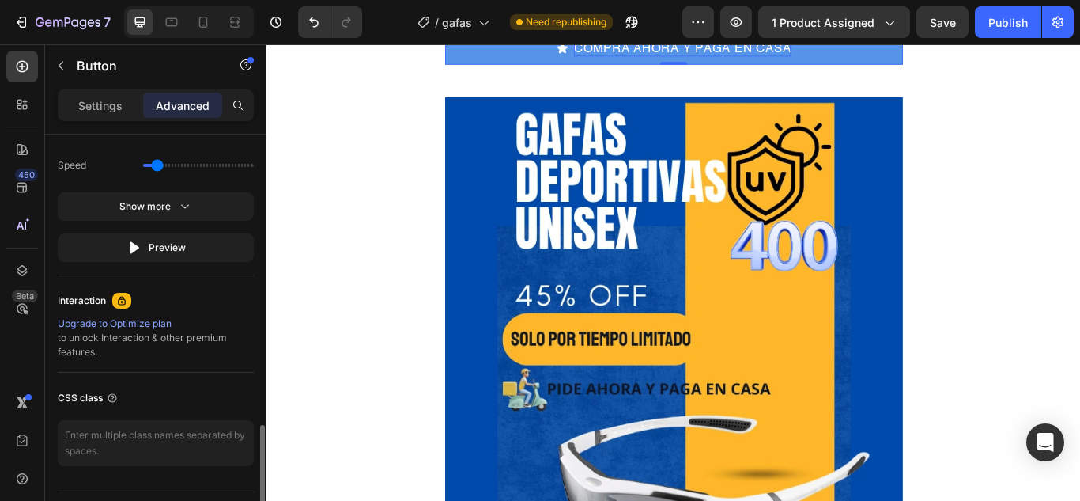
scroll to position [1126, 0]
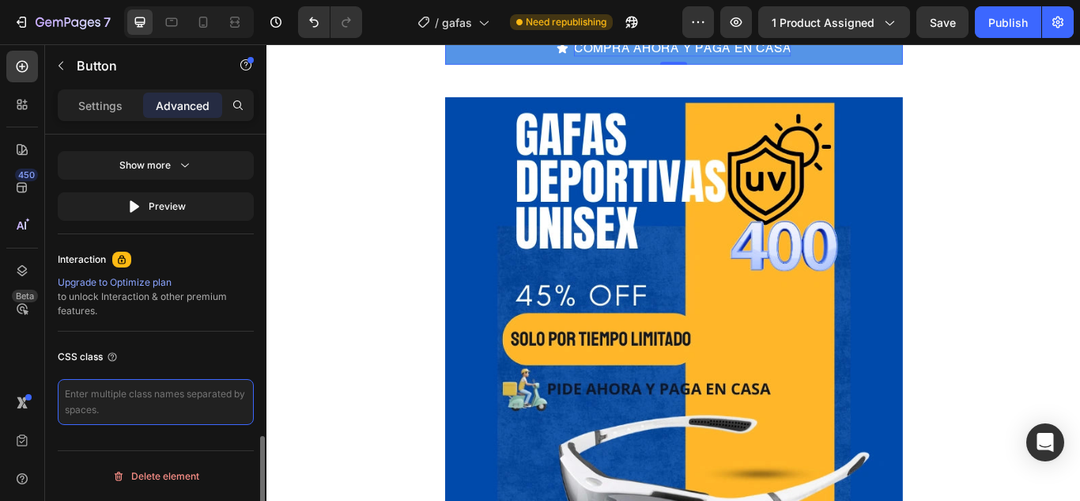
paste textarea "_rsi-cod-form-gempages-button-overwrite _rsi-cod-form-is-gempage"
type textarea "_rsi-cod-form-gempages-button-overwrite _rsi-cod-form-is-gempage"
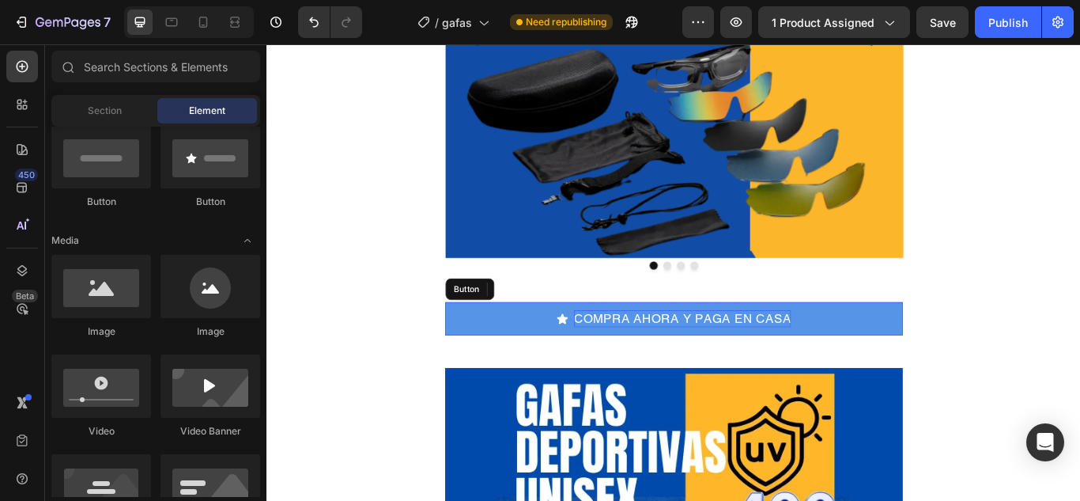
scroll to position [316, 0]
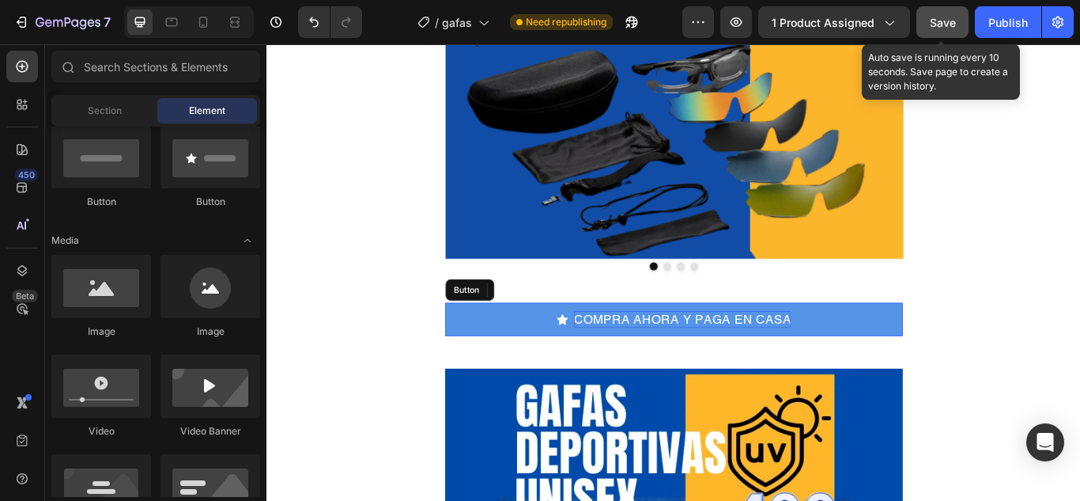
click at [950, 29] on div "Save" at bounding box center [943, 22] width 26 height 17
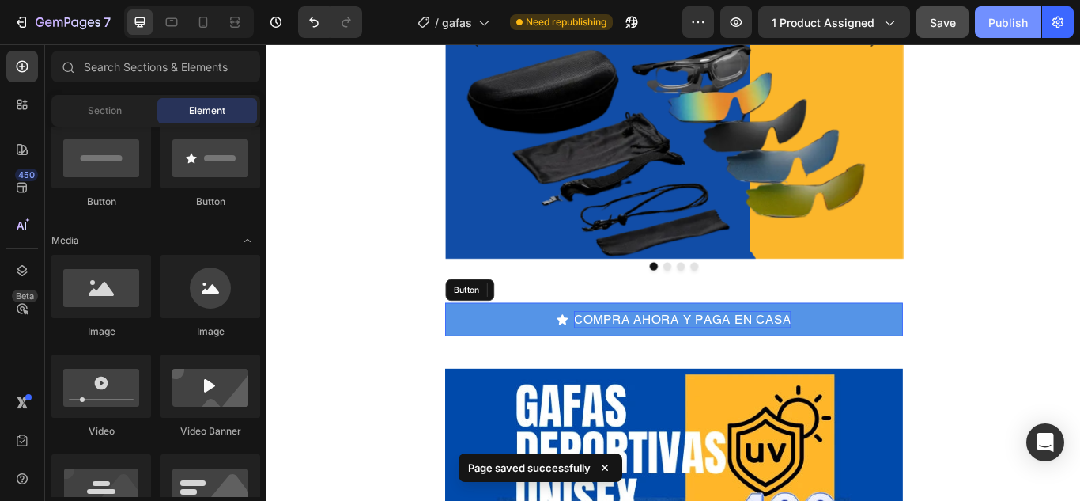
click at [997, 18] on div "Publish" at bounding box center [1009, 22] width 40 height 17
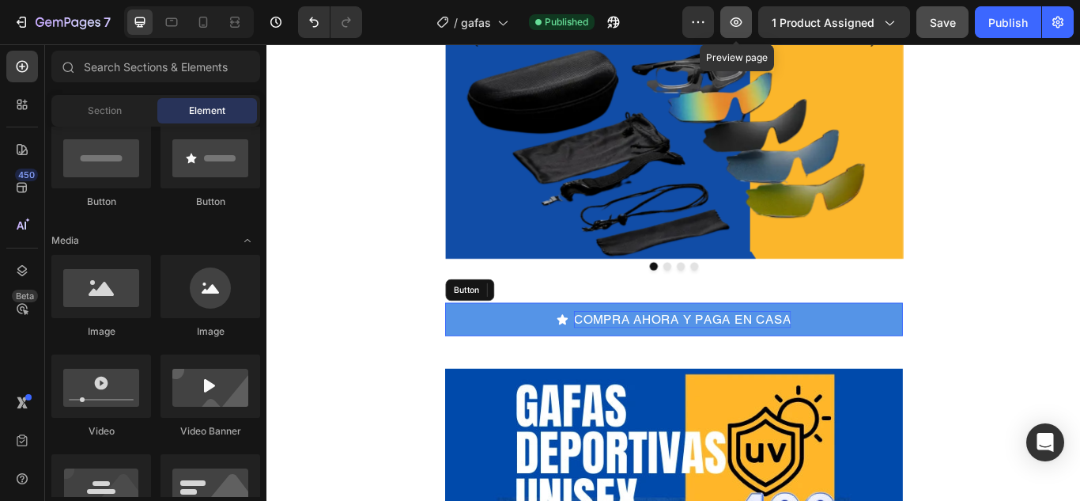
click at [740, 28] on icon "button" at bounding box center [737, 22] width 16 height 16
